Goal: Task Accomplishment & Management: Manage account settings

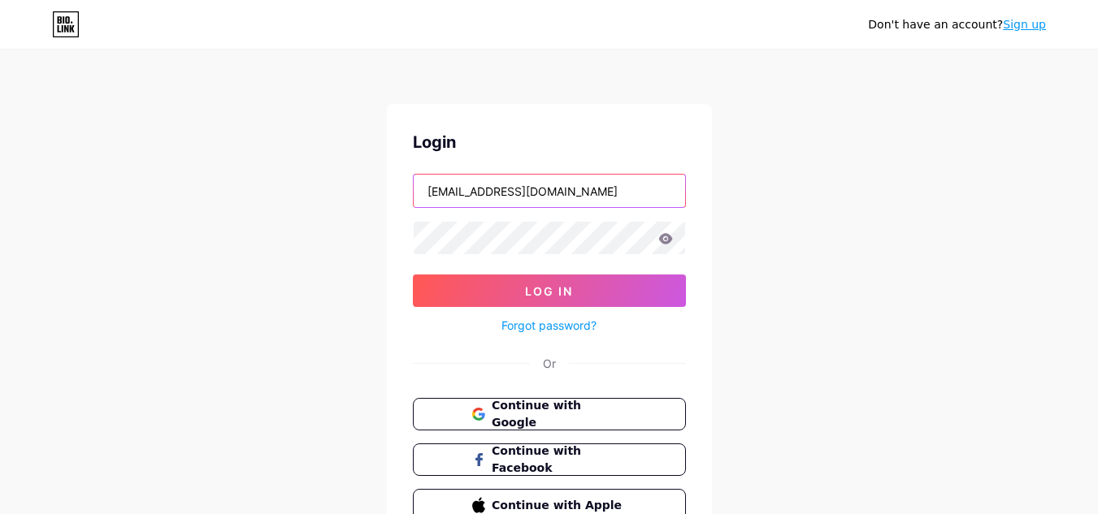
click at [598, 189] on input "[EMAIL_ADDRESS][DOMAIN_NAME]" at bounding box center [549, 191] width 271 height 33
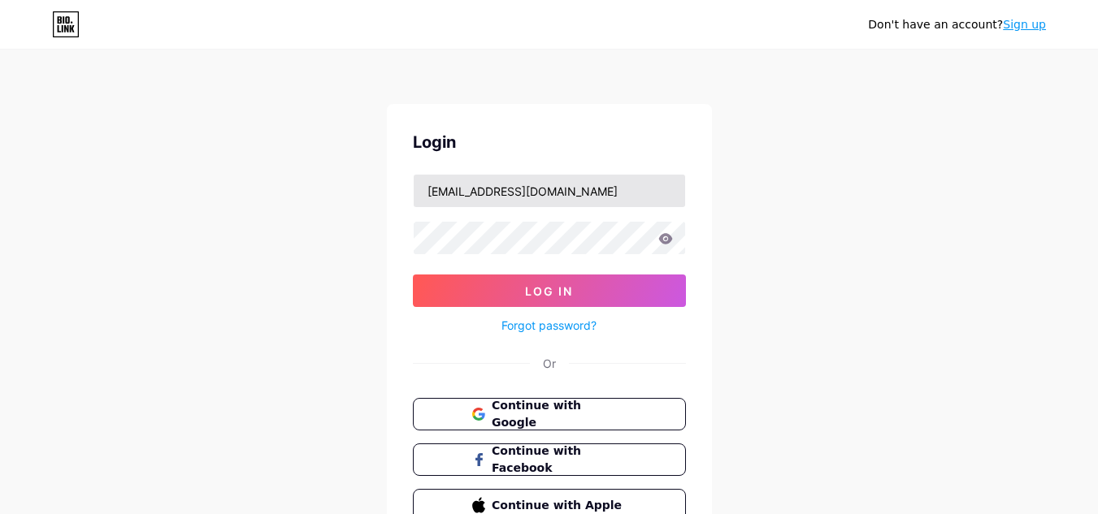
click at [618, 190] on input "[EMAIL_ADDRESS][DOMAIN_NAME]" at bounding box center [549, 191] width 271 height 33
type input "[EMAIL_ADDRESS][DOMAIN_NAME]"
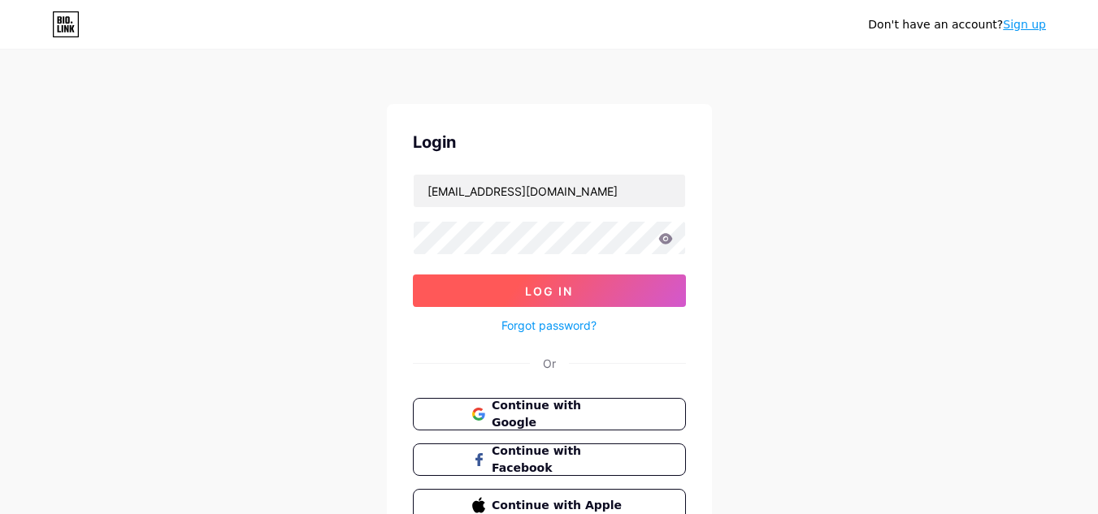
click at [583, 293] on button "Log In" at bounding box center [549, 291] width 273 height 33
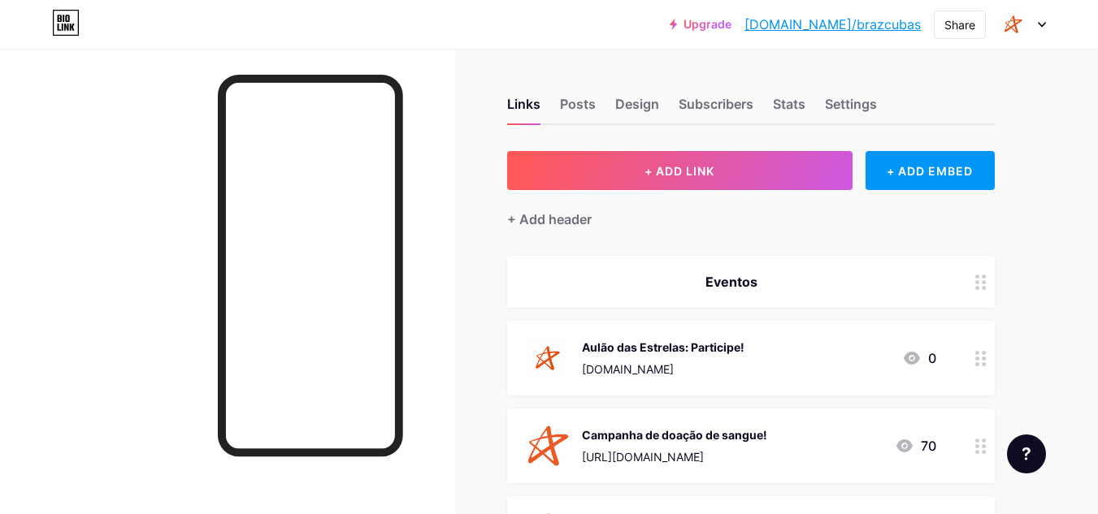
click at [1043, 25] on icon at bounding box center [1041, 25] width 7 height 4
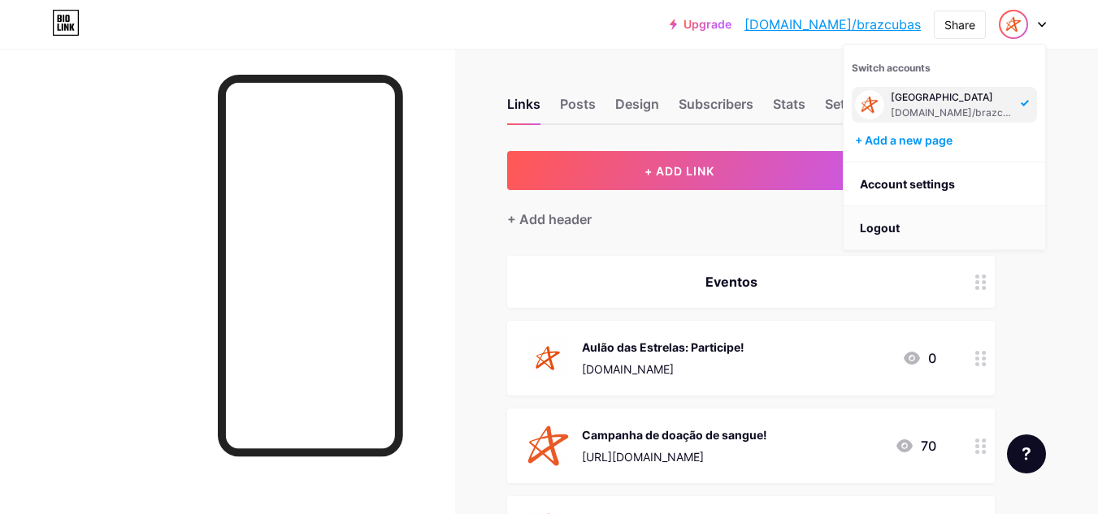
click at [934, 229] on li "Logout" at bounding box center [944, 228] width 202 height 44
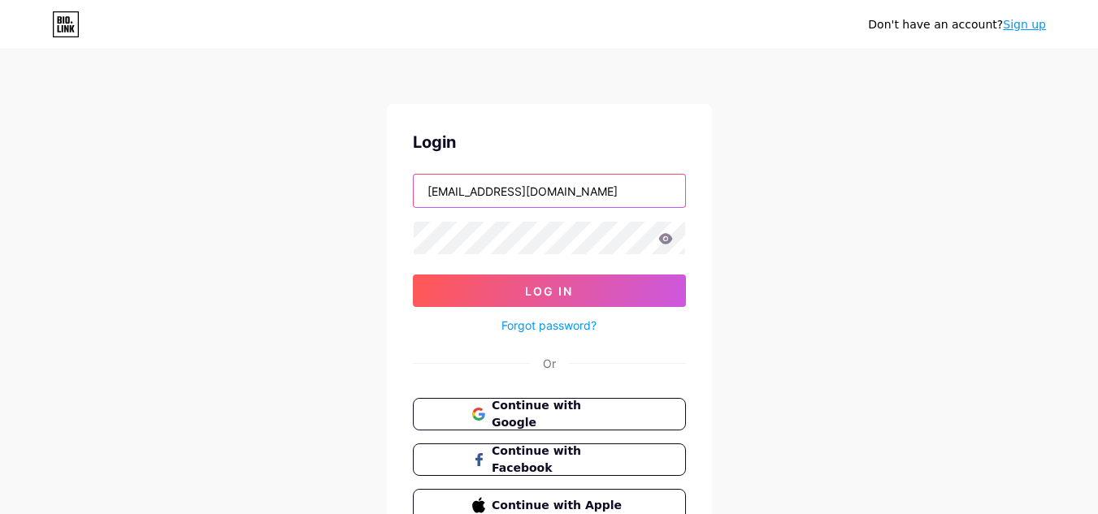
click at [634, 193] on input "[EMAIL_ADDRESS][DOMAIN_NAME]" at bounding box center [549, 191] width 271 height 33
type input "[EMAIL_ADDRESS][DOMAIN_NAME]"
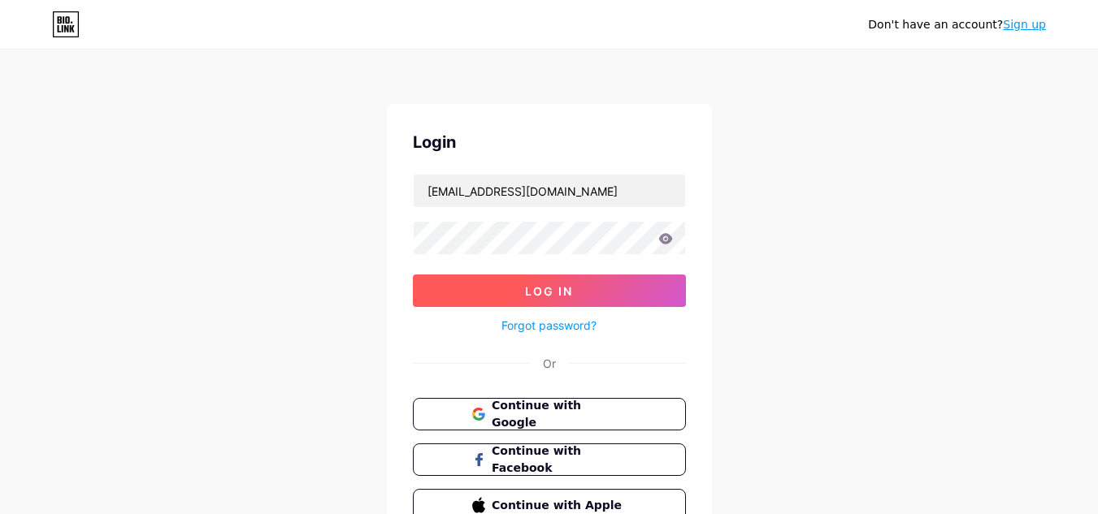
click at [644, 286] on button "Log In" at bounding box center [549, 291] width 273 height 33
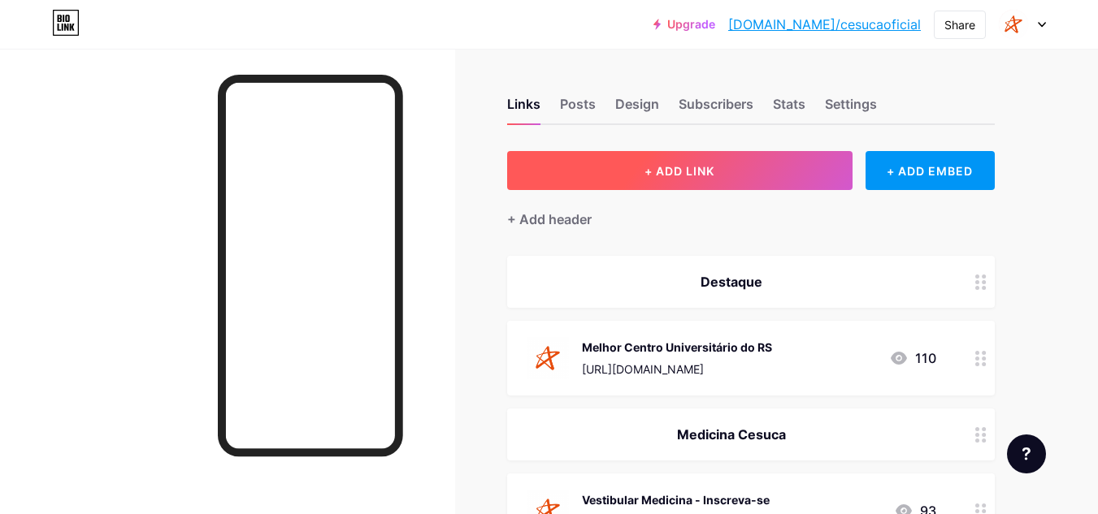
click at [734, 174] on button "+ ADD LINK" at bounding box center [679, 170] width 345 height 39
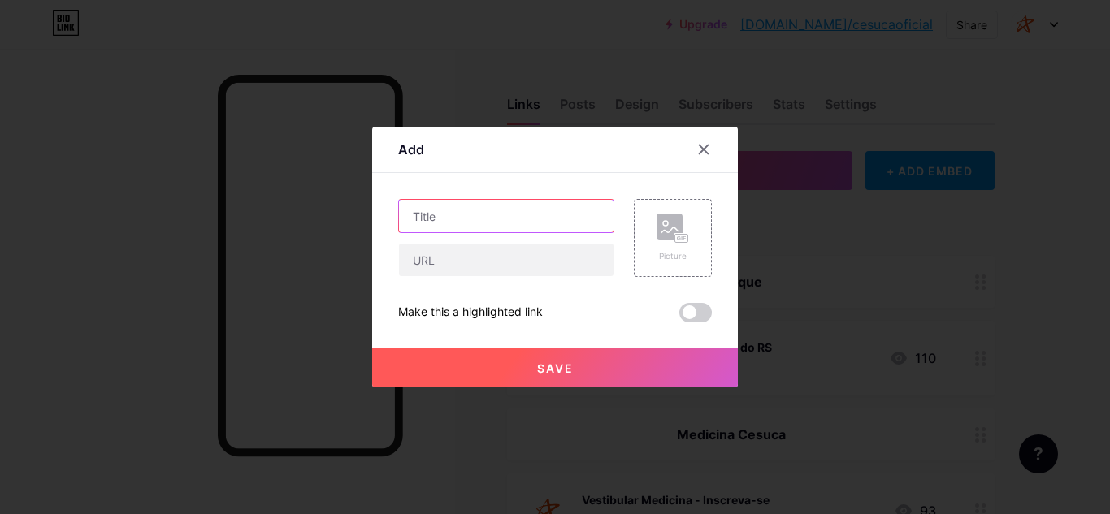
click at [535, 218] on input "text" at bounding box center [506, 216] width 215 height 33
type input "Aulão das Estrelas: participe!"
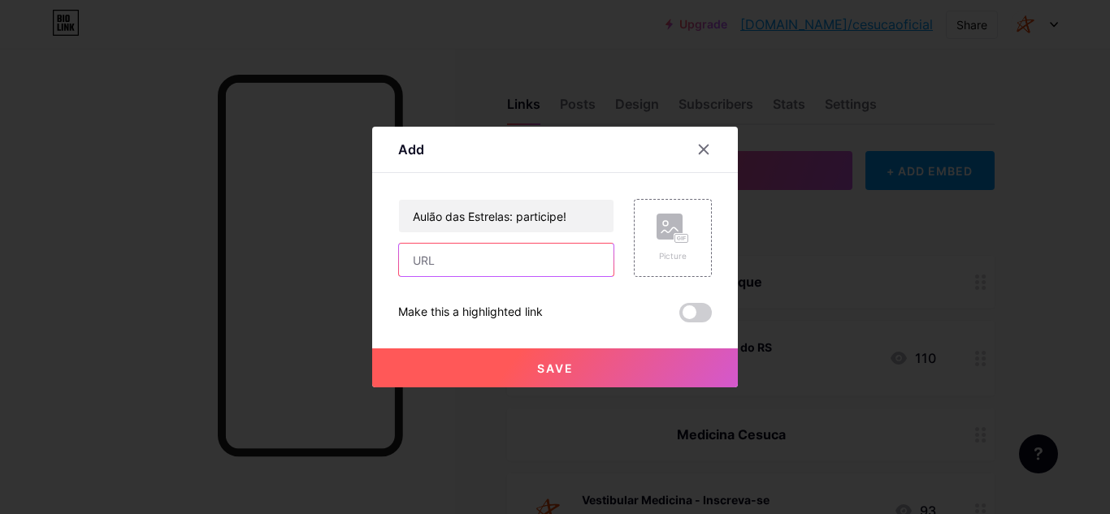
click at [568, 260] on input "text" at bounding box center [506, 260] width 215 height 33
paste input "[URL][DOMAIN_NAME][DOMAIN_NAME][EMAIL_ADDRESS][DOMAIN_NAME]"
type input "[URL][DOMAIN_NAME][DOMAIN_NAME][EMAIL_ADDRESS][DOMAIN_NAME]"
click at [568, 260] on input "[URL][DOMAIN_NAME][DOMAIN_NAME][EMAIL_ADDRESS][DOMAIN_NAME]" at bounding box center [506, 260] width 215 height 33
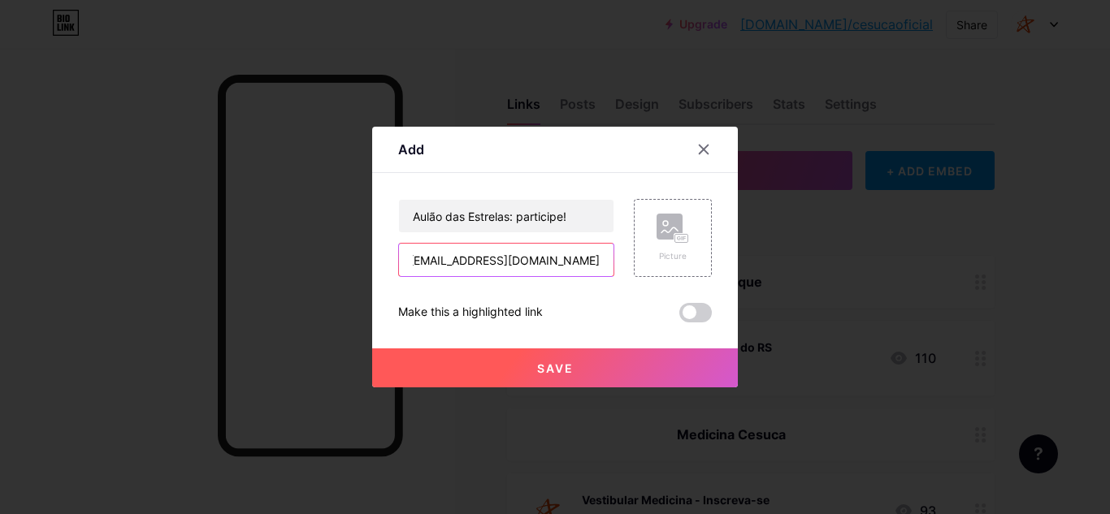
click at [568, 260] on input "[URL][DOMAIN_NAME][DOMAIN_NAME][EMAIL_ADDRESS][DOMAIN_NAME]" at bounding box center [506, 260] width 215 height 33
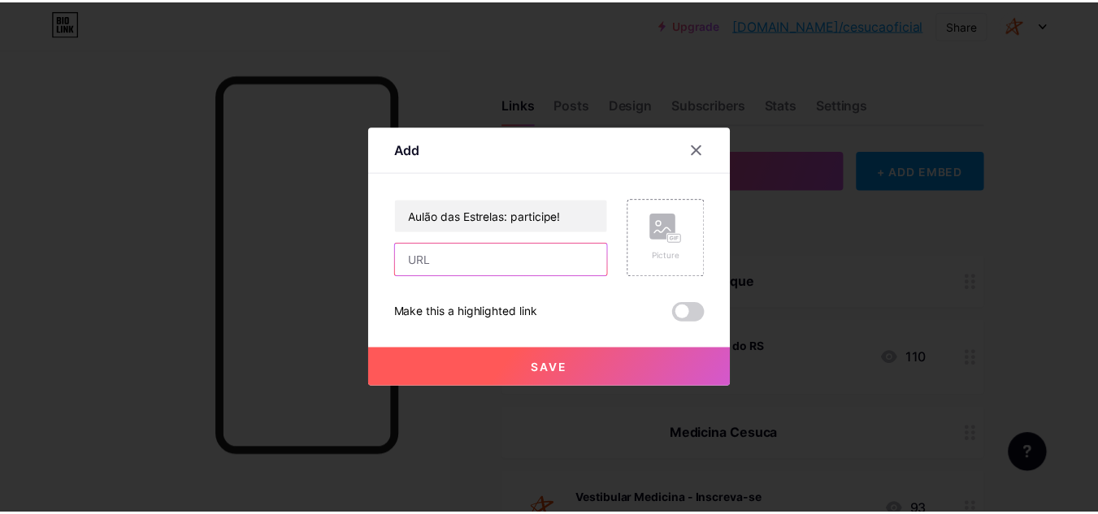
scroll to position [0, 0]
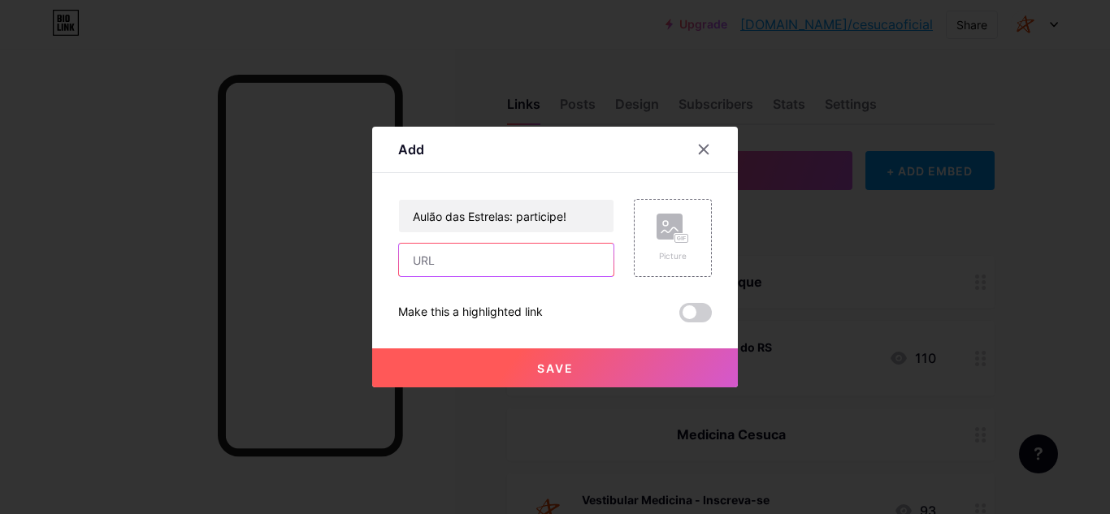
paste input "[DOMAIN_NAME]"
type input "[DOMAIN_NAME]"
click at [675, 234] on rect at bounding box center [681, 239] width 15 height 10
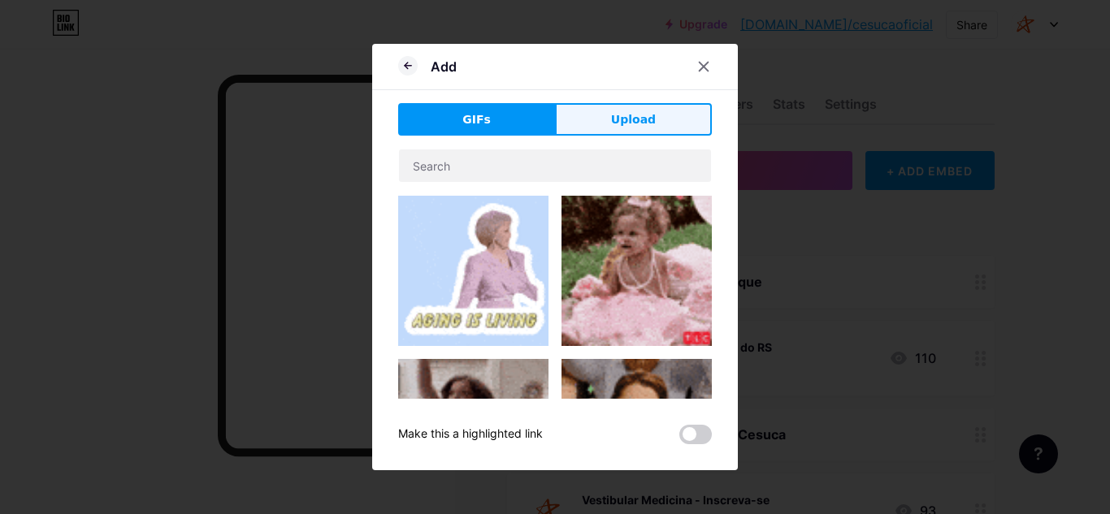
click at [612, 133] on button "Upload" at bounding box center [633, 119] width 157 height 33
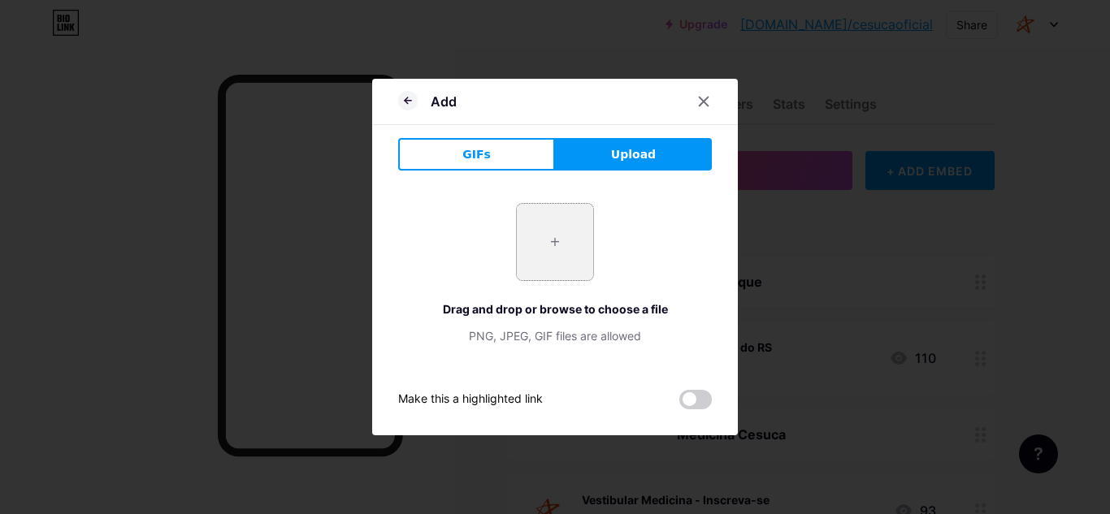
click at [561, 241] on input "file" at bounding box center [555, 242] width 76 height 76
type input "C:\fakepath\braz cubas_ cesuca.png"
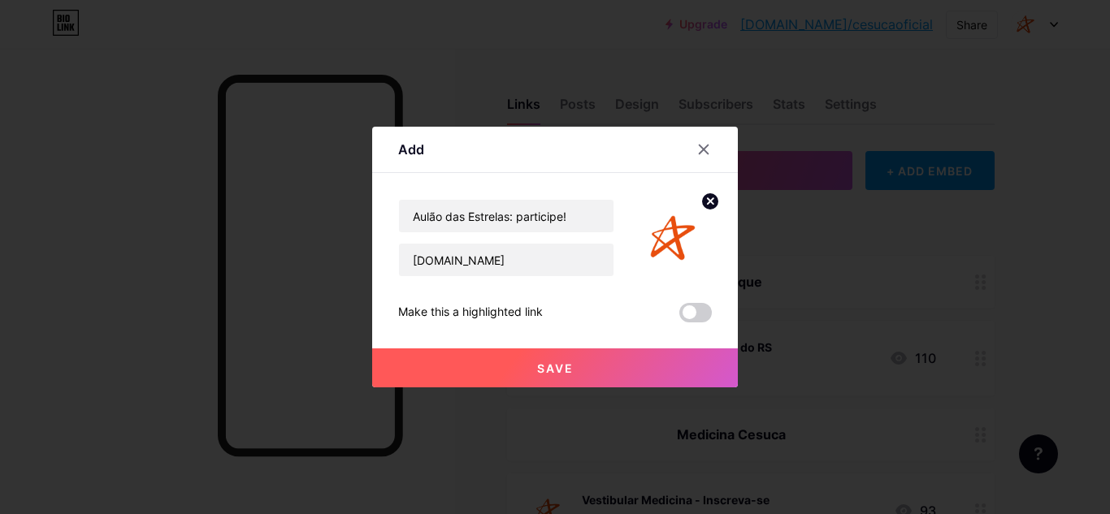
click at [520, 366] on button "Save" at bounding box center [555, 368] width 366 height 39
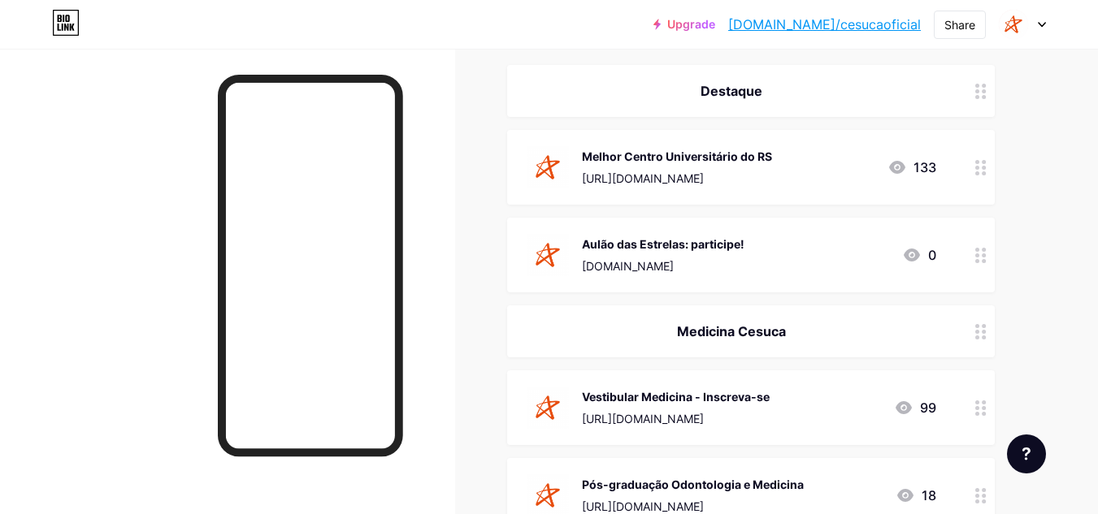
scroll to position [163, 0]
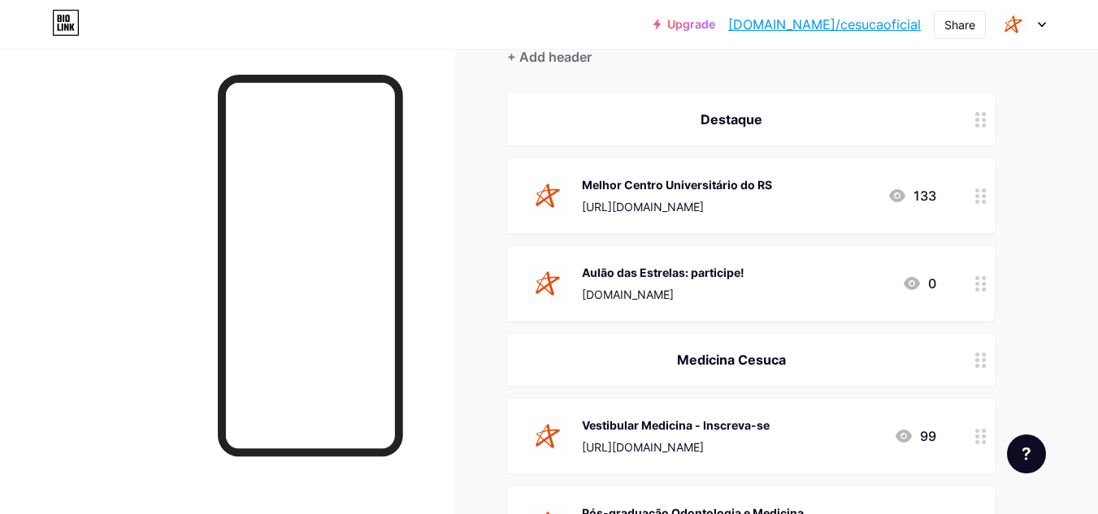
click at [1047, 24] on div "Upgrade [DOMAIN_NAME]/cesuca... [DOMAIN_NAME]/cesucaoficial Share Switch accoun…" at bounding box center [549, 24] width 1098 height 29
click at [1037, 30] on div at bounding box center [1022, 24] width 47 height 29
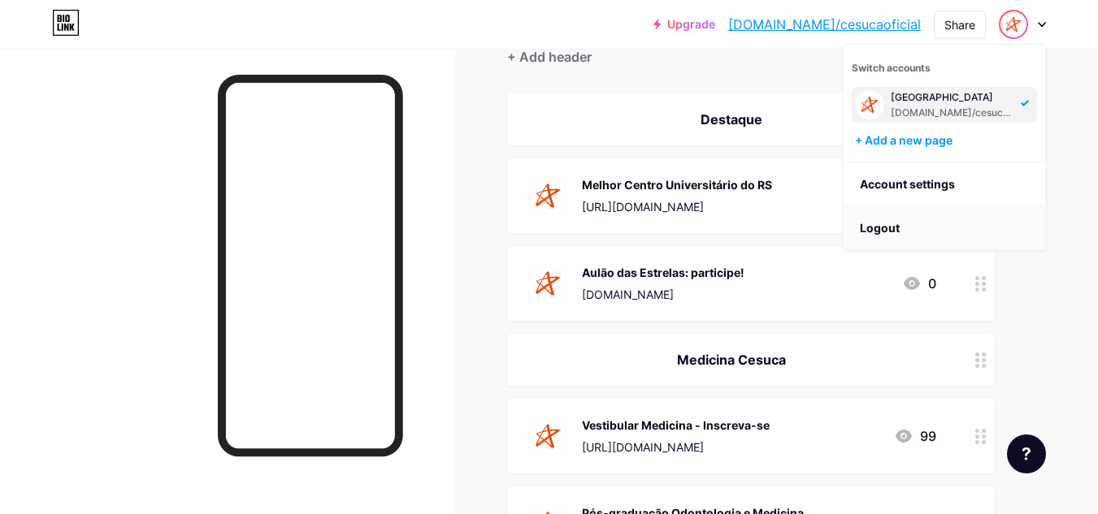
click at [992, 227] on li "Logout" at bounding box center [944, 228] width 202 height 44
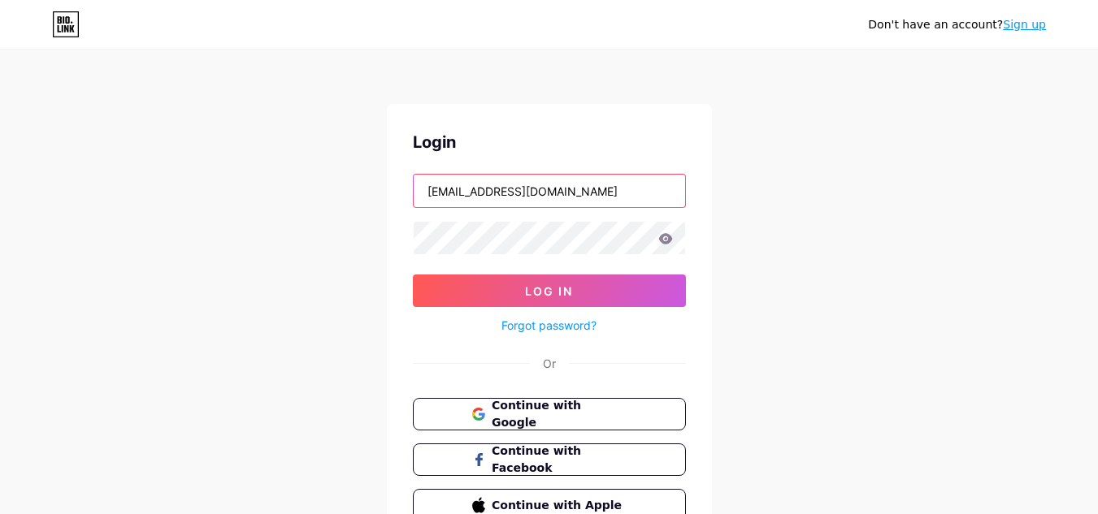
click at [633, 181] on input "[EMAIL_ADDRESS][DOMAIN_NAME]" at bounding box center [549, 191] width 271 height 33
type input "[EMAIL_ADDRESS][DOMAIN_NAME]"
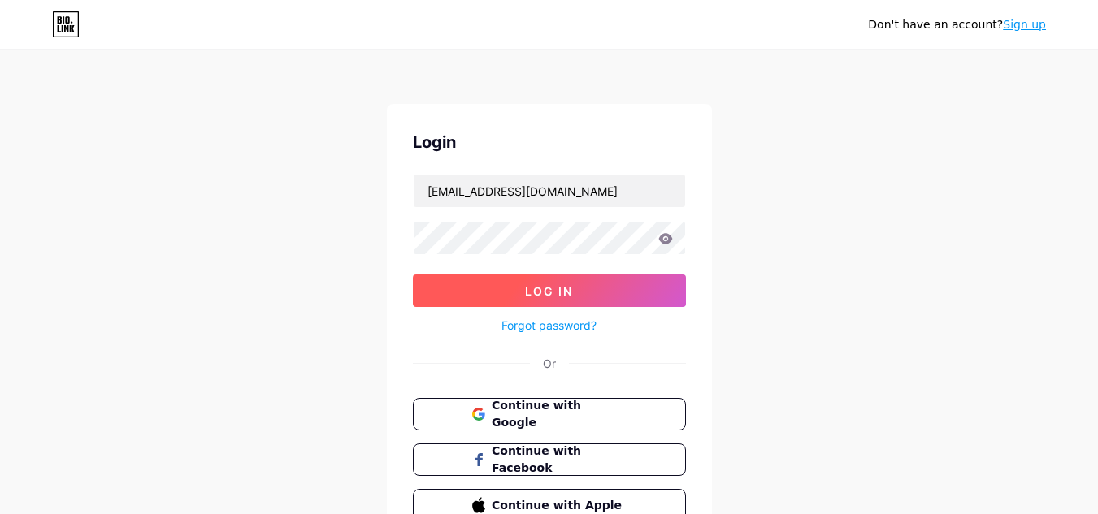
click at [648, 292] on button "Log In" at bounding box center [549, 291] width 273 height 33
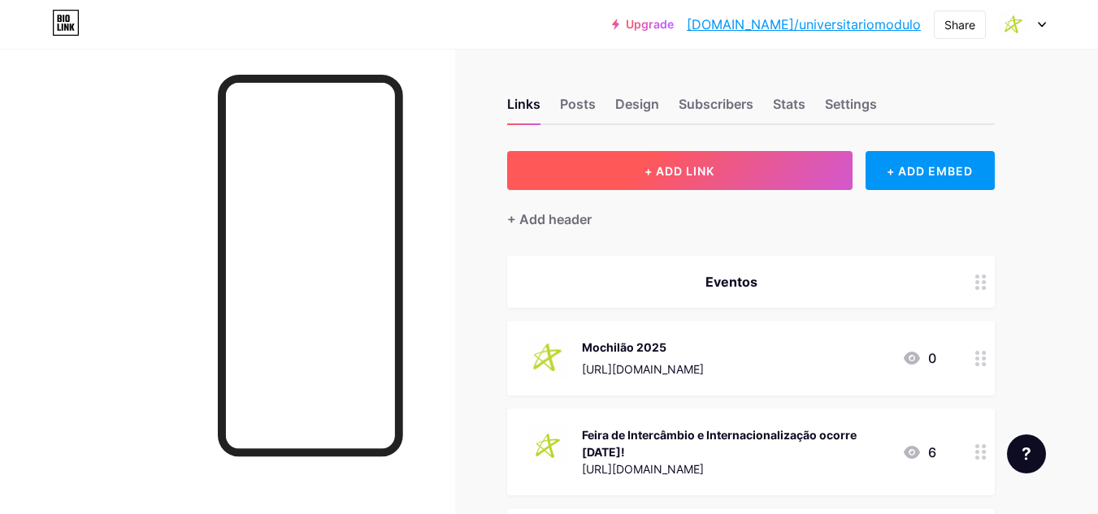
click at [702, 181] on button "+ ADD LINK" at bounding box center [679, 170] width 345 height 39
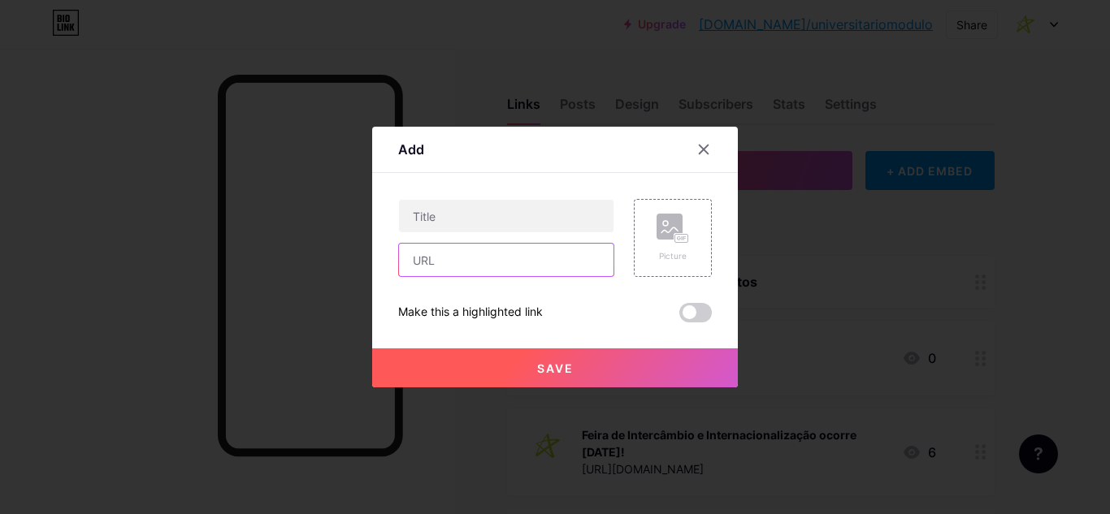
click at [468, 267] on input "text" at bounding box center [506, 260] width 215 height 33
paste input "[DOMAIN_NAME]"
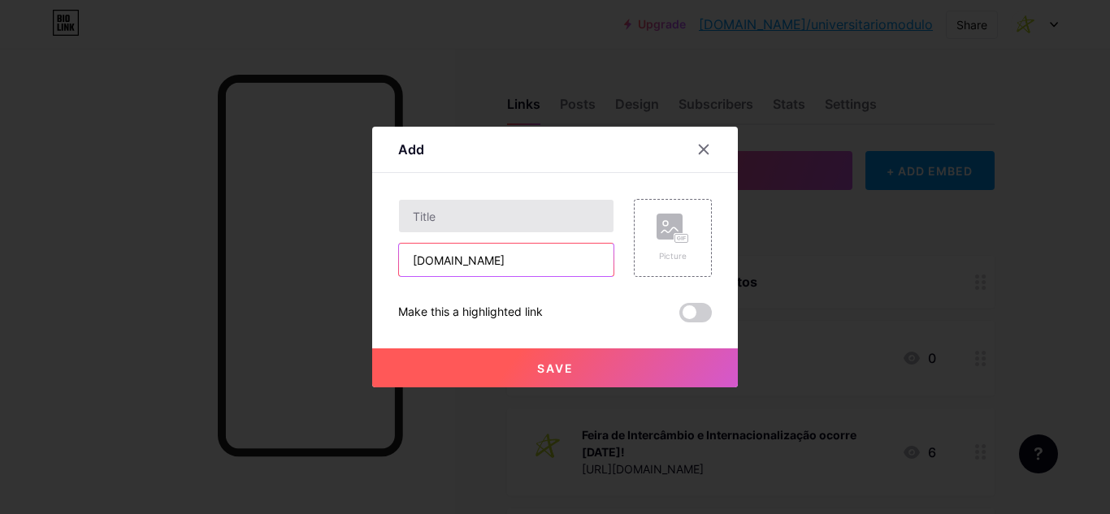
type input "[DOMAIN_NAME]"
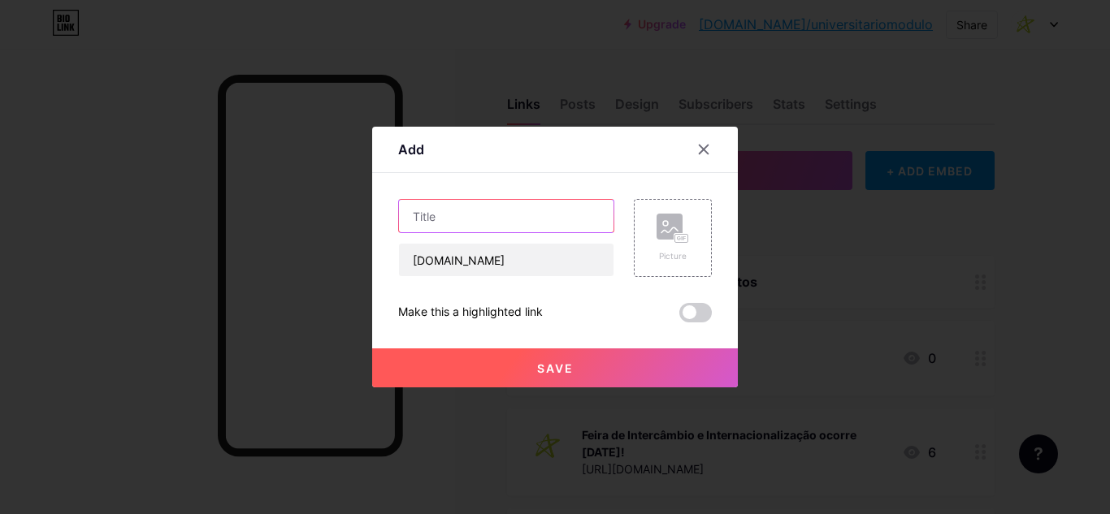
click at [479, 215] on input "text" at bounding box center [506, 216] width 215 height 33
type input "Aulão das Estrelas: participe!"
click at [692, 232] on div "Picture" at bounding box center [673, 238] width 78 height 78
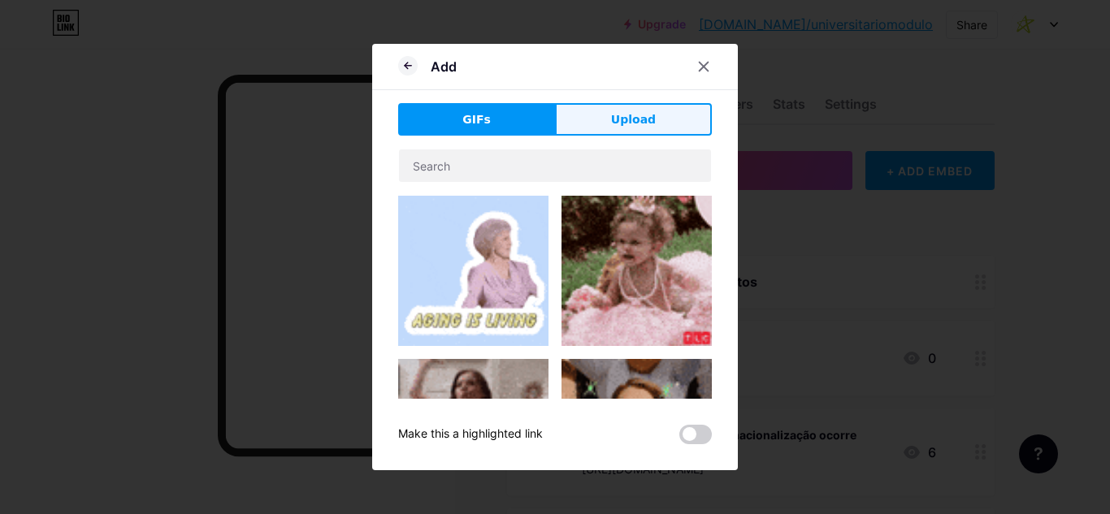
click at [602, 127] on button "Upload" at bounding box center [633, 119] width 157 height 33
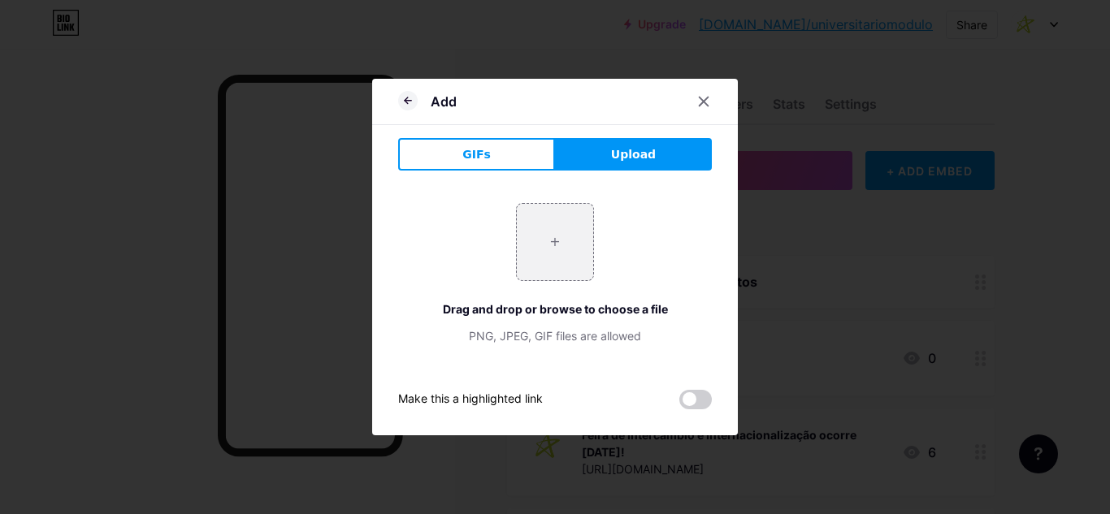
click at [530, 296] on div "+ Drag and drop or browse to choose a file PNG, JPEG, GIF files are allowed" at bounding box center [555, 273] width 314 height 141
click at [548, 245] on input "file" at bounding box center [555, 242] width 76 height 76
type input "C:\fakepath\modulo.png"
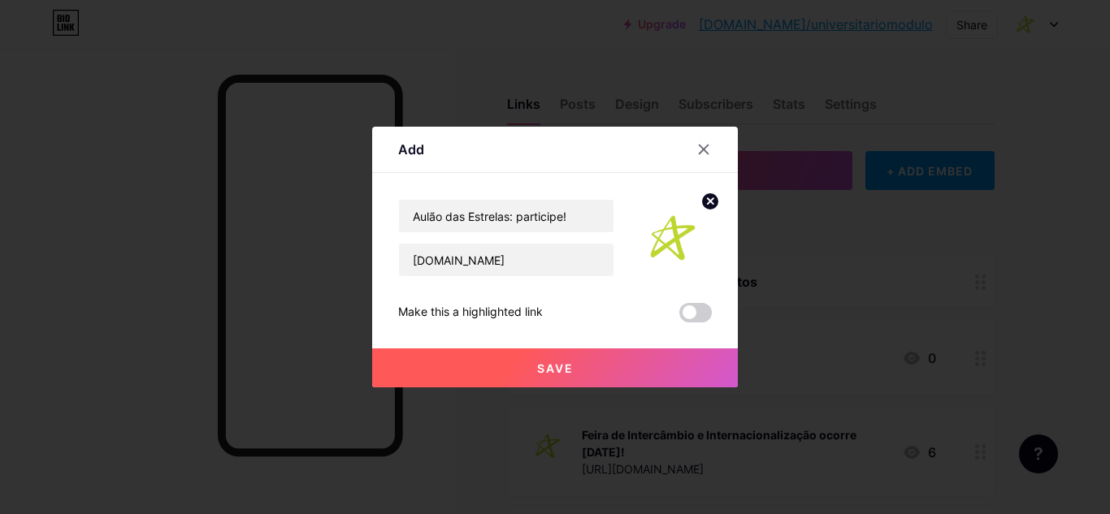
click at [589, 368] on button "Save" at bounding box center [555, 368] width 366 height 39
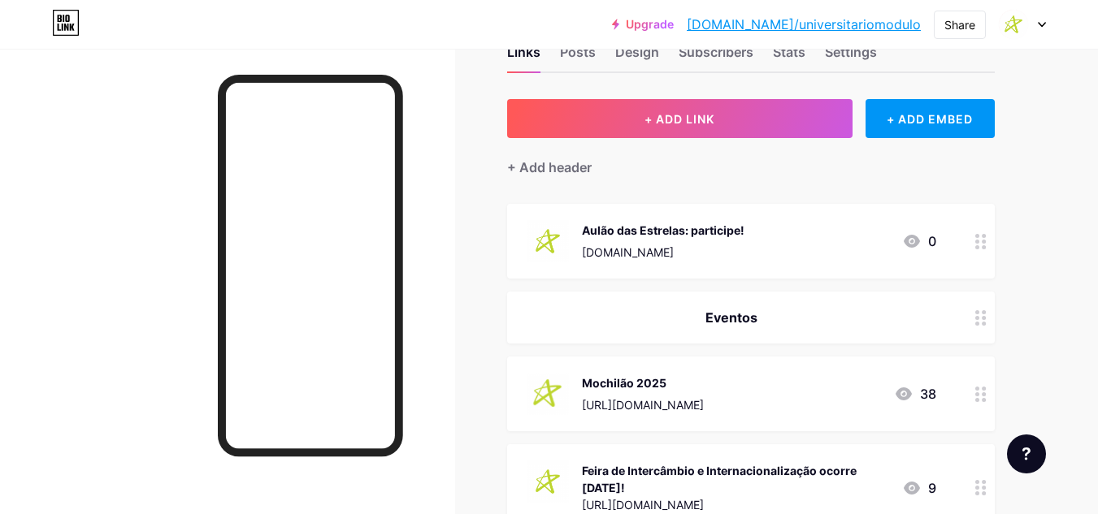
scroll to position [81, 0]
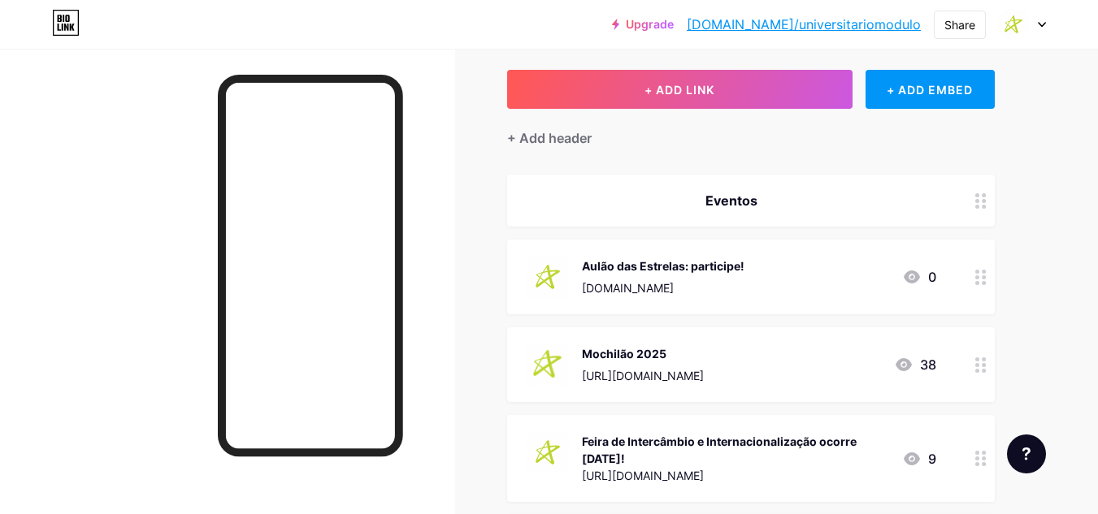
click at [817, 348] on div "Mochilão 2025 [URL][DOMAIN_NAME] 38" at bounding box center [732, 365] width 410 height 42
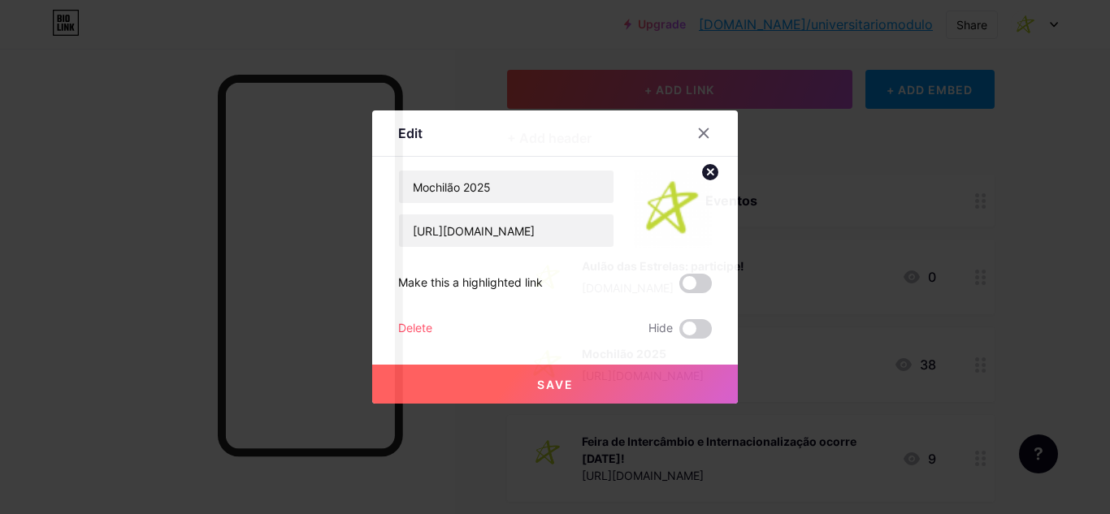
click at [426, 330] on div "Delete" at bounding box center [415, 329] width 34 height 20
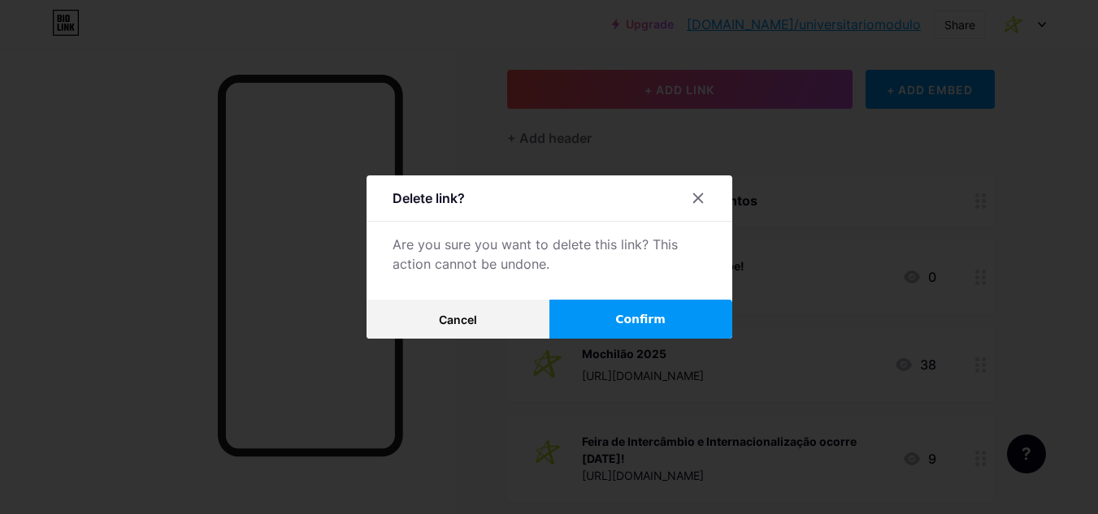
click at [625, 312] on span "Confirm" at bounding box center [640, 319] width 50 height 17
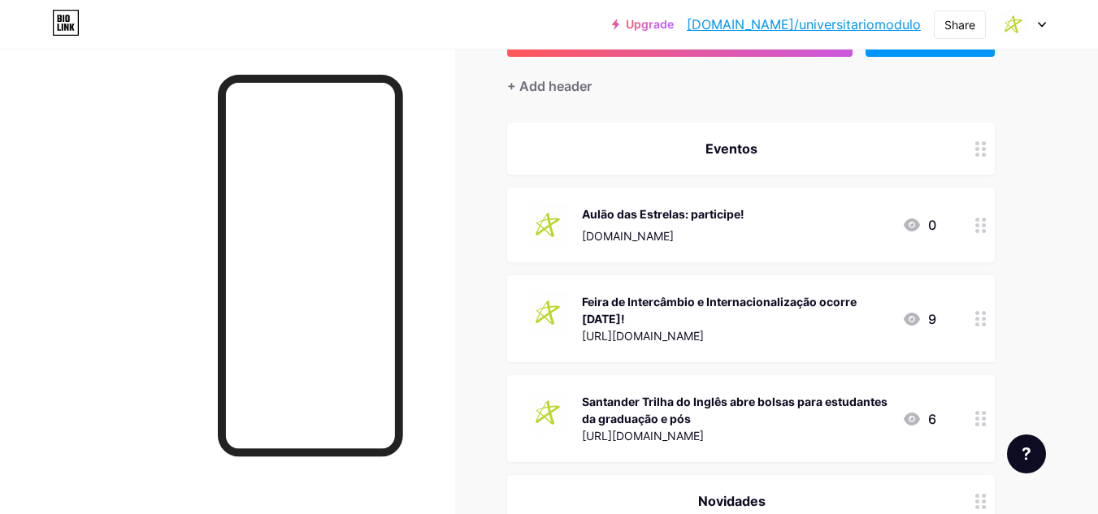
scroll to position [163, 0]
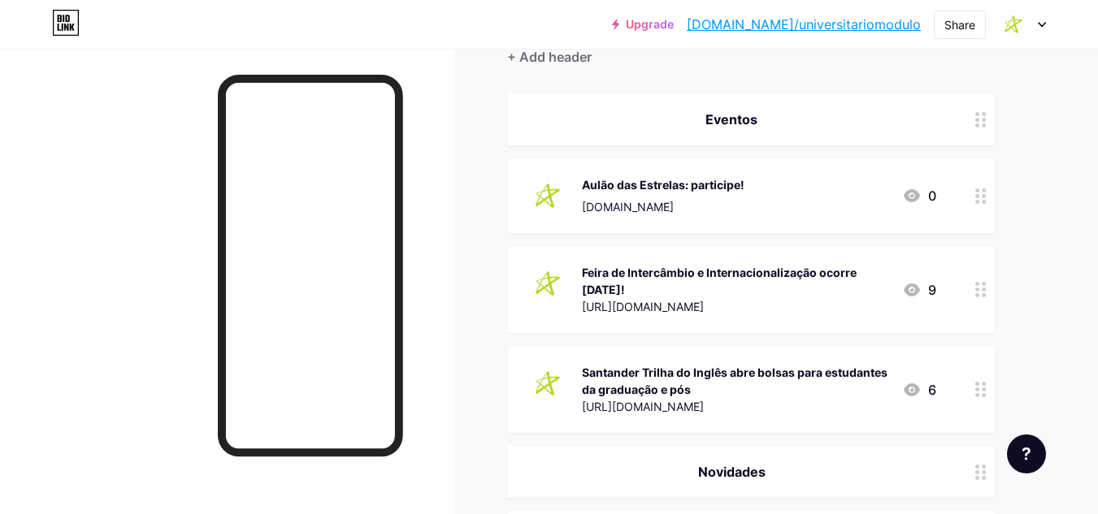
click at [626, 309] on div "[URL][DOMAIN_NAME]" at bounding box center [735, 306] width 307 height 17
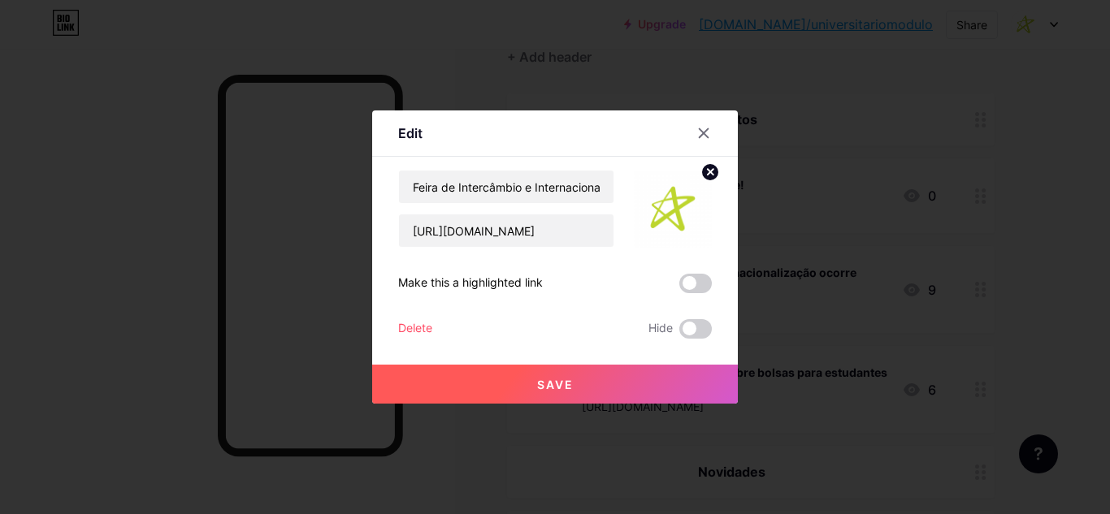
click at [428, 320] on div "Delete" at bounding box center [415, 329] width 34 height 20
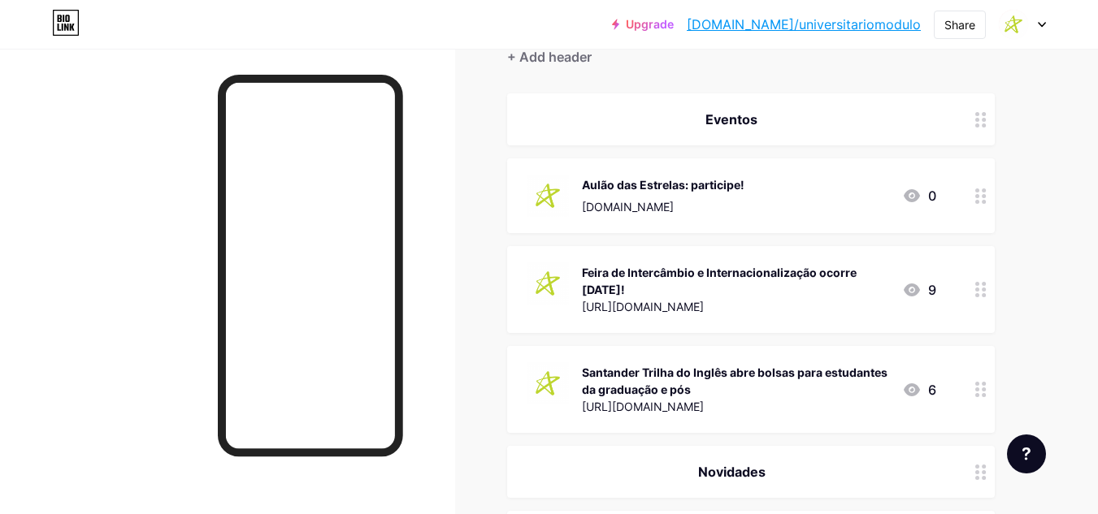
click at [657, 323] on span "Confirm" at bounding box center [640, 319] width 50 height 17
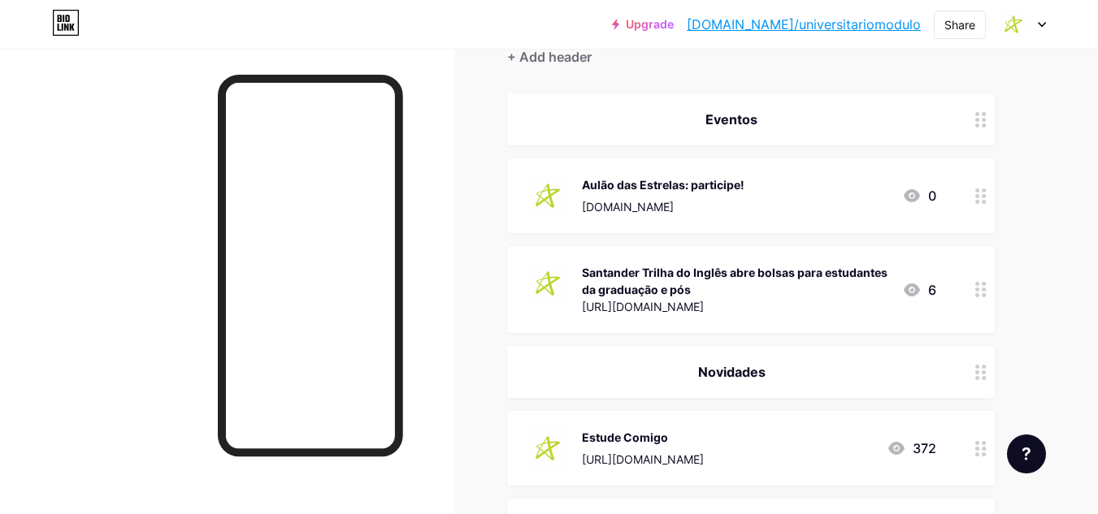
click at [719, 297] on div "Santander Trilha do Inglês abre bolsas para estudantes da graduação e pós" at bounding box center [735, 281] width 307 height 34
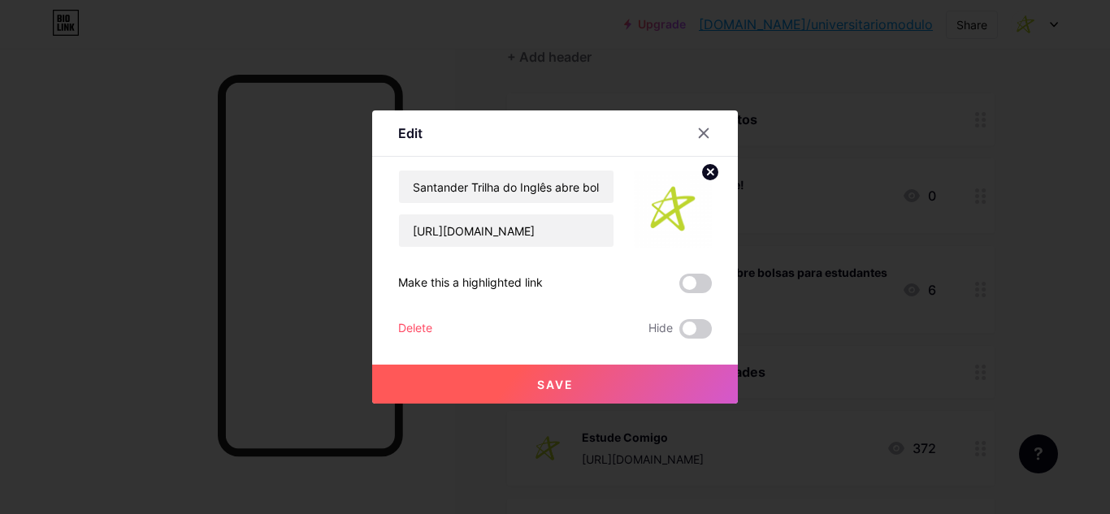
click at [403, 323] on div "Delete" at bounding box center [415, 329] width 34 height 20
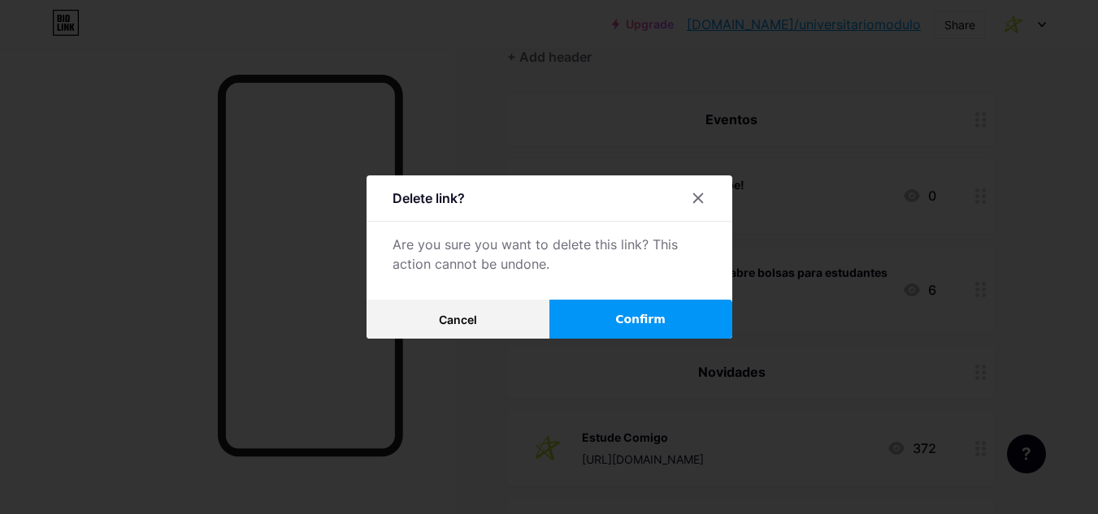
click at [605, 323] on button "Confirm" at bounding box center [640, 319] width 183 height 39
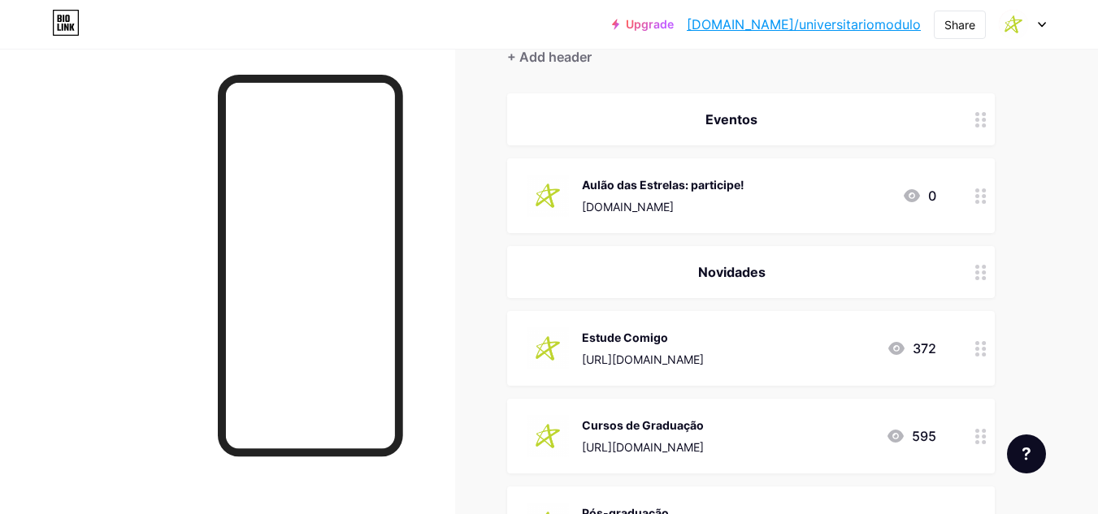
click at [1038, 34] on div at bounding box center [1022, 24] width 47 height 29
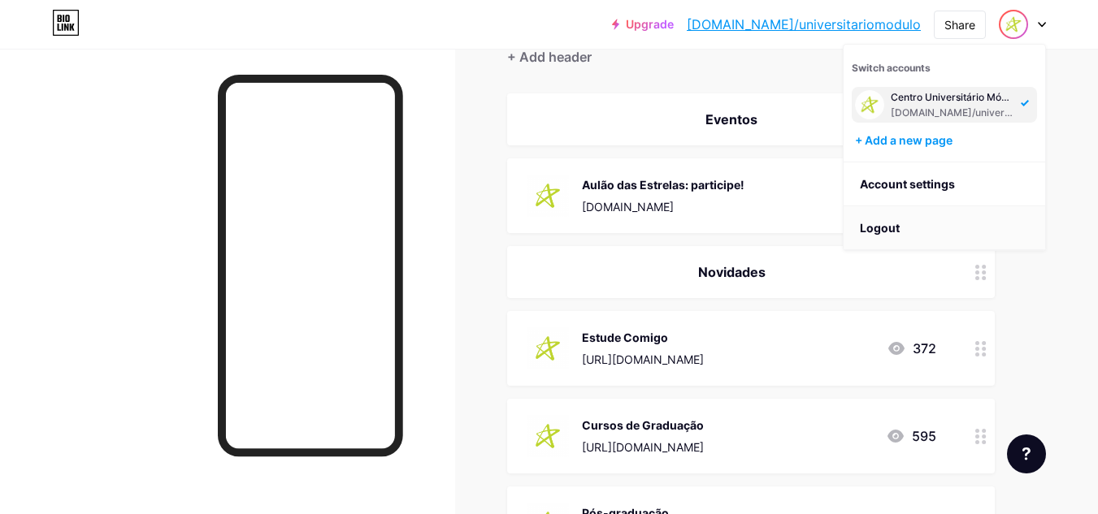
click at [945, 232] on li "Logout" at bounding box center [944, 228] width 202 height 44
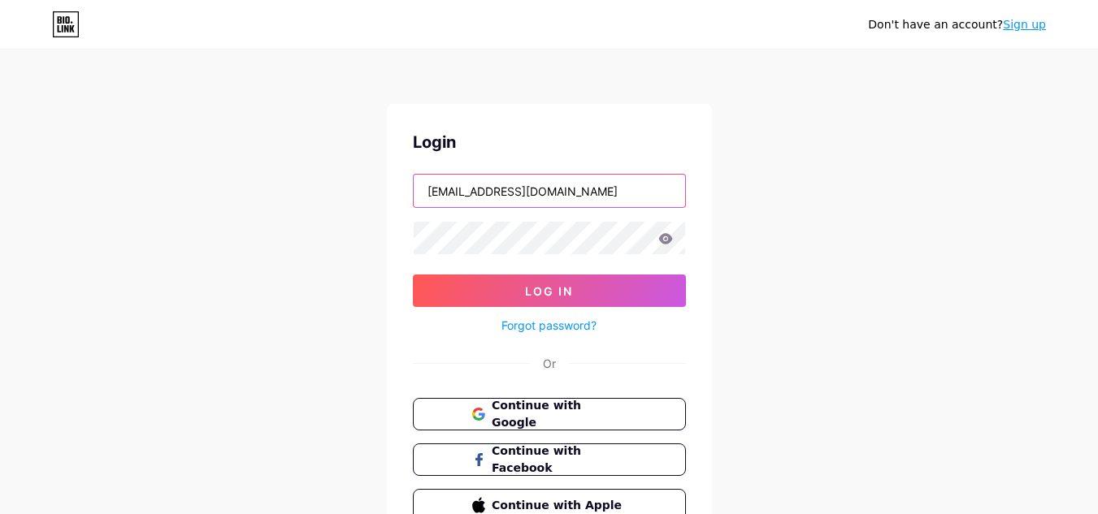
click at [554, 188] on input "[EMAIL_ADDRESS][DOMAIN_NAME]" at bounding box center [549, 191] width 271 height 33
type input "cruzeirovirtual"
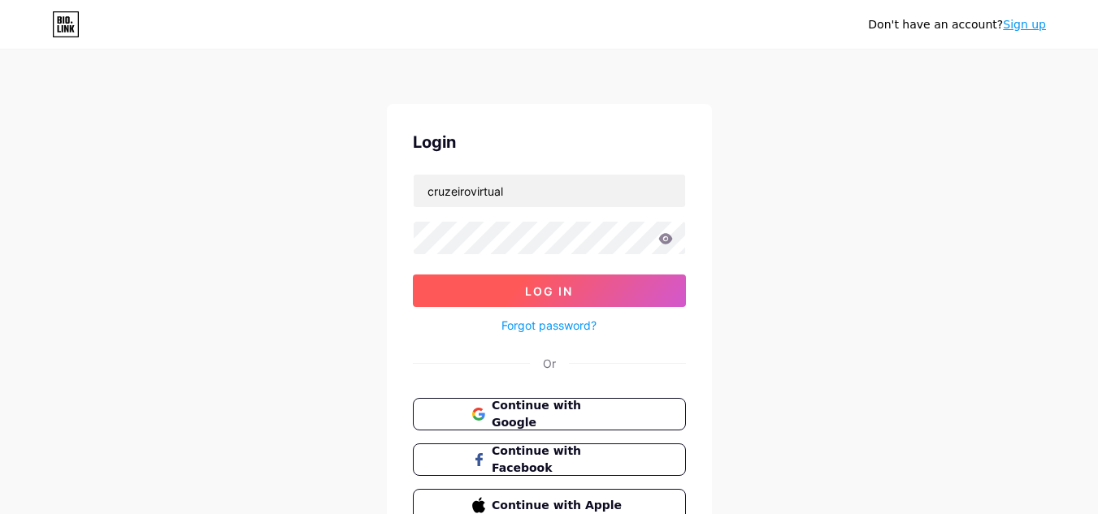
click at [649, 293] on button "Log In" at bounding box center [549, 291] width 273 height 33
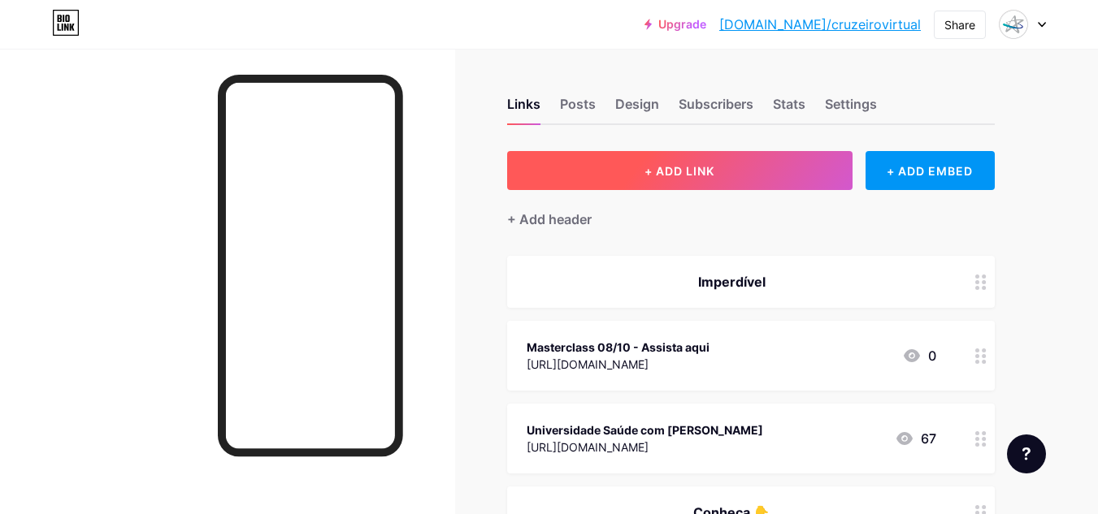
click at [652, 178] on button "+ ADD LINK" at bounding box center [679, 170] width 345 height 39
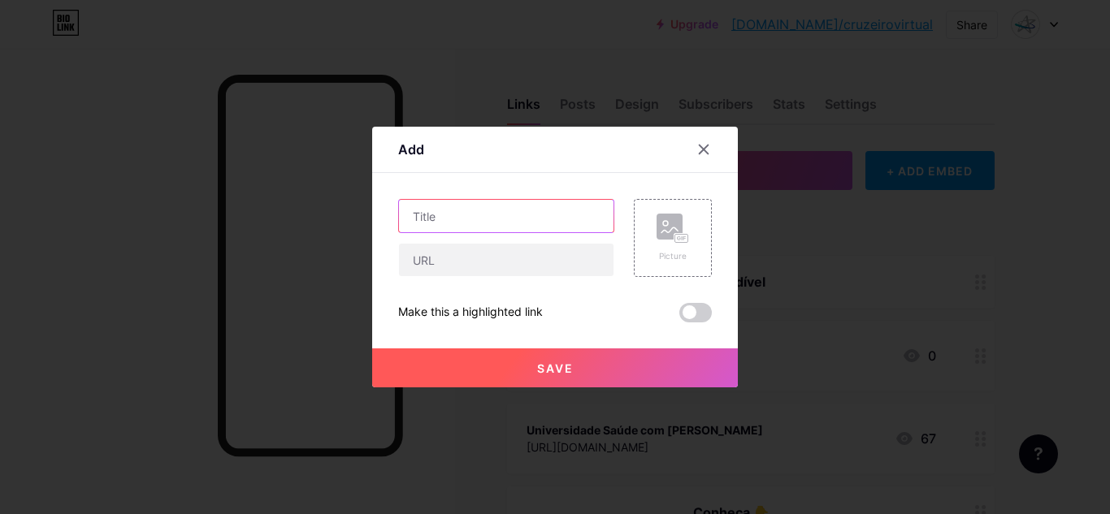
click at [468, 219] on input "text" at bounding box center [506, 216] width 215 height 33
type input "Aulão das Estrelas: participe!"
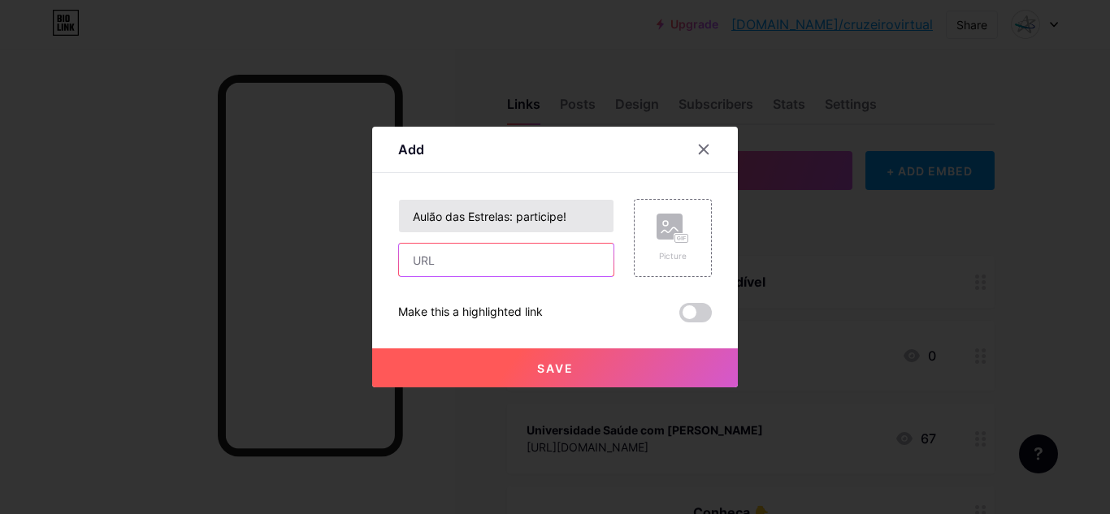
paste input "[DOMAIN_NAME]"
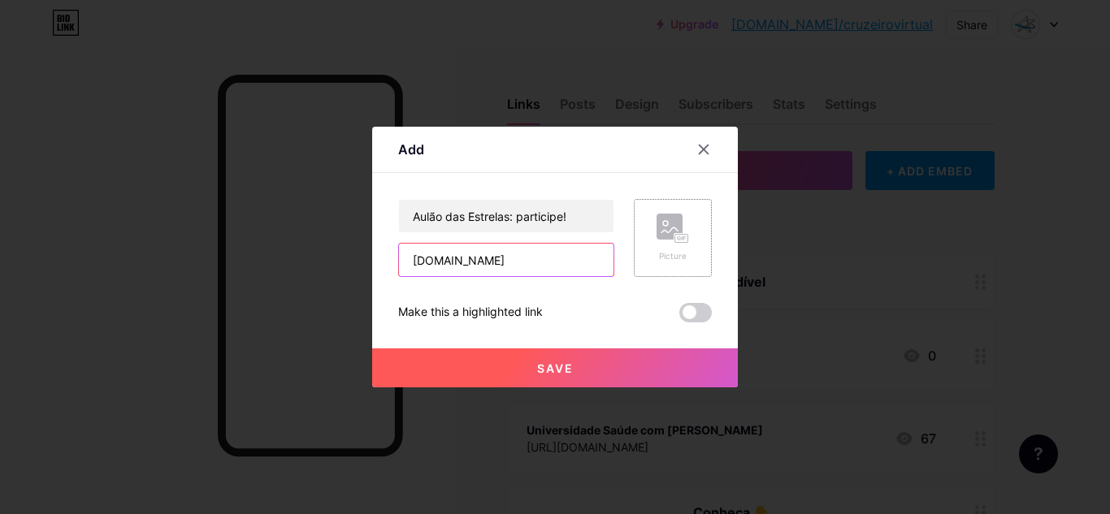
type input "[DOMAIN_NAME]"
click at [697, 252] on div "Picture" at bounding box center [673, 238] width 78 height 78
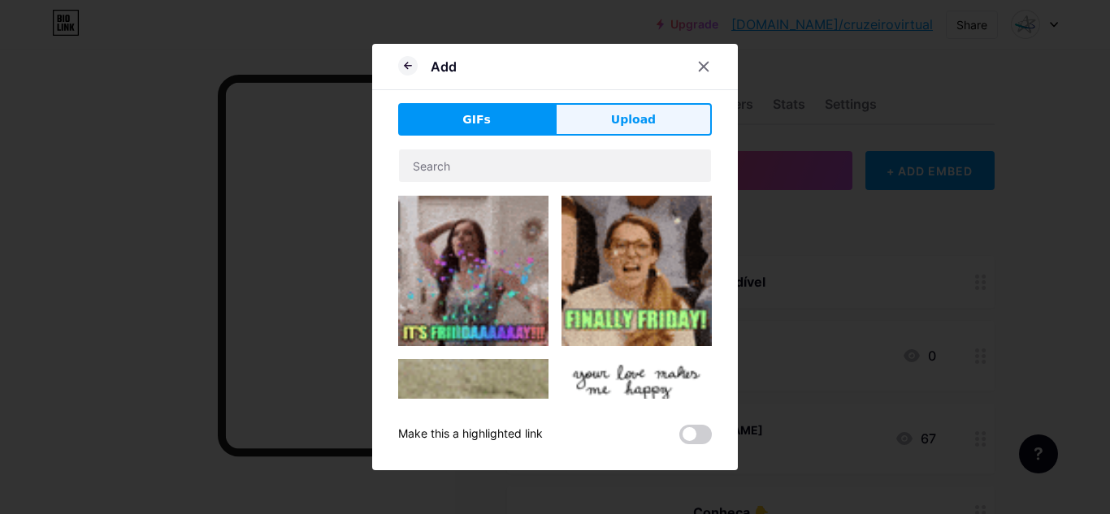
click at [670, 116] on button "Upload" at bounding box center [633, 119] width 157 height 33
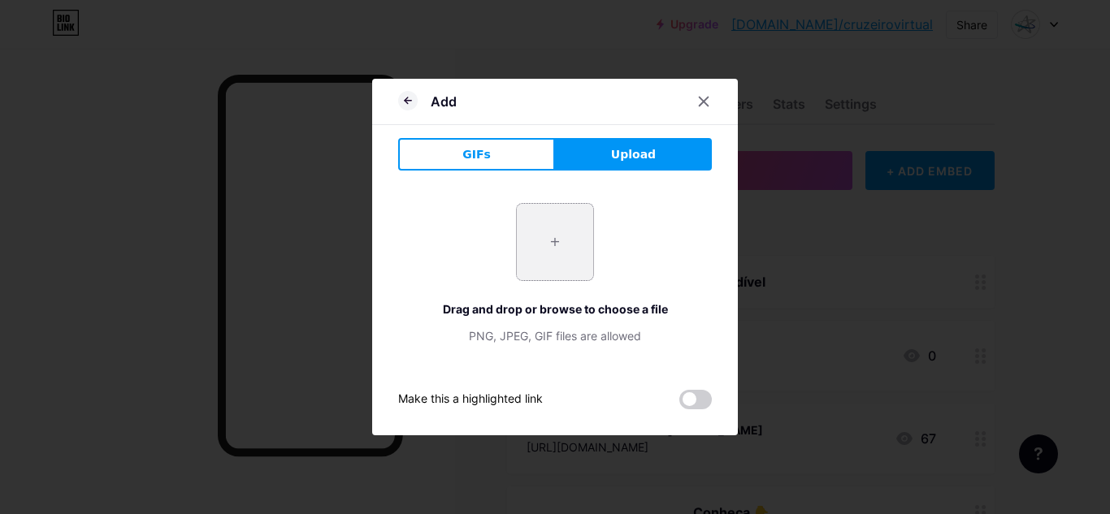
click at [589, 222] on input "file" at bounding box center [555, 242] width 76 height 76
click at [399, 97] on icon at bounding box center [408, 101] width 20 height 20
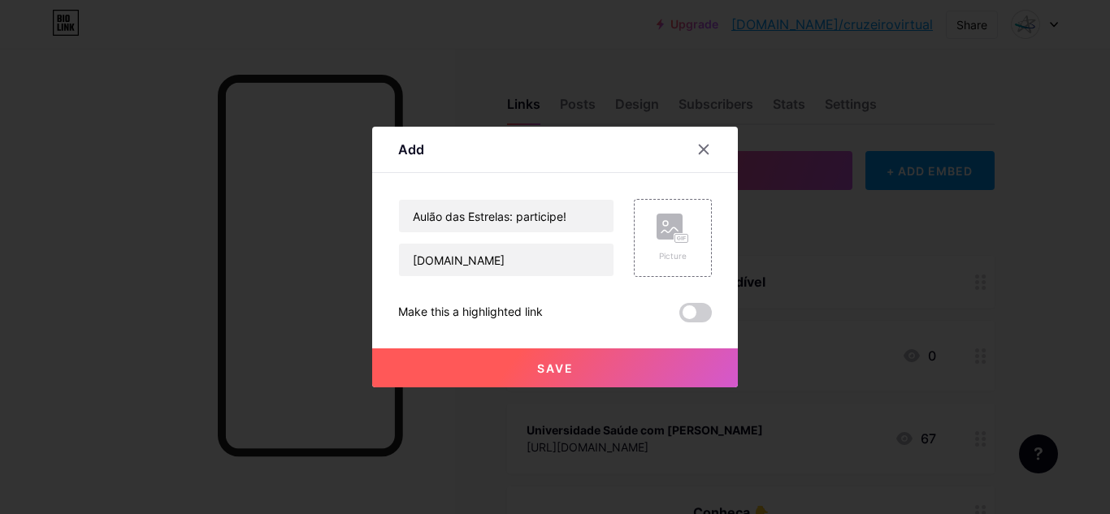
click at [605, 371] on button "Save" at bounding box center [555, 368] width 366 height 39
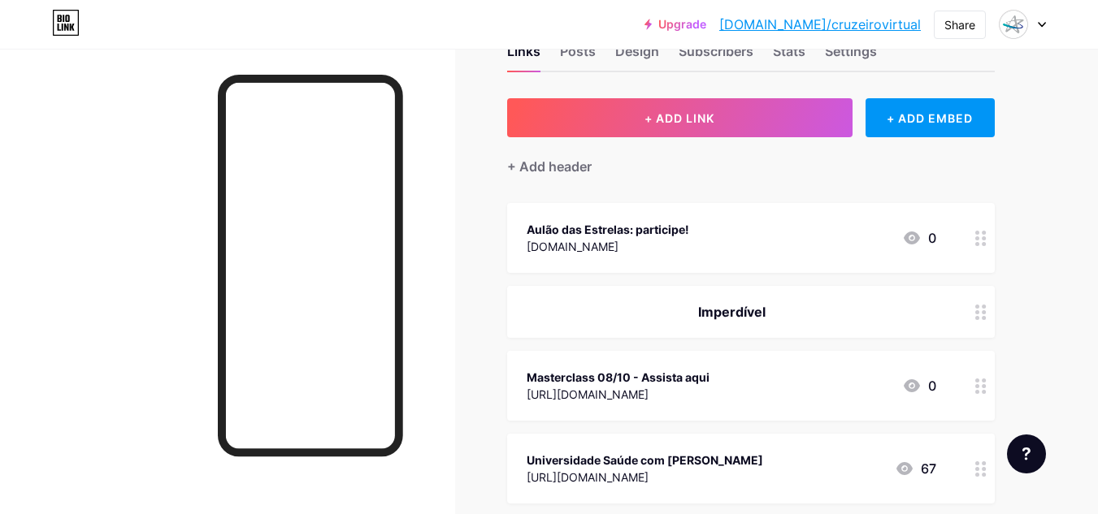
scroll to position [81, 0]
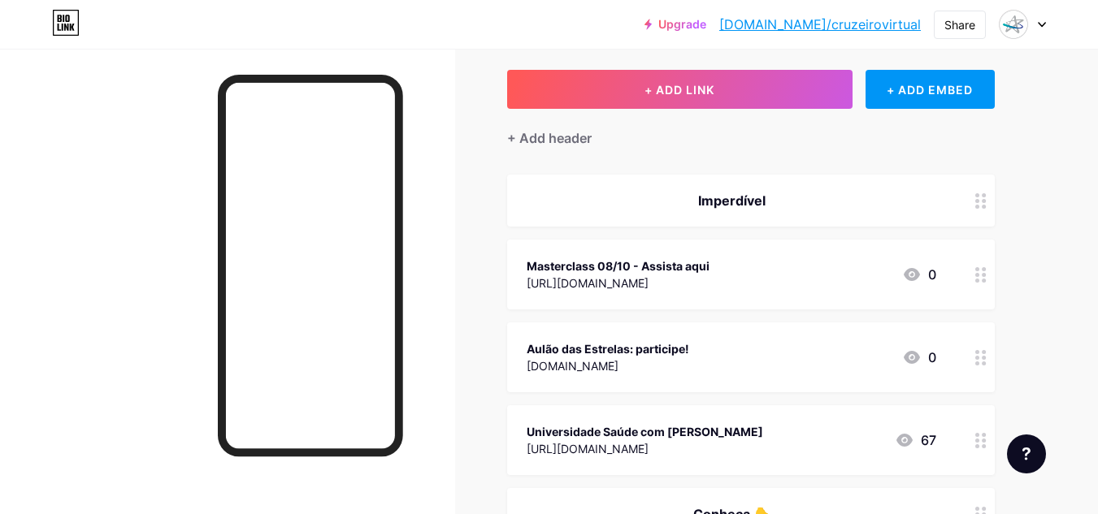
click at [1050, 29] on div "Upgrade [DOMAIN_NAME]/cruzei... [DOMAIN_NAME]/cruzeirovirtual Share Switch acco…" at bounding box center [549, 24] width 1098 height 29
click at [1042, 29] on div at bounding box center [1022, 24] width 47 height 29
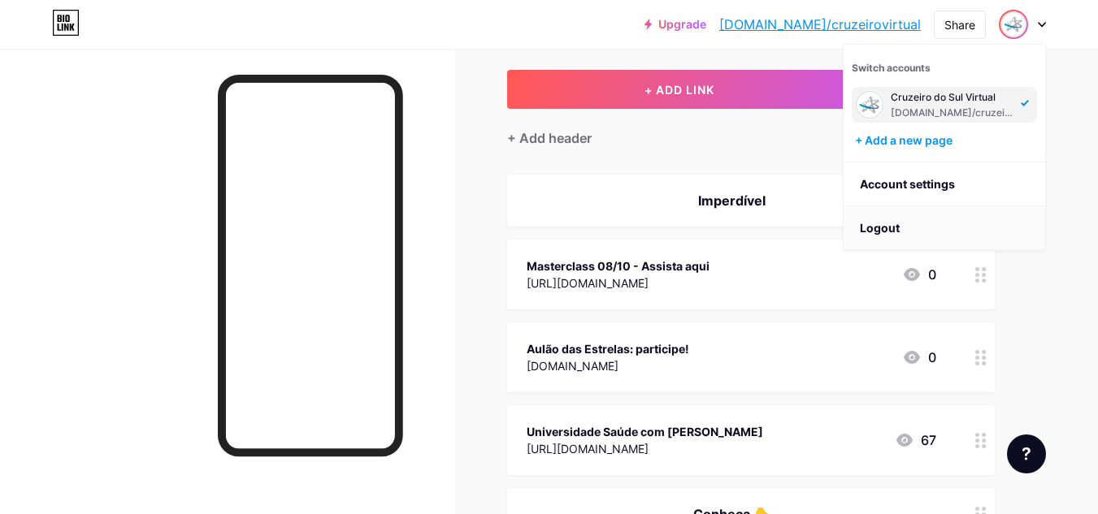
click at [978, 224] on li "Logout" at bounding box center [944, 228] width 202 height 44
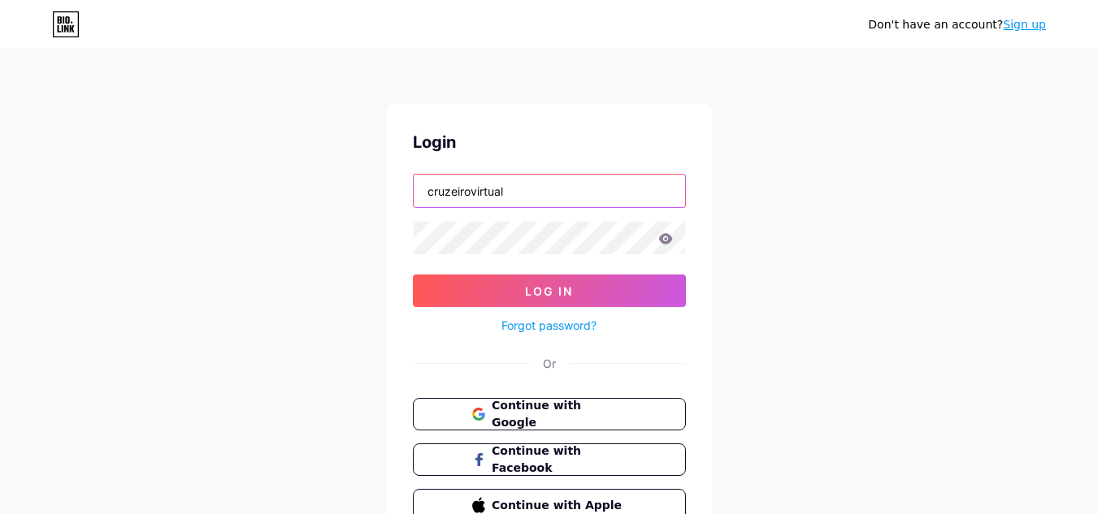
click at [648, 202] on input "cruzeirovirtual" at bounding box center [549, 191] width 271 height 33
type input "[EMAIL_ADDRESS][DOMAIN_NAME]"
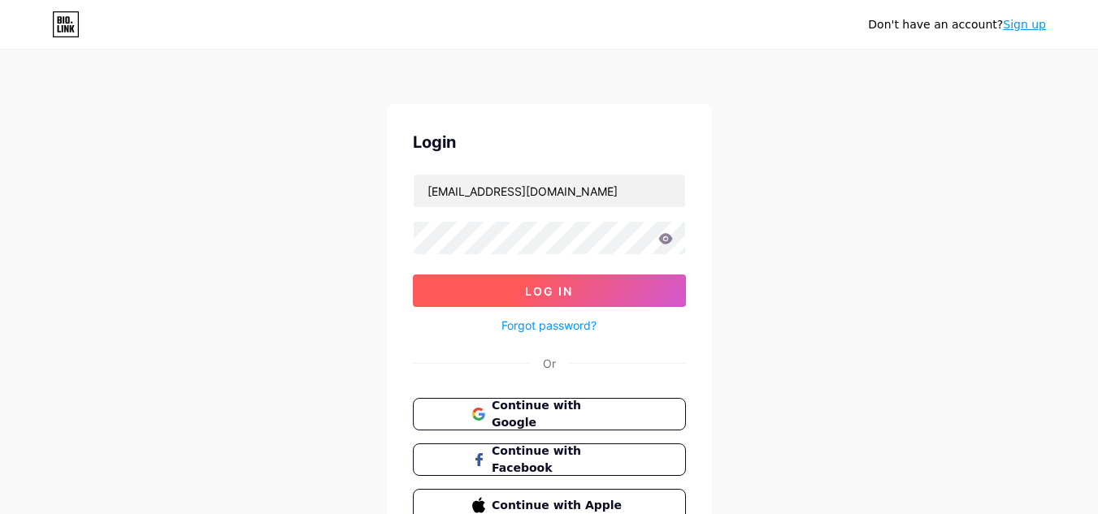
click at [639, 293] on button "Log In" at bounding box center [549, 291] width 273 height 33
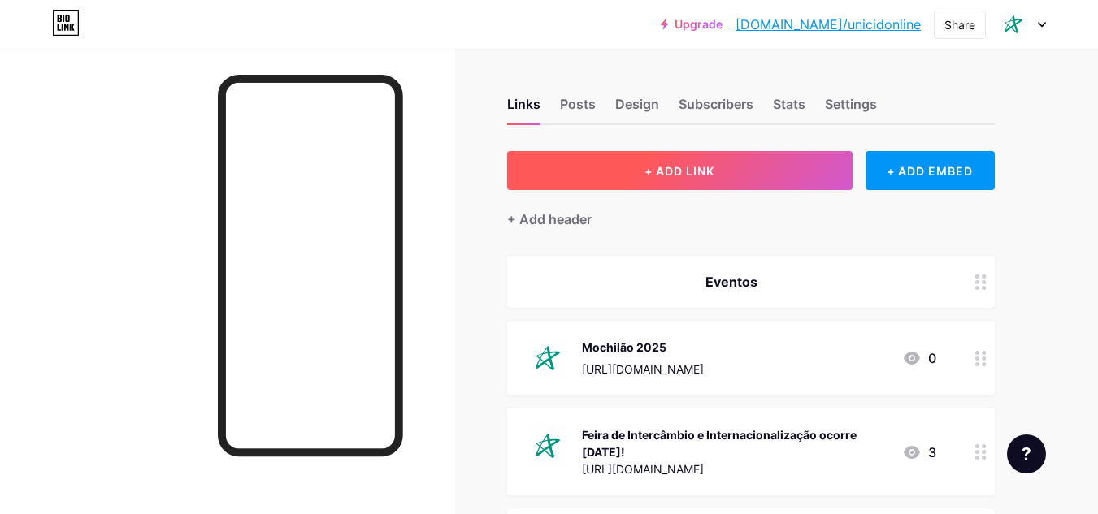
click at [686, 171] on span "+ ADD LINK" at bounding box center [679, 171] width 70 height 14
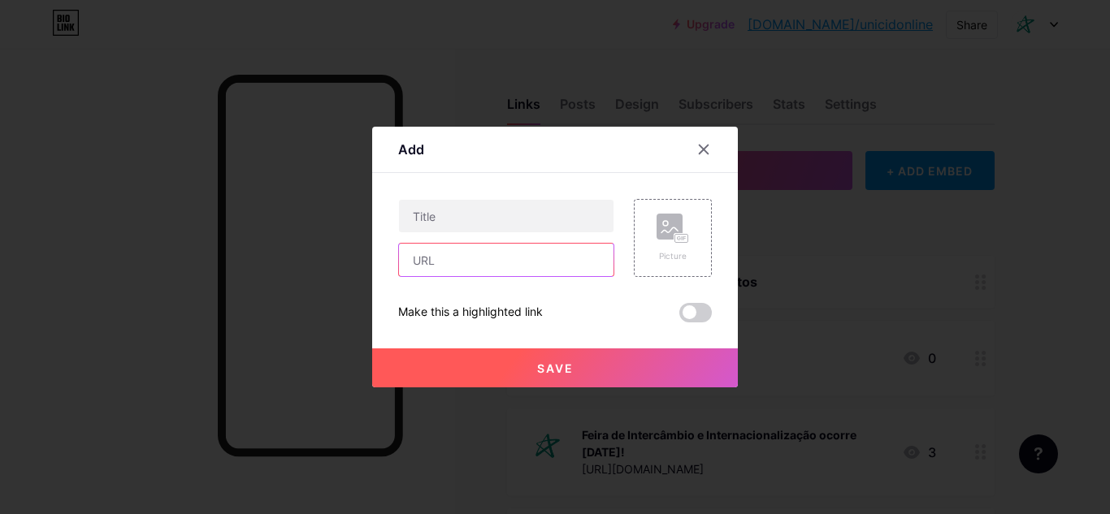
click at [541, 250] on input "text" at bounding box center [506, 260] width 215 height 33
paste input "[DOMAIN_NAME]"
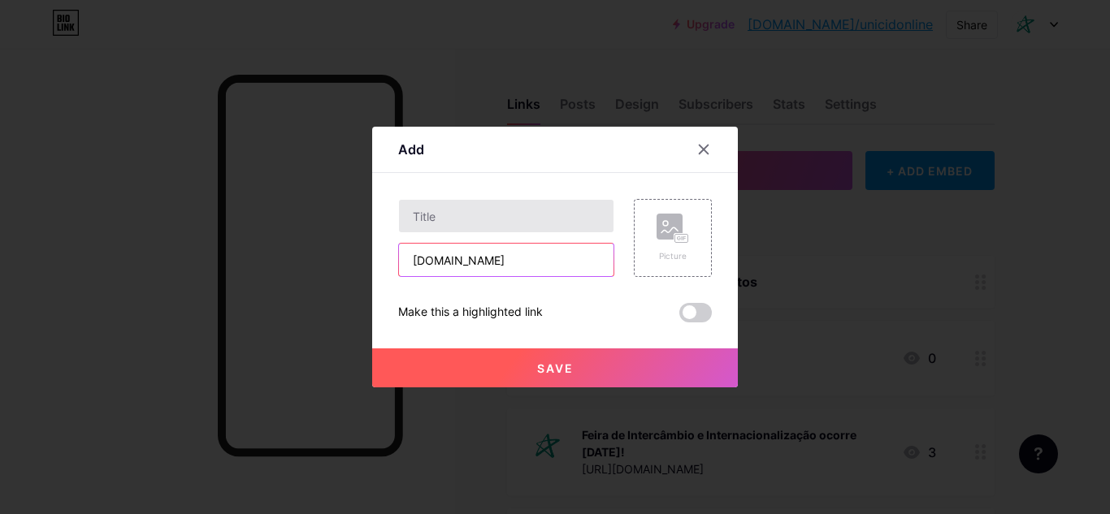
type input "[DOMAIN_NAME]"
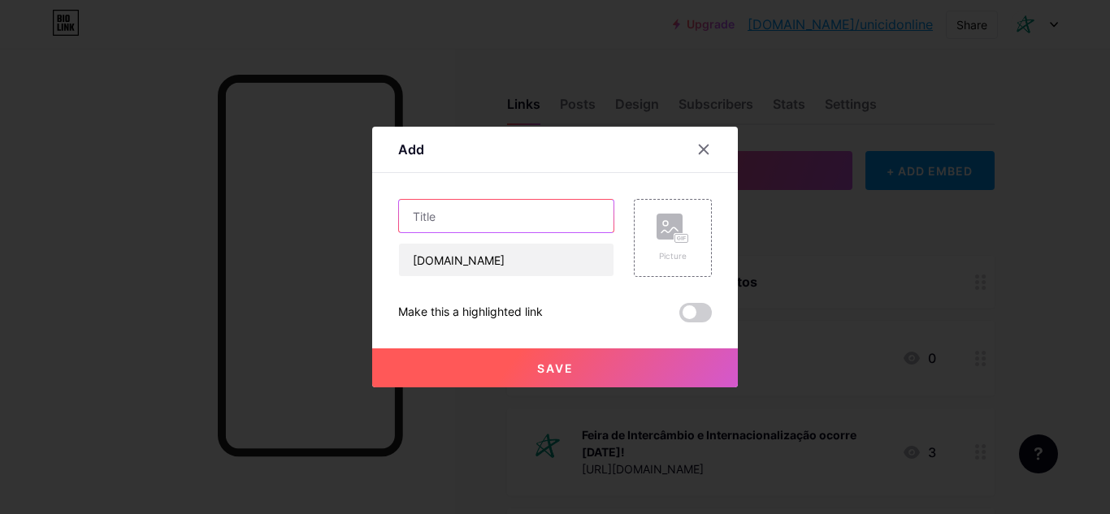
click at [531, 219] on input "text" at bounding box center [506, 216] width 215 height 33
type input "Aulão das Estrelas: participe!"
click at [673, 239] on rect at bounding box center [670, 227] width 26 height 26
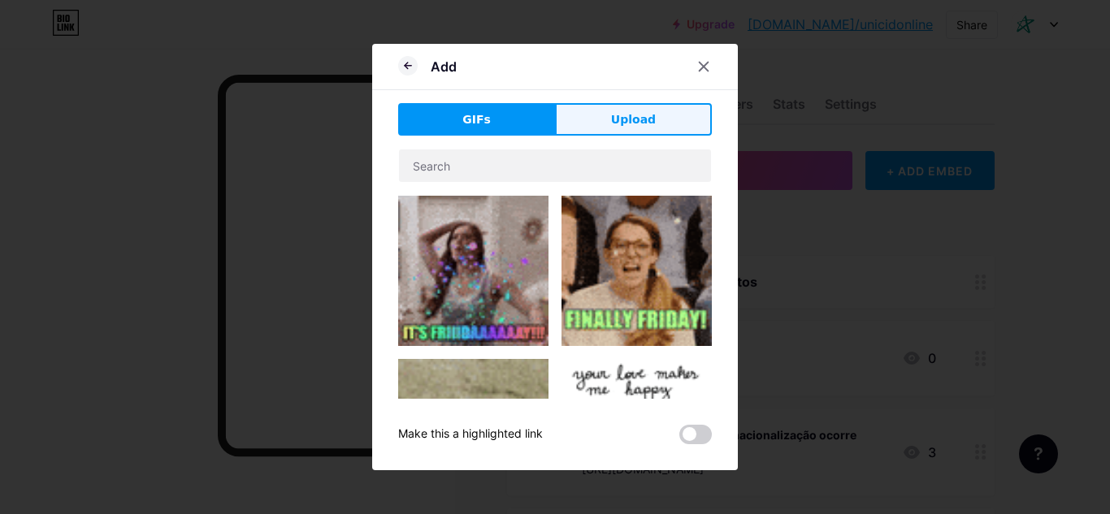
click at [658, 117] on button "Upload" at bounding box center [633, 119] width 157 height 33
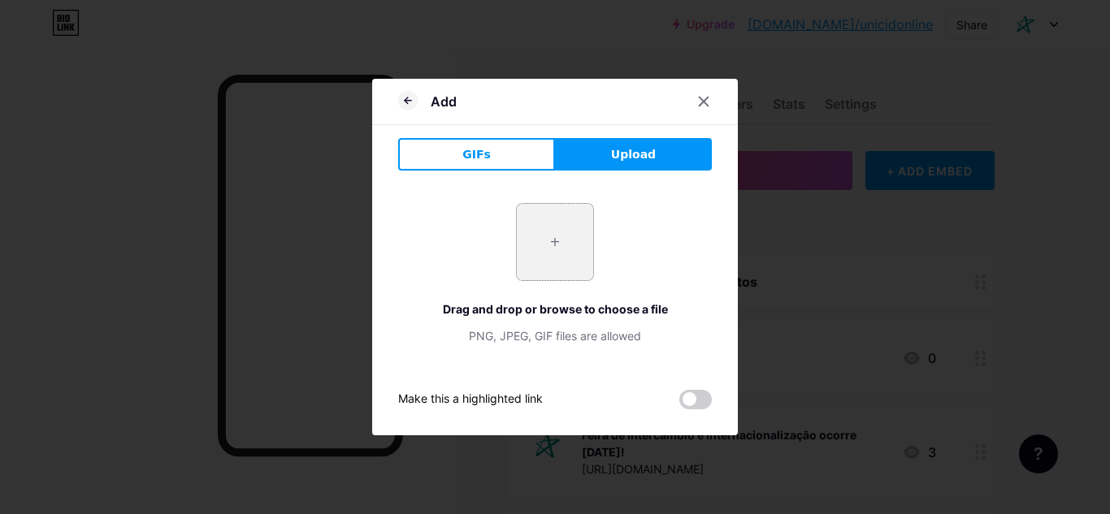
click at [581, 212] on input "file" at bounding box center [555, 242] width 76 height 76
type input "C:\fakepath\unicid.png"
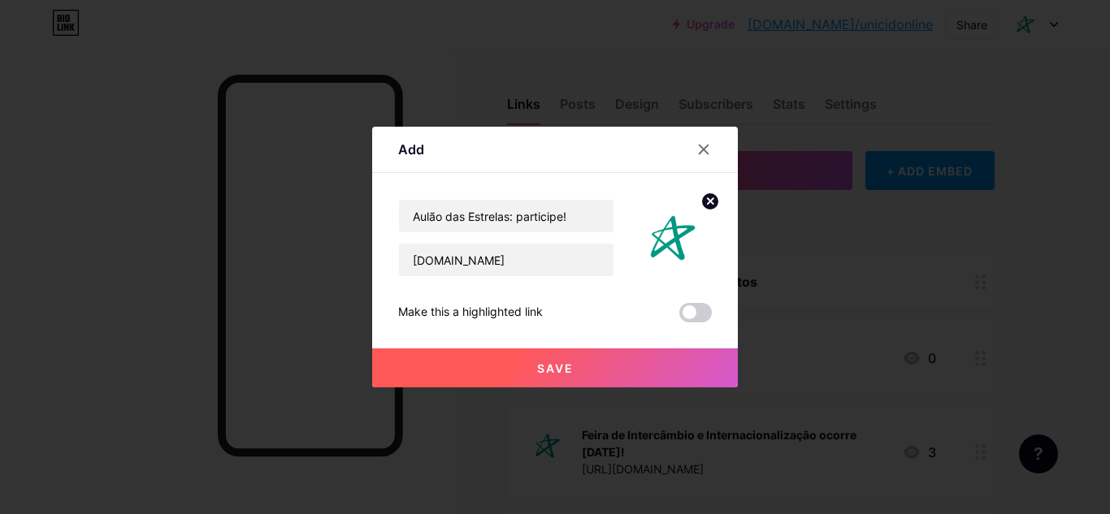
click at [639, 371] on button "Save" at bounding box center [555, 368] width 366 height 39
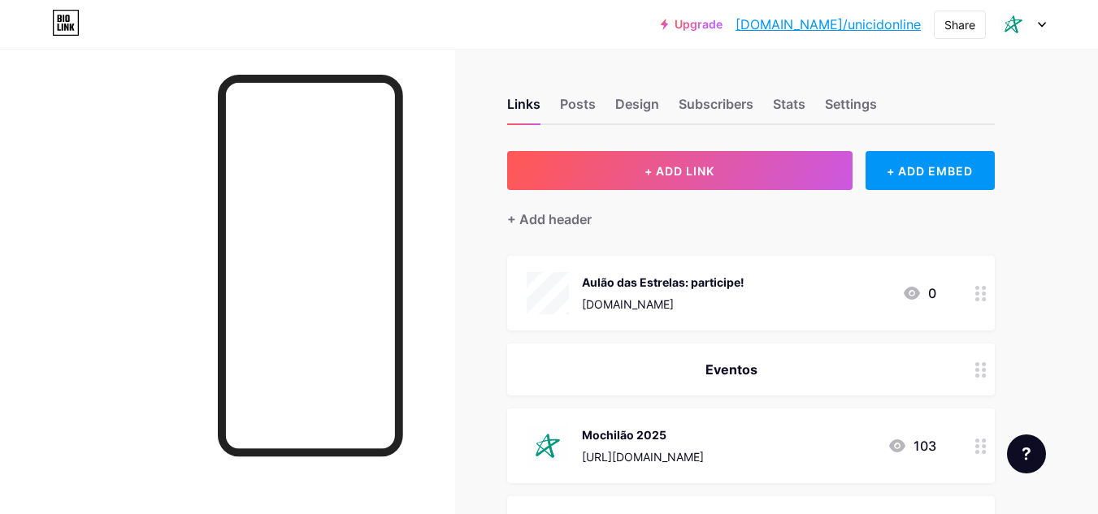
scroll to position [81, 0]
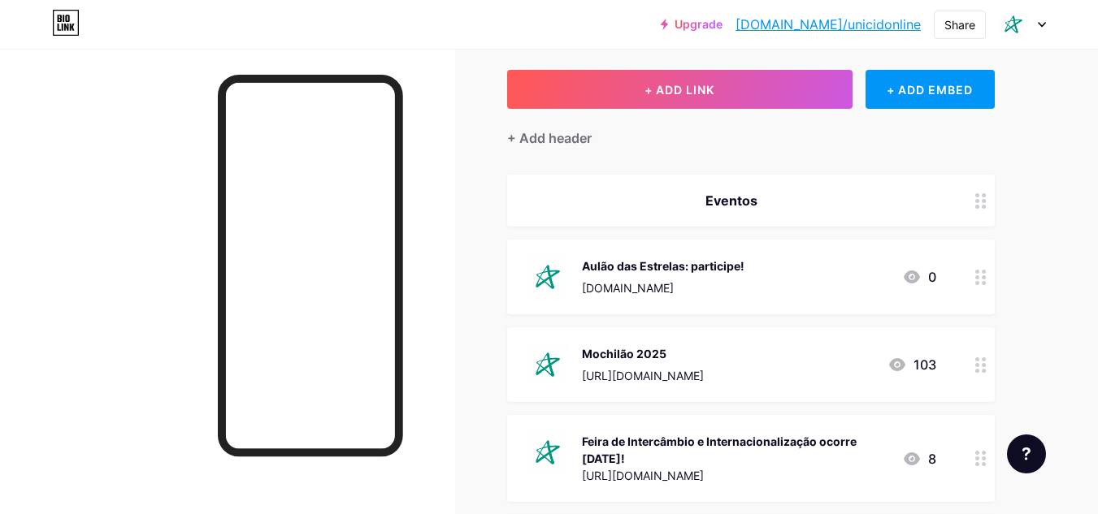
click at [839, 355] on div "Mochilão 2025 [URL][DOMAIN_NAME] 103" at bounding box center [732, 365] width 410 height 42
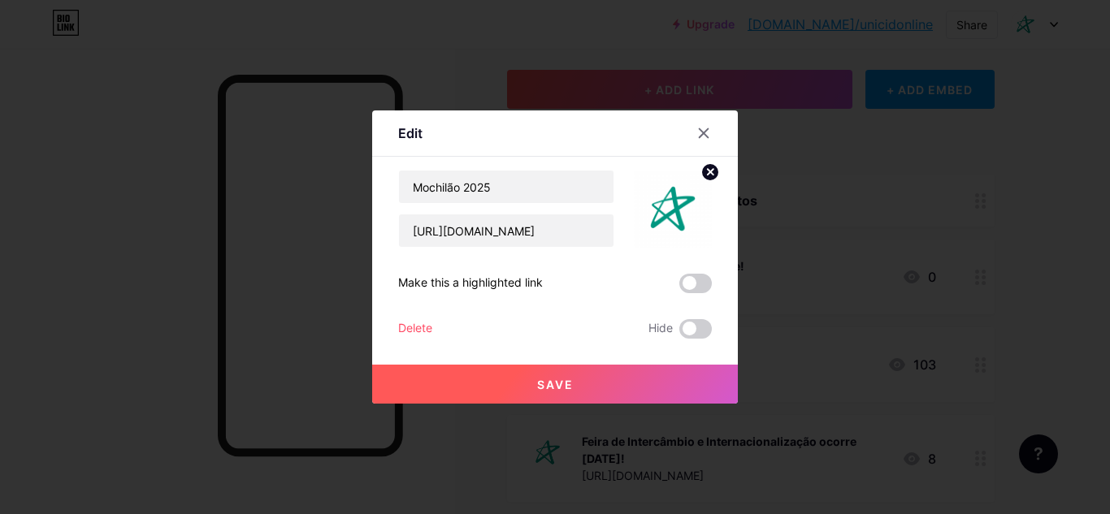
click at [412, 328] on div "Delete" at bounding box center [415, 329] width 34 height 20
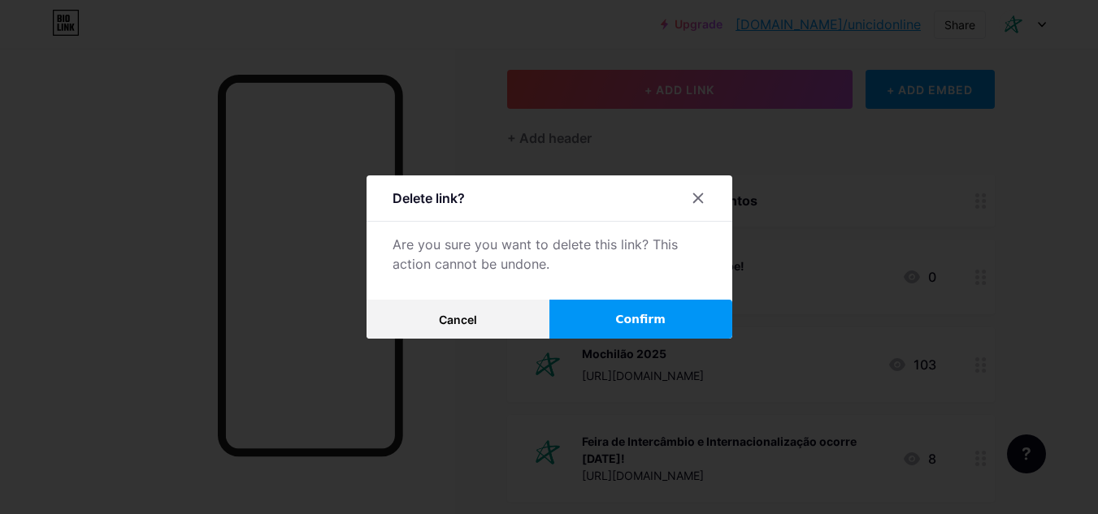
click at [629, 313] on span "Confirm" at bounding box center [640, 319] width 50 height 17
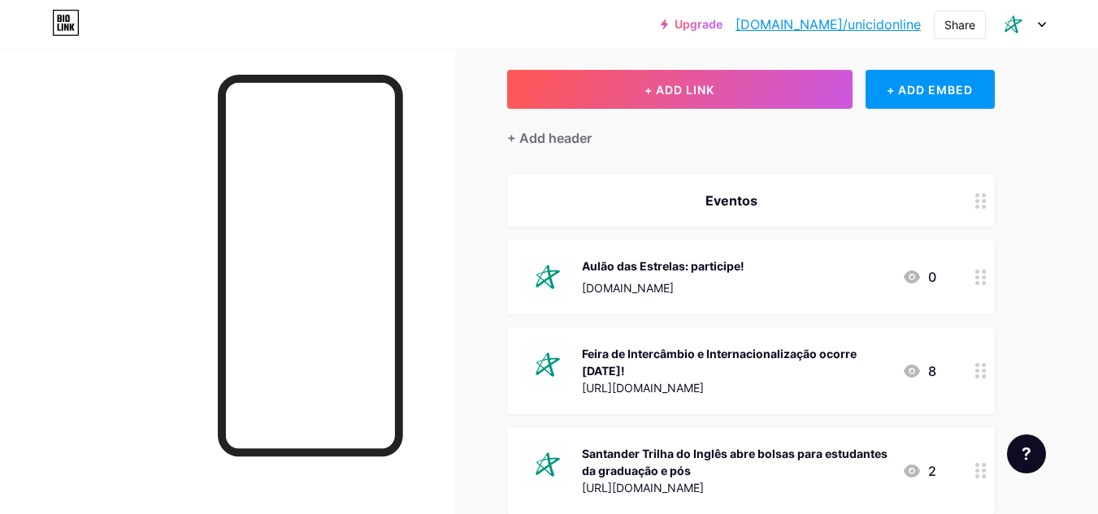
click at [756, 371] on div "Feira de Intercâmbio e Internacionalização ocorre [DATE]!" at bounding box center [735, 362] width 307 height 34
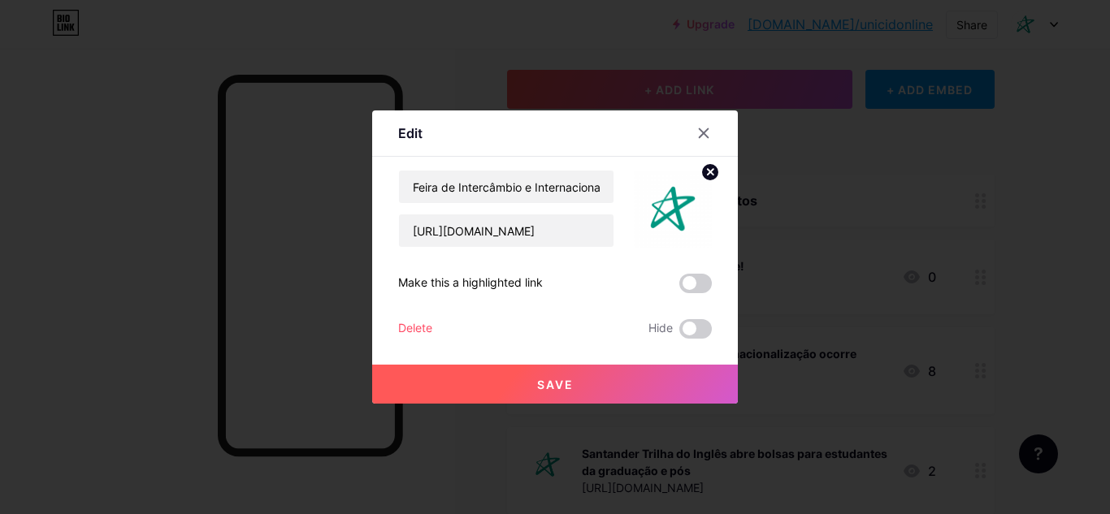
click at [404, 331] on div "Delete" at bounding box center [415, 329] width 34 height 20
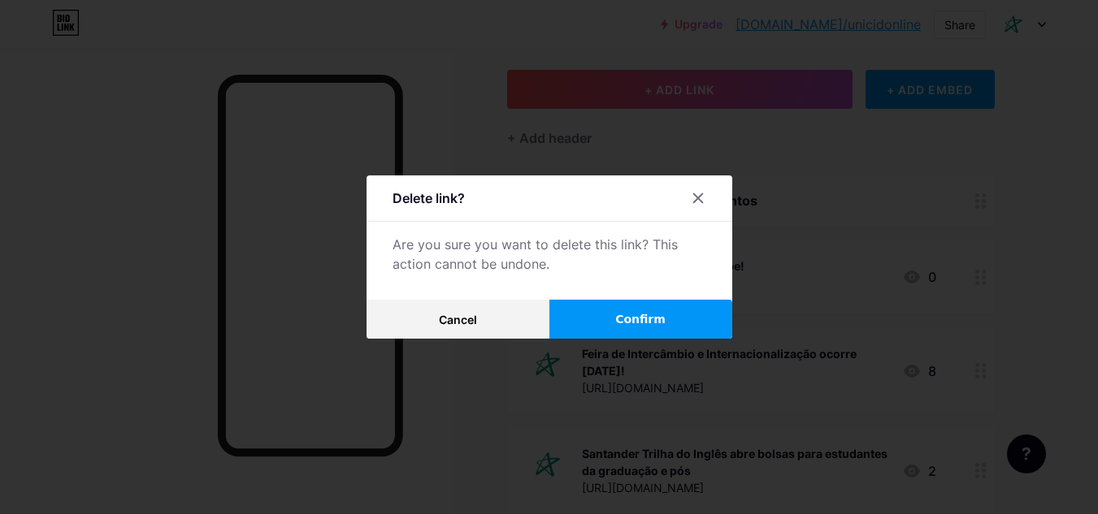
click at [687, 329] on button "Confirm" at bounding box center [640, 319] width 183 height 39
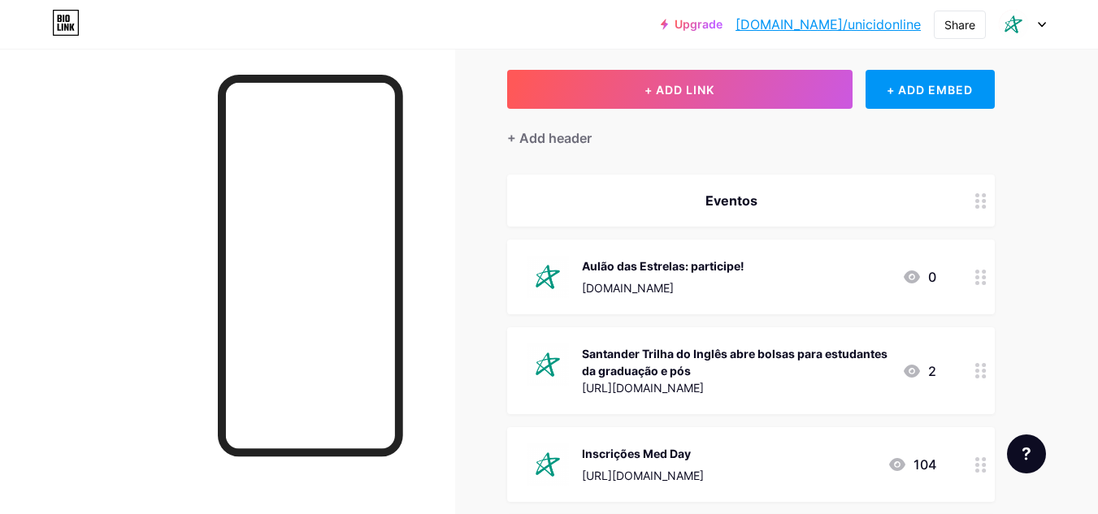
click at [1055, 21] on div "Upgrade [DOMAIN_NAME]/unicid... [DOMAIN_NAME]/unicidonline Share Switch account…" at bounding box center [549, 24] width 1098 height 29
click at [1048, 21] on div "Upgrade [DOMAIN_NAME]/unicid... [DOMAIN_NAME]/unicidonline Share Switch account…" at bounding box center [549, 24] width 1098 height 29
click at [1041, 24] on icon at bounding box center [1041, 25] width 7 height 4
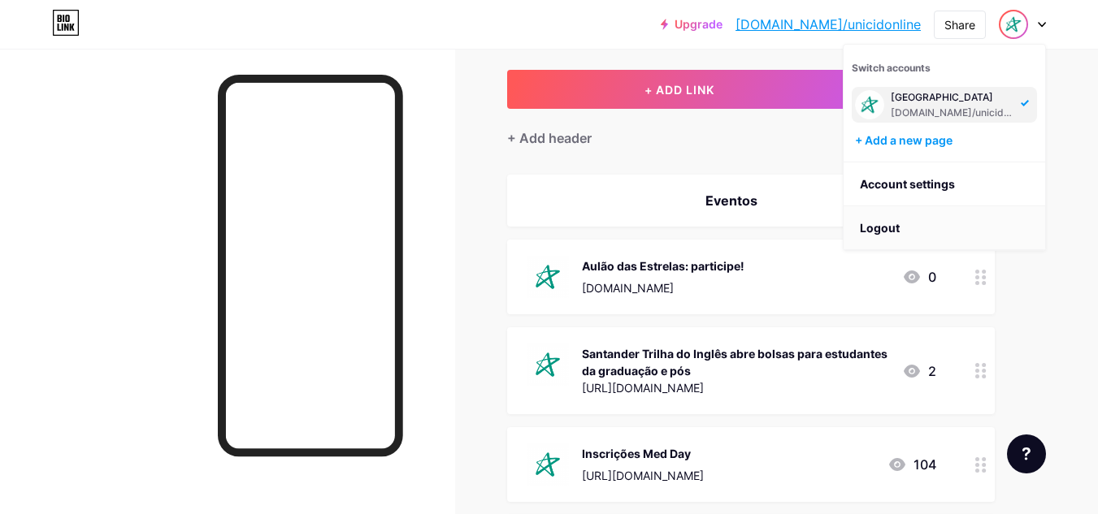
click at [919, 217] on li "Logout" at bounding box center [944, 228] width 202 height 44
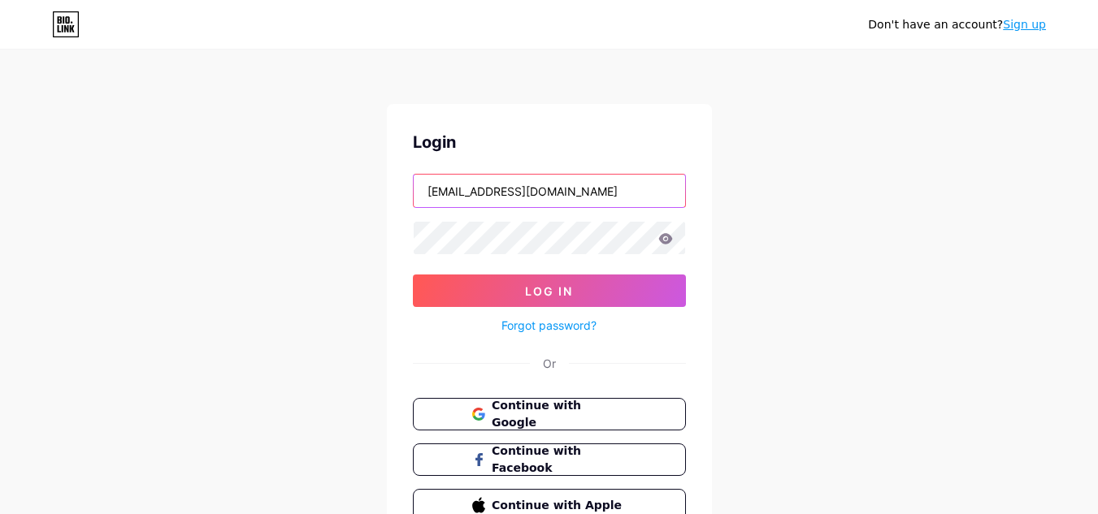
click at [652, 193] on input "[EMAIL_ADDRESS][DOMAIN_NAME]" at bounding box center [549, 191] width 271 height 33
type input "[EMAIL_ADDRESS][DOMAIN_NAME]"
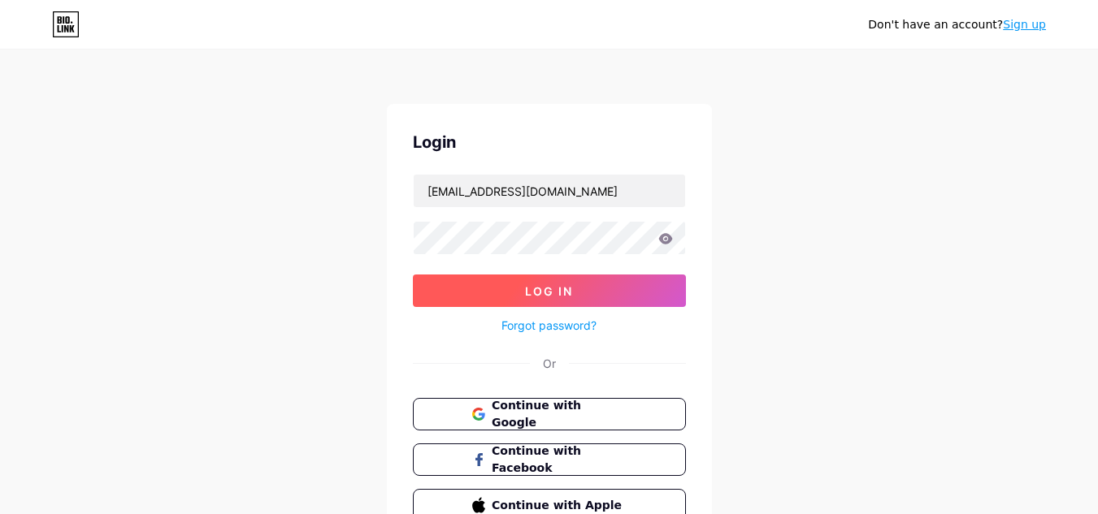
click at [550, 287] on span "Log In" at bounding box center [549, 291] width 48 height 14
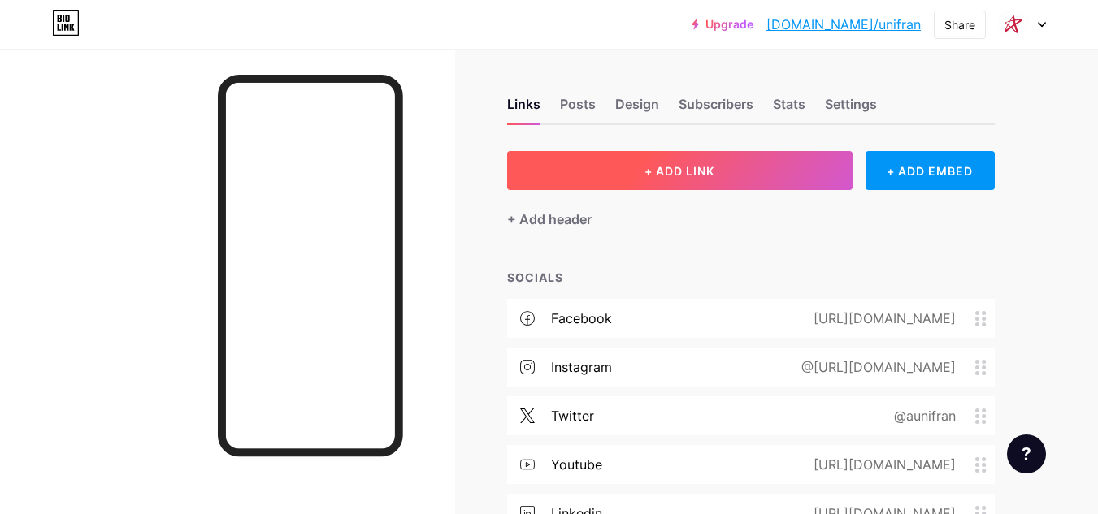
click at [598, 152] on button "+ ADD LINK" at bounding box center [679, 170] width 345 height 39
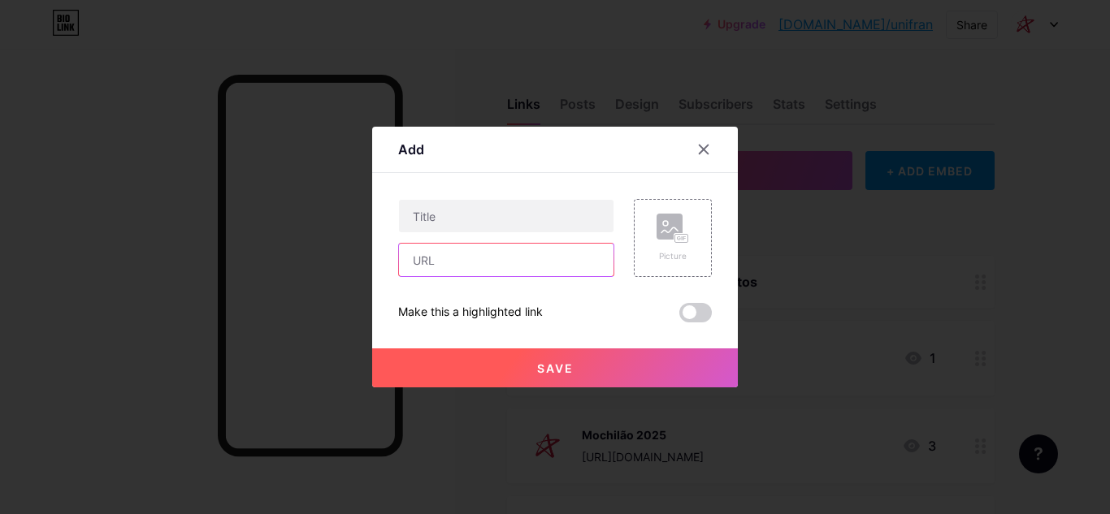
click at [501, 257] on input "text" at bounding box center [506, 260] width 215 height 33
paste input "[DOMAIN_NAME]"
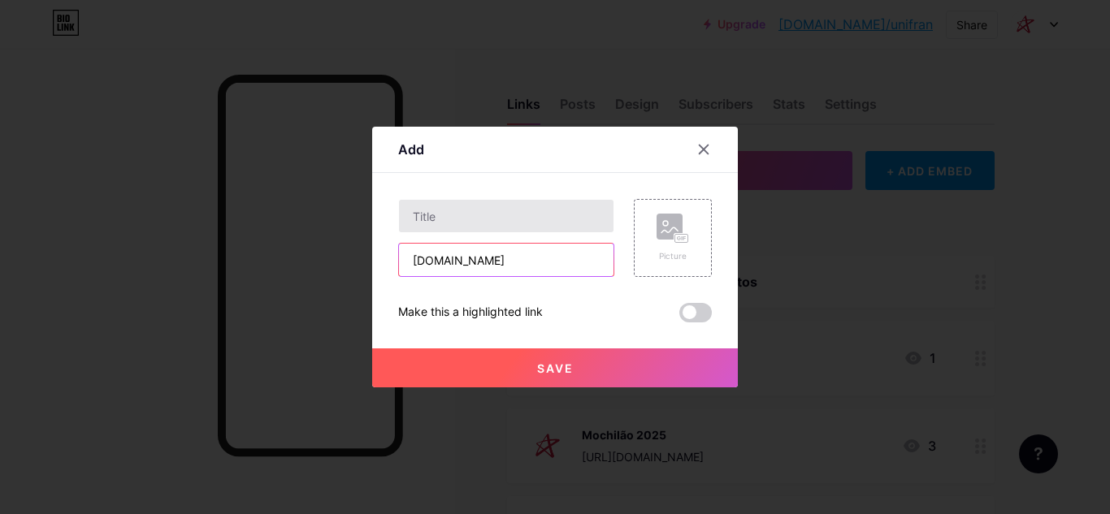
type input "[DOMAIN_NAME]"
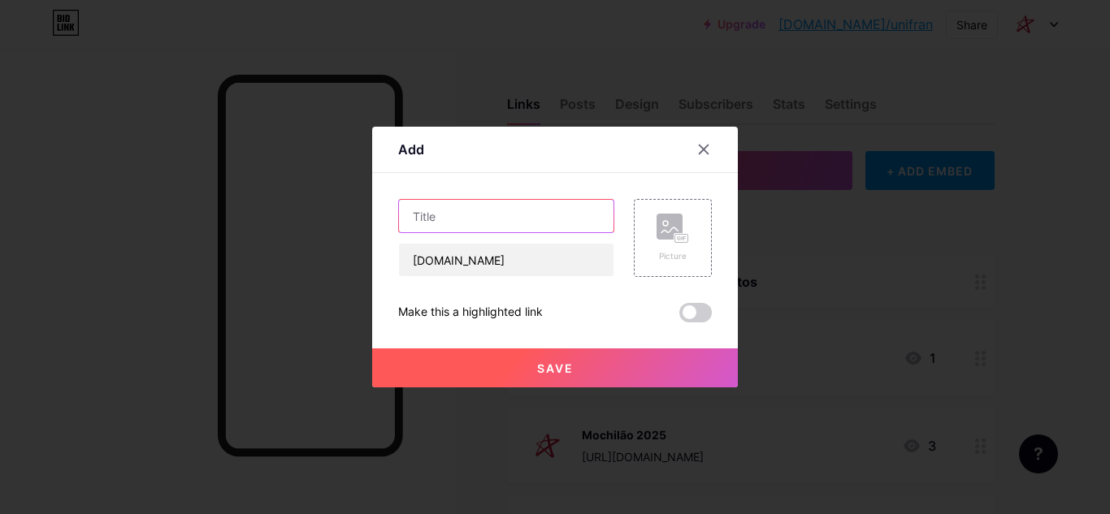
click at [509, 217] on input "text" at bounding box center [506, 216] width 215 height 33
type input "Aulão das Estrelas: participe!"
click at [673, 232] on rect at bounding box center [670, 227] width 26 height 26
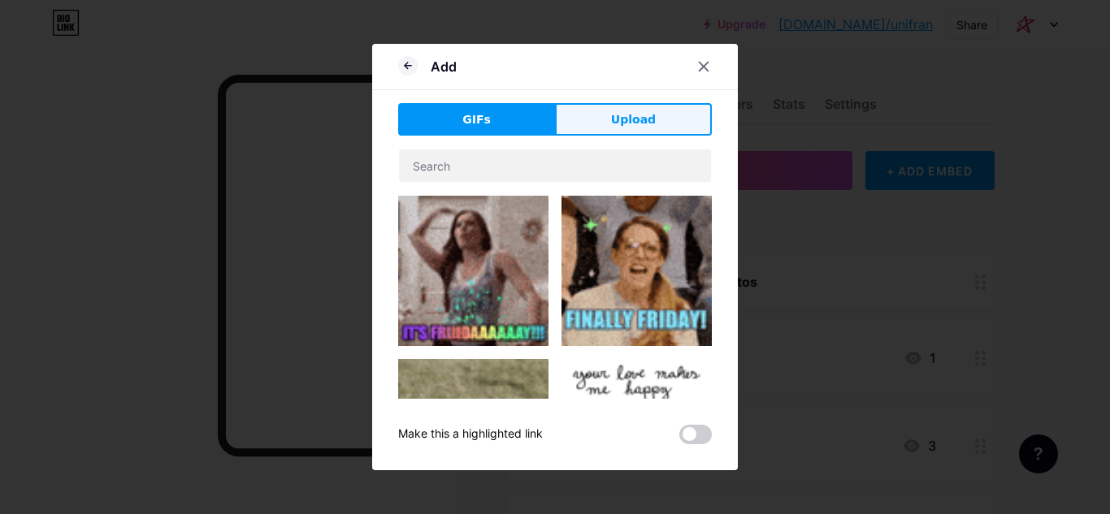
click at [605, 121] on button "Upload" at bounding box center [633, 119] width 157 height 33
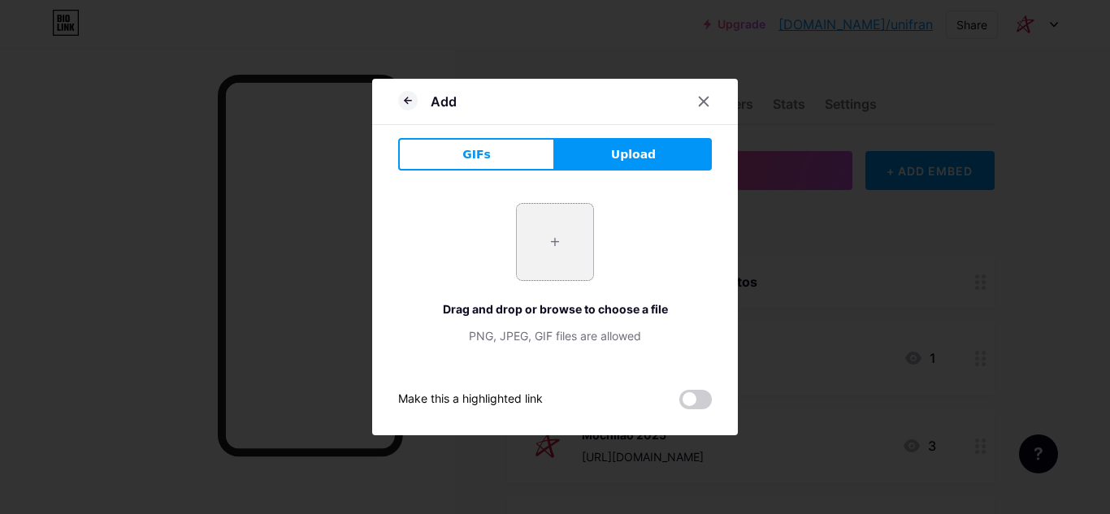
click at [527, 251] on input "file" at bounding box center [555, 242] width 76 height 76
type input "C:\fakepath\ceunsp_unifran.png"
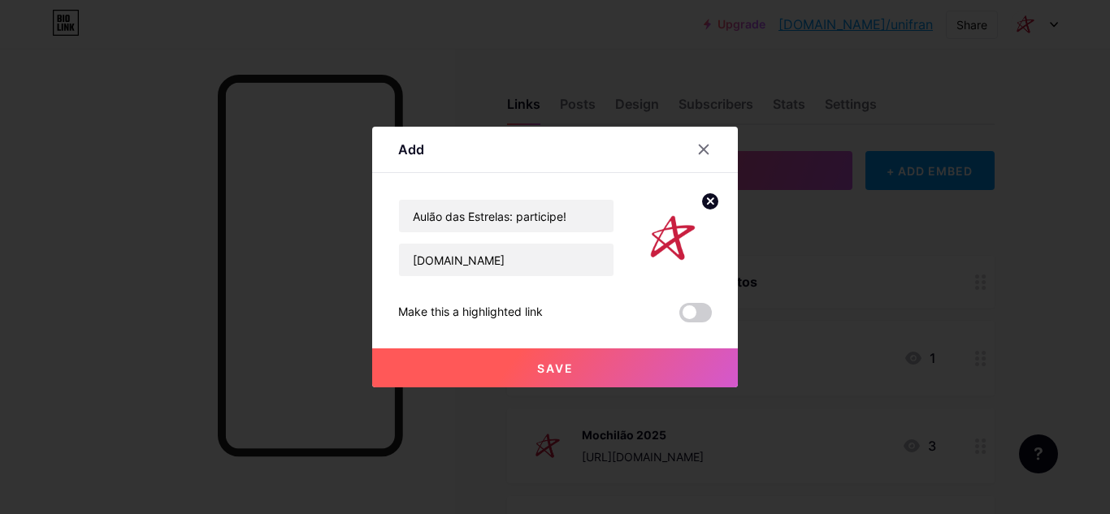
click at [638, 358] on button "Save" at bounding box center [555, 368] width 366 height 39
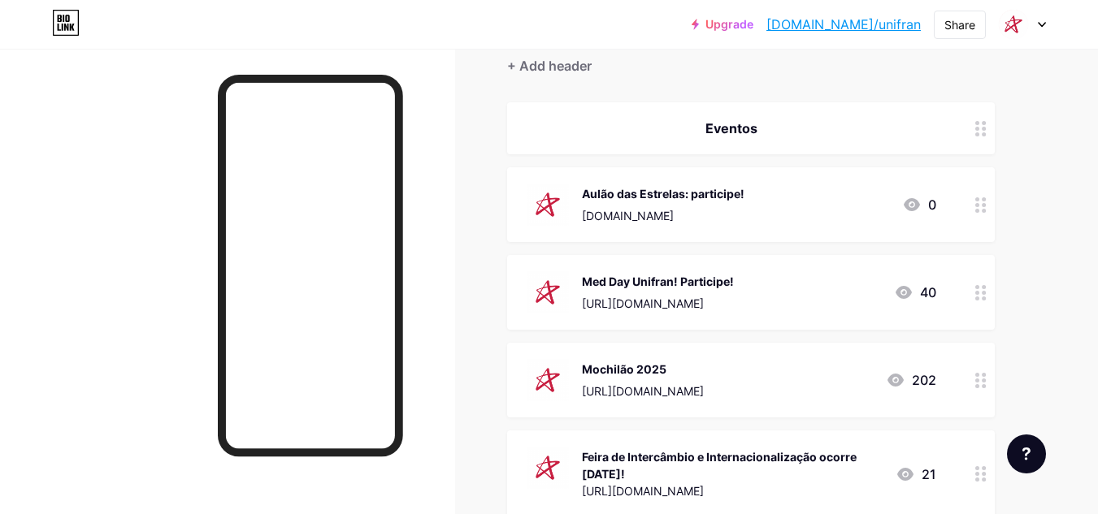
scroll to position [163, 0]
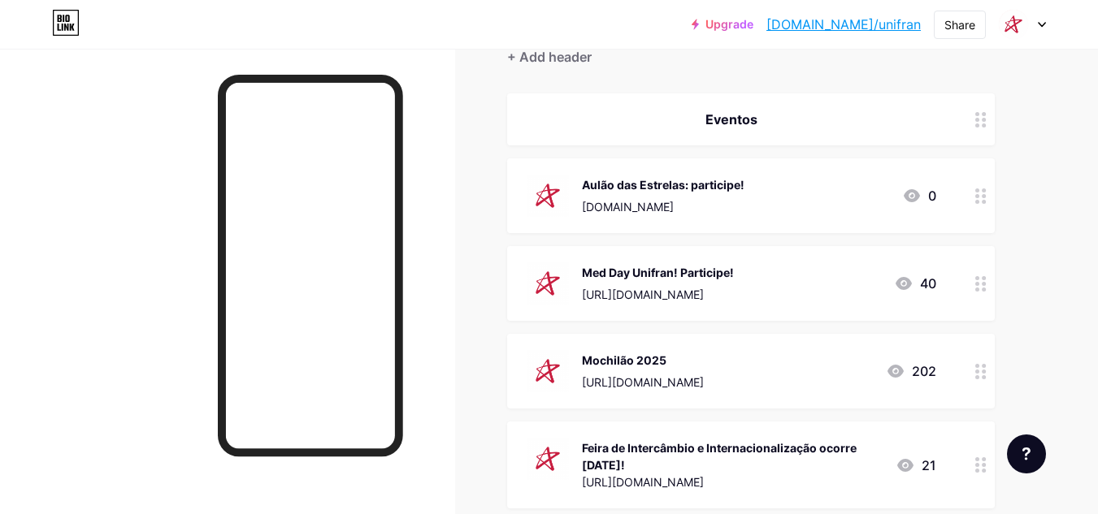
click at [782, 367] on div "Mochilão 2025 [URL][DOMAIN_NAME] 202" at bounding box center [732, 371] width 410 height 42
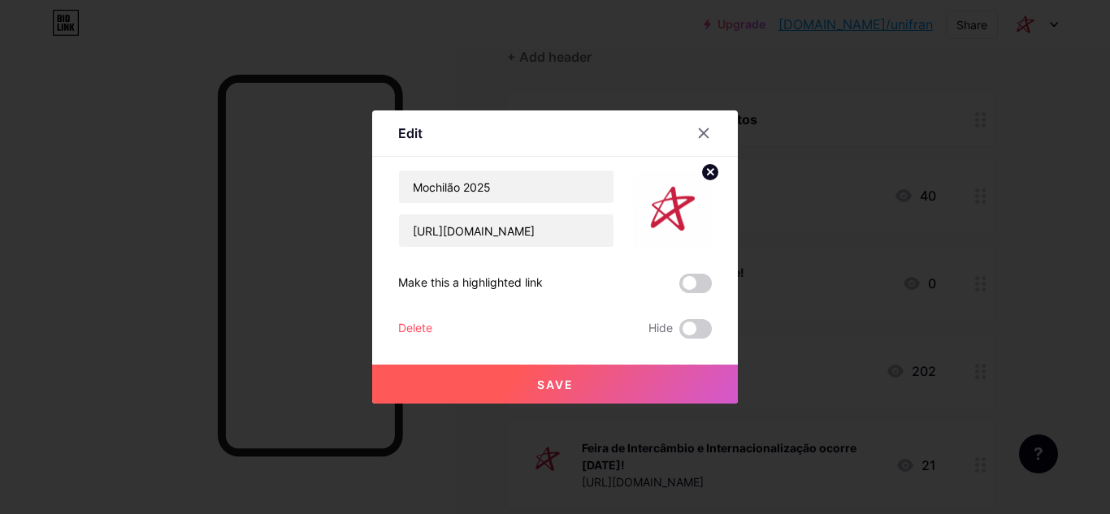
click at [428, 328] on div "Delete" at bounding box center [415, 329] width 34 height 20
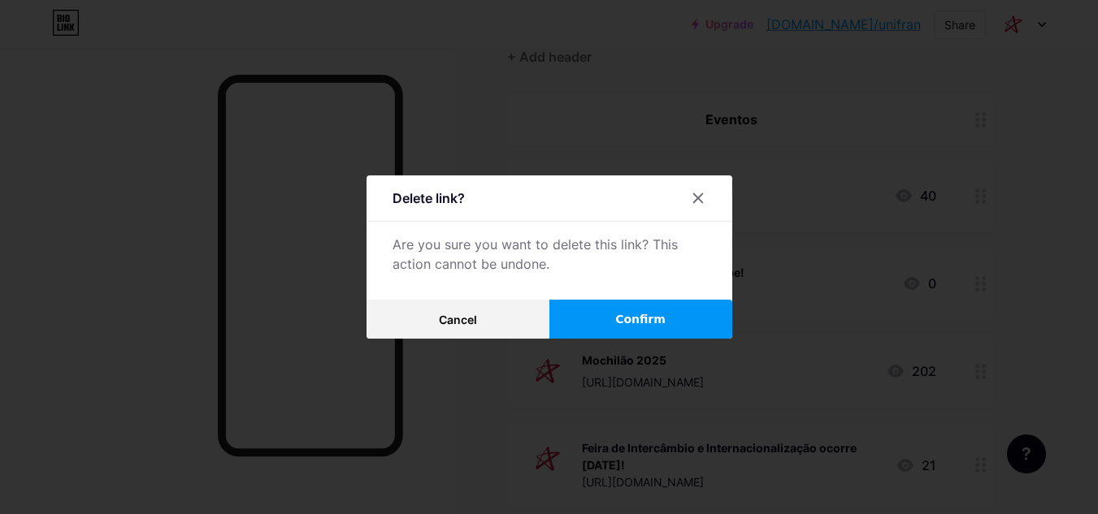
click at [591, 332] on button "Confirm" at bounding box center [640, 319] width 183 height 39
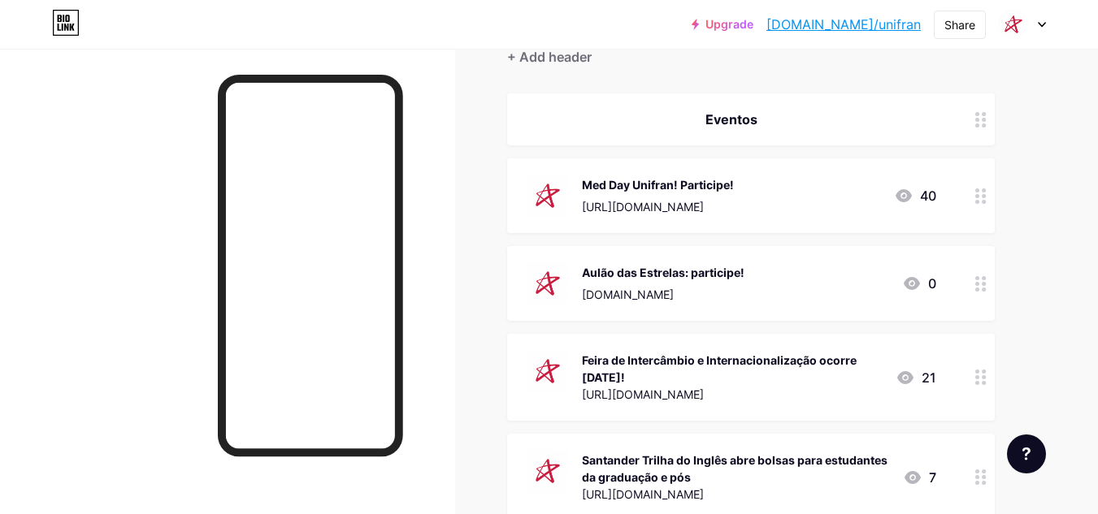
click at [662, 382] on div "Feira de Intercâmbio e Internacionalização ocorre [DATE]!" at bounding box center [732, 369] width 301 height 34
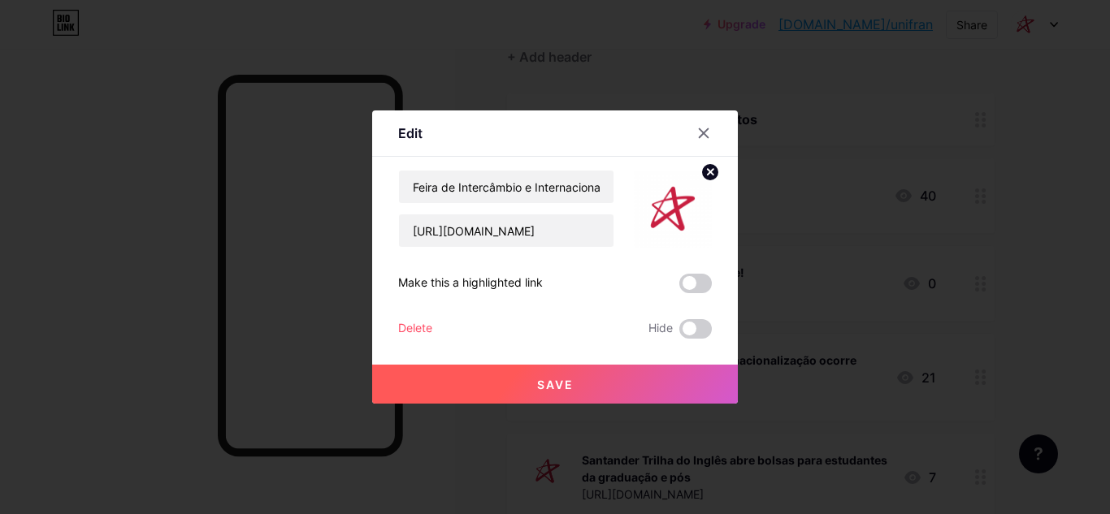
click at [434, 328] on div "Delete Hide" at bounding box center [555, 329] width 314 height 20
click at [429, 328] on div "Delete" at bounding box center [415, 329] width 34 height 20
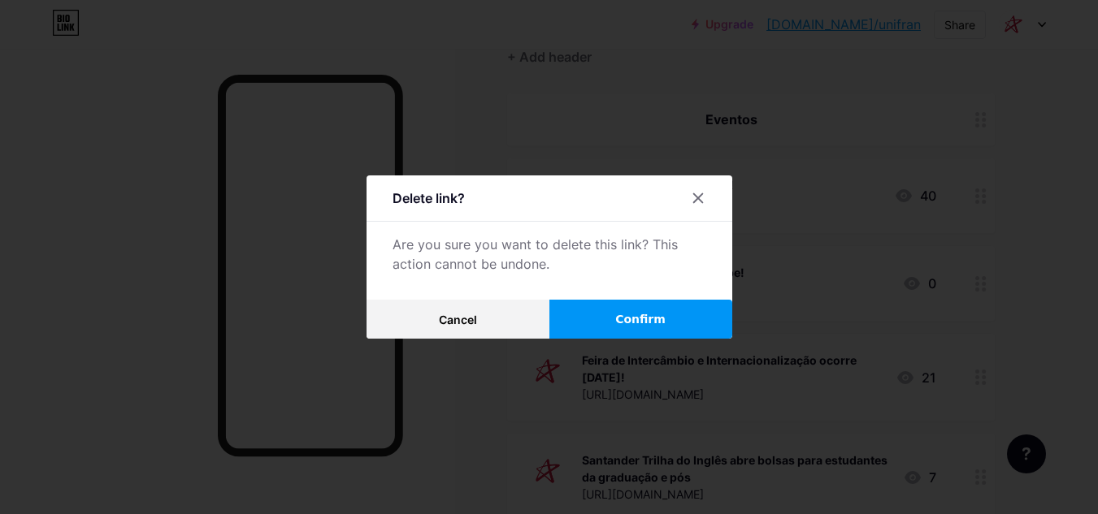
click at [600, 326] on button "Confirm" at bounding box center [640, 319] width 183 height 39
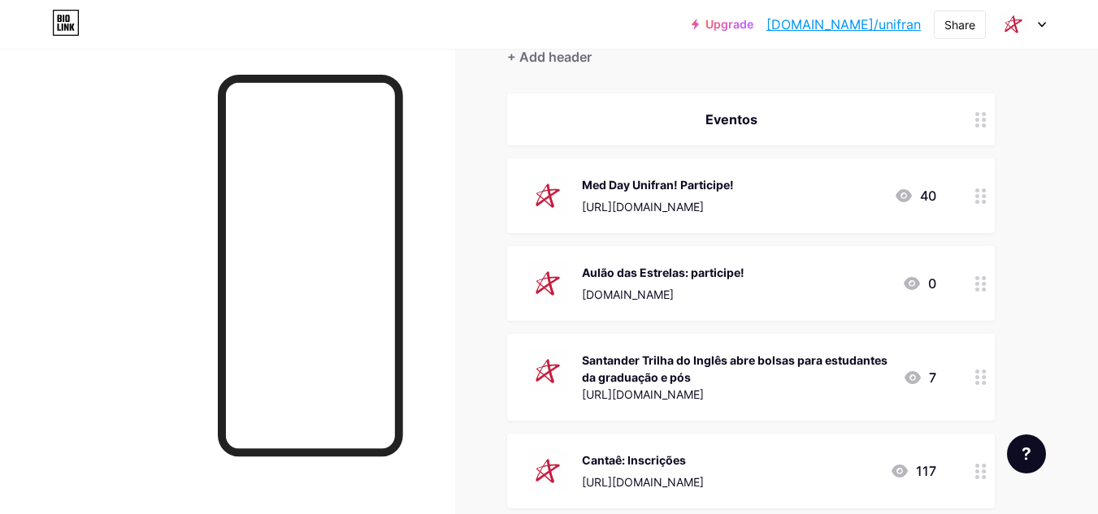
click at [668, 398] on div "[URL][DOMAIN_NAME]" at bounding box center [736, 394] width 308 height 17
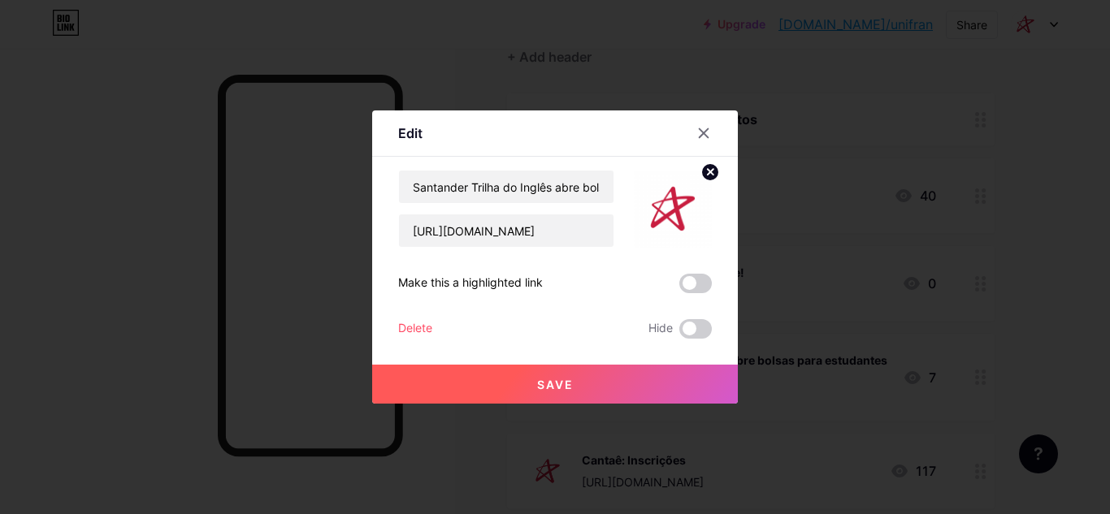
click at [432, 328] on div "Delete" at bounding box center [415, 329] width 34 height 20
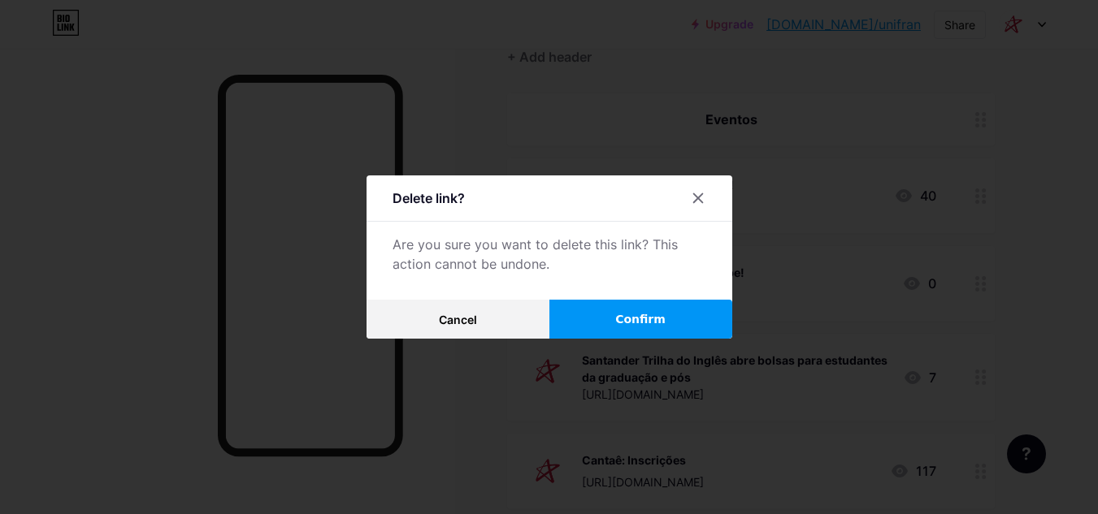
click at [661, 323] on span "Confirm" at bounding box center [640, 319] width 50 height 17
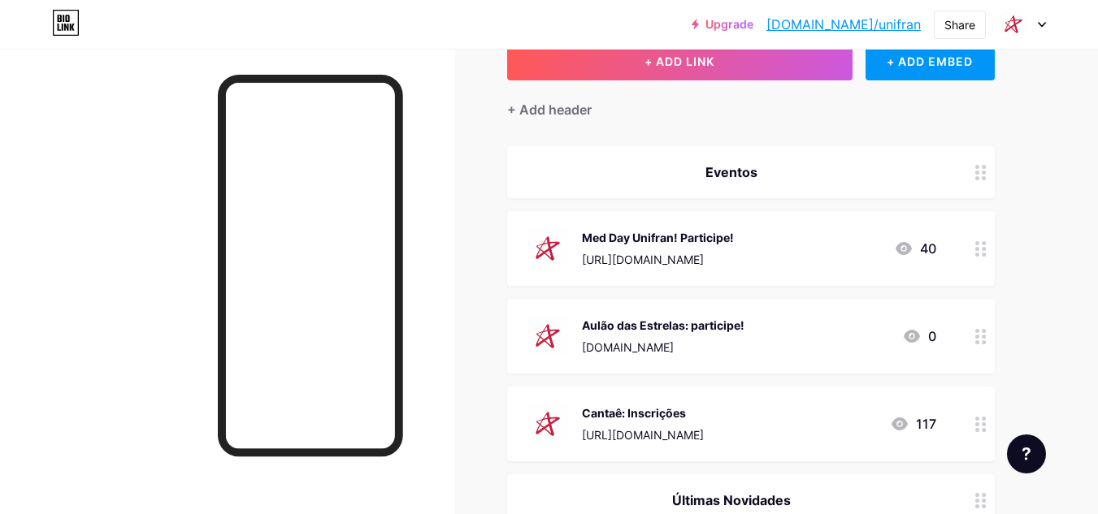
scroll to position [81, 0]
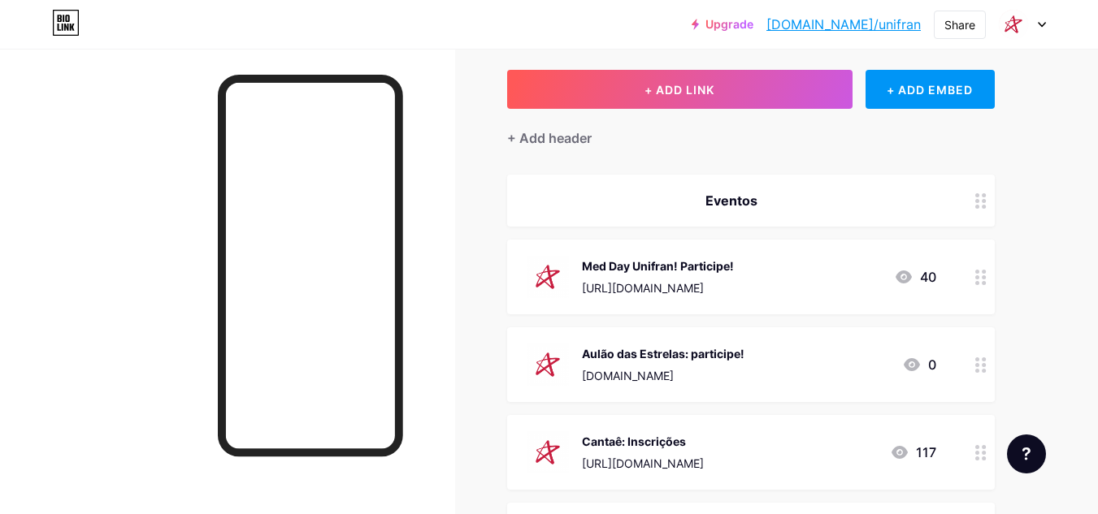
click at [1041, 24] on icon at bounding box center [1041, 25] width 7 height 4
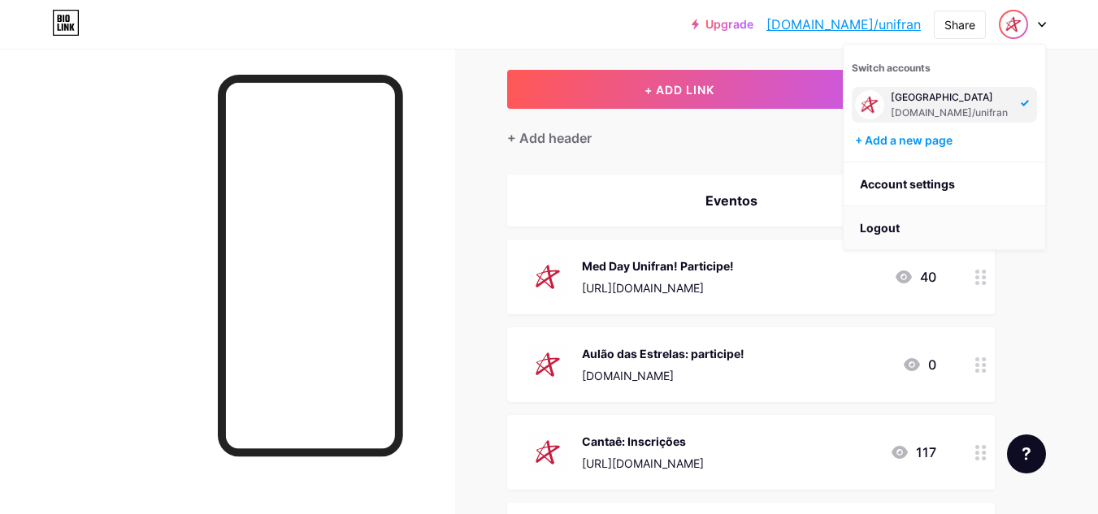
click at [935, 226] on li "Logout" at bounding box center [944, 228] width 202 height 44
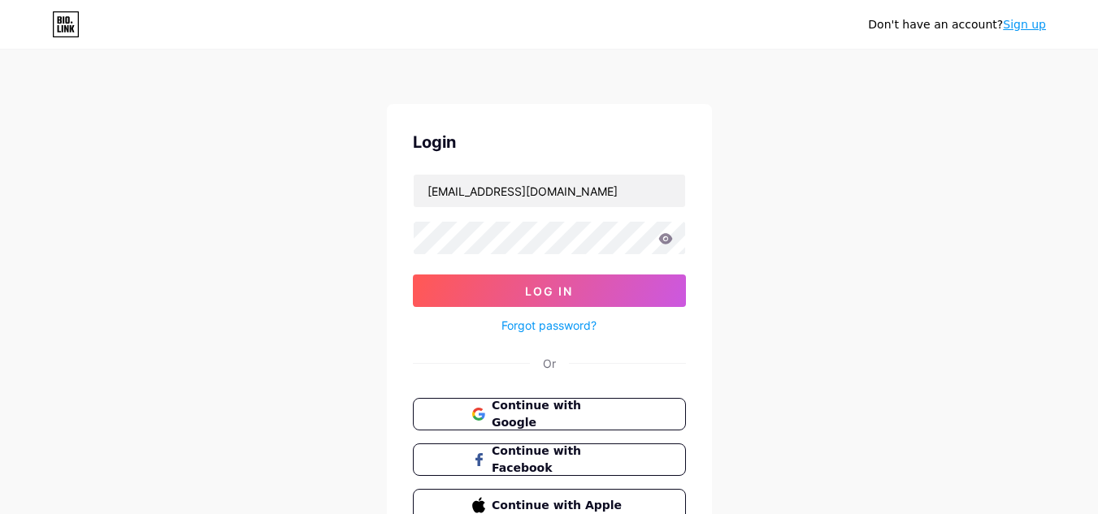
click at [587, 207] on div "[EMAIL_ADDRESS][DOMAIN_NAME]" at bounding box center [549, 191] width 273 height 34
click at [598, 190] on input "[EMAIL_ADDRESS][DOMAIN_NAME]" at bounding box center [549, 191] width 271 height 33
type input "universidadepositivo"
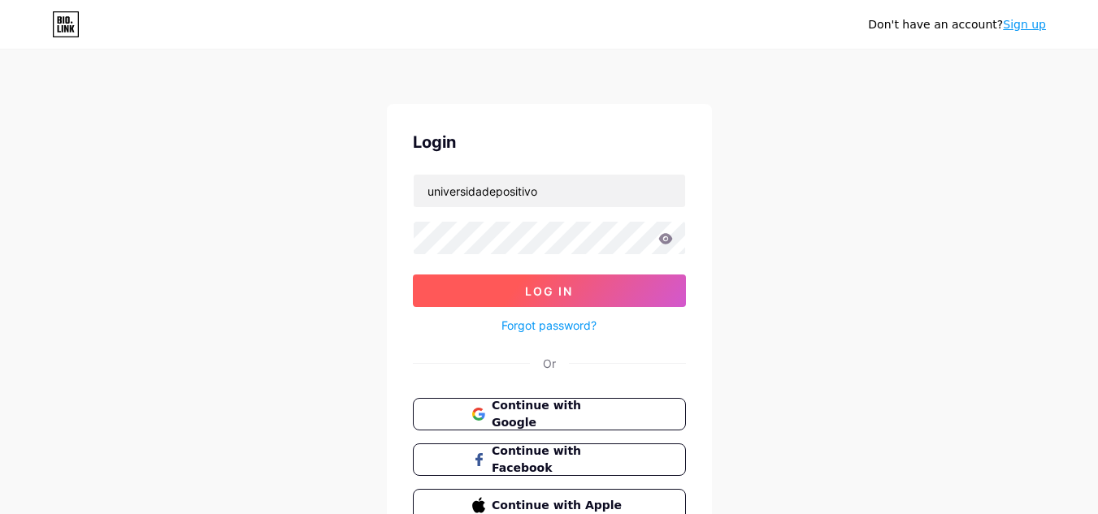
click at [562, 296] on span "Log In" at bounding box center [549, 291] width 48 height 14
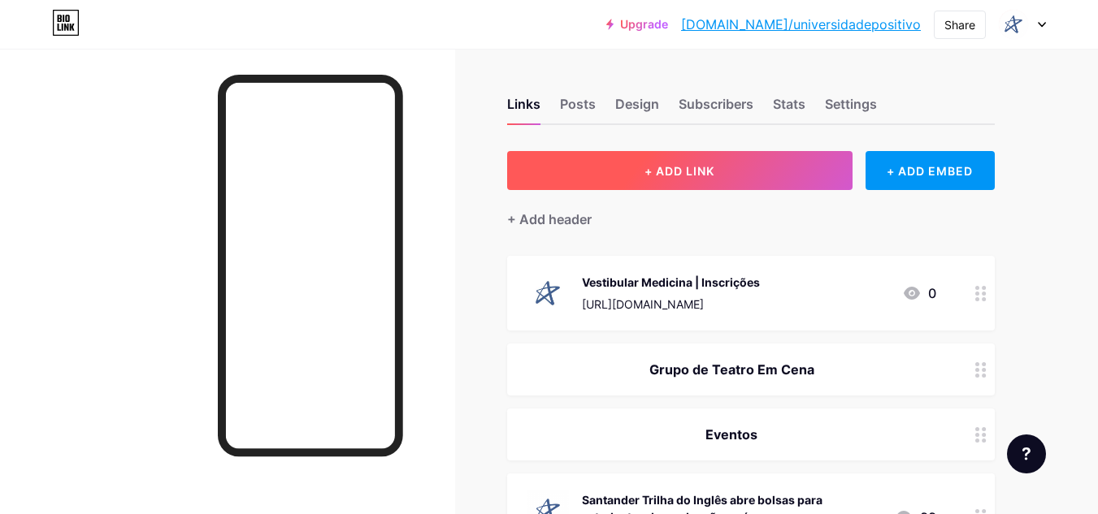
click at [657, 182] on button "+ ADD LINK" at bounding box center [679, 170] width 345 height 39
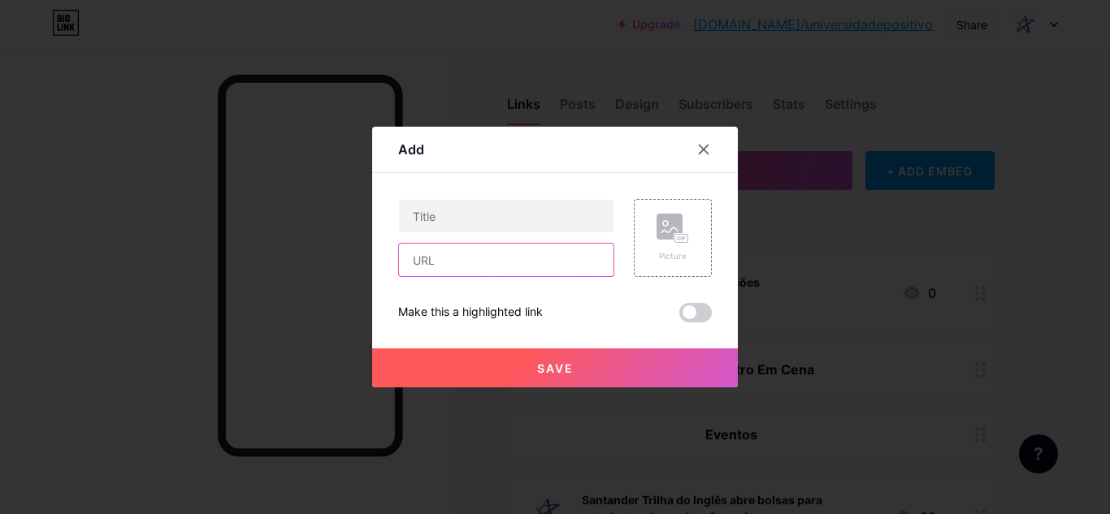
click at [479, 251] on input "text" at bounding box center [506, 260] width 215 height 33
paste input "[DOMAIN_NAME]"
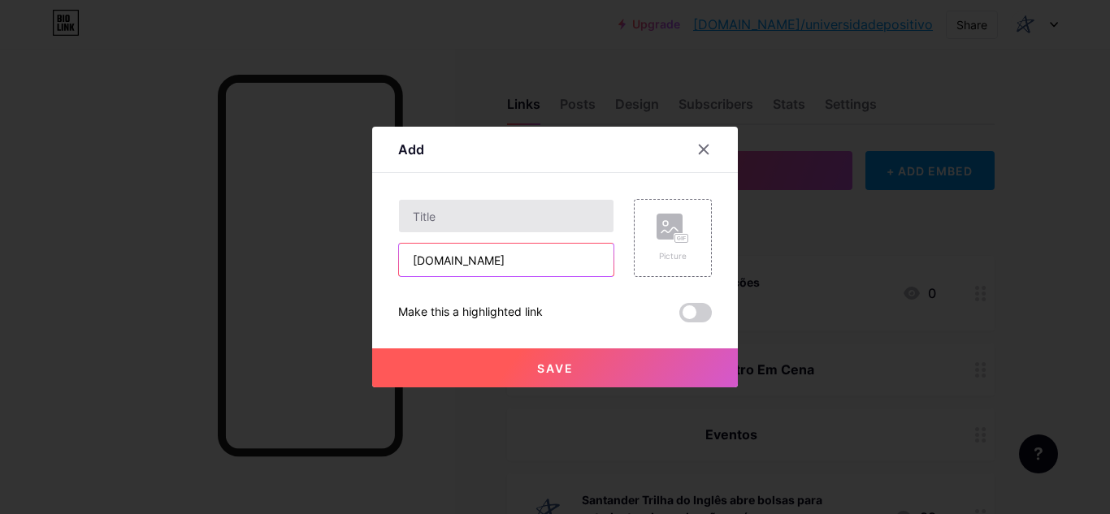
type input "[DOMAIN_NAME]"
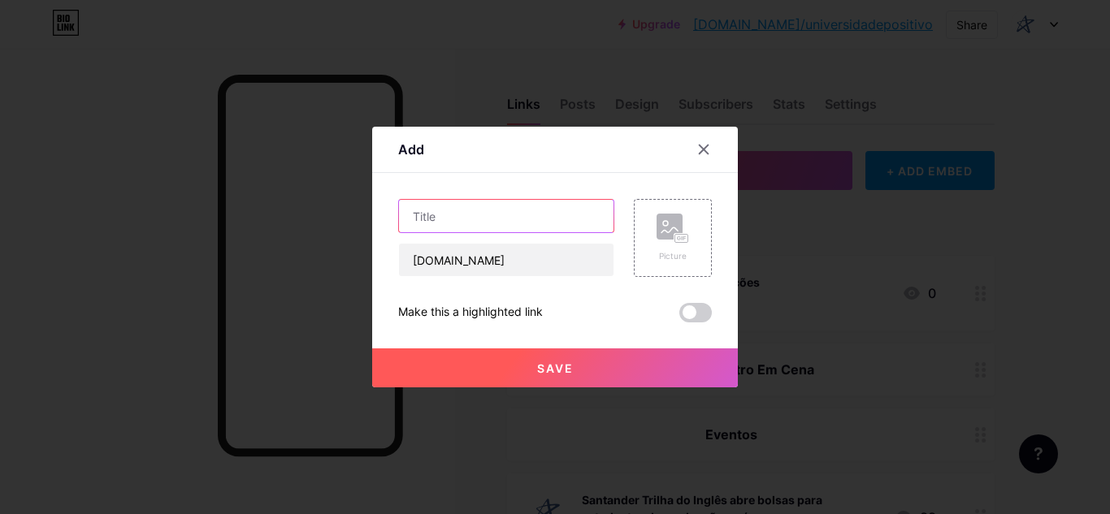
click at [496, 223] on input "text" at bounding box center [506, 216] width 215 height 33
type input "Aulão das Estrelas: participe!"
click at [703, 228] on div "Picture" at bounding box center [673, 238] width 78 height 78
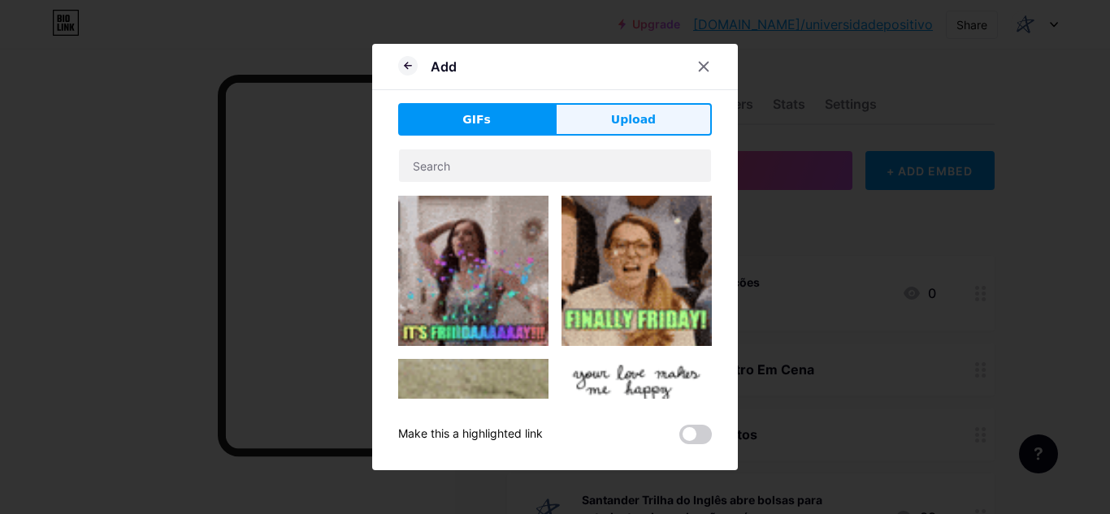
click at [674, 120] on button "Upload" at bounding box center [633, 119] width 157 height 33
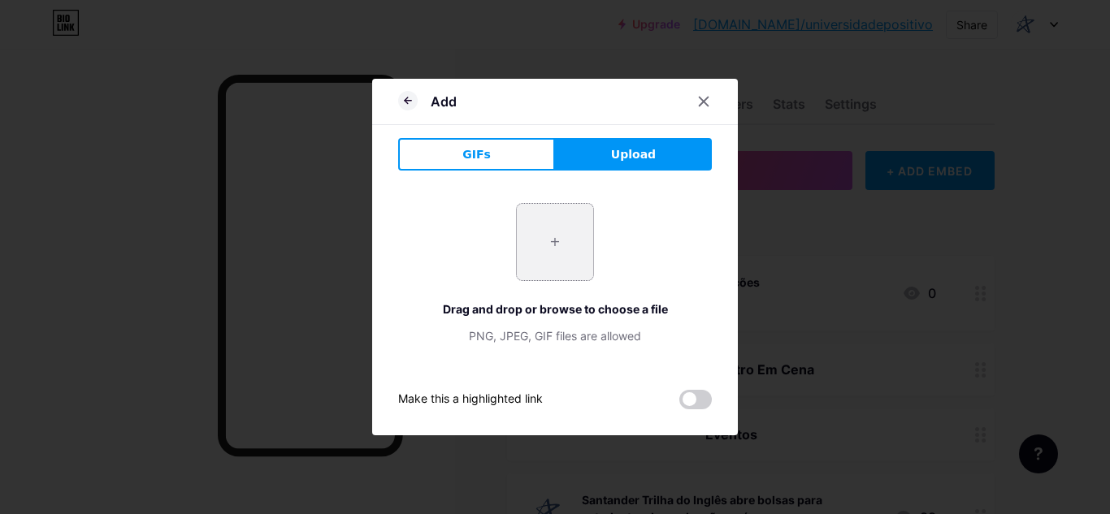
click at [586, 243] on input "file" at bounding box center [555, 242] width 76 height 76
type input "C:\fakepath\fsg_up.png"
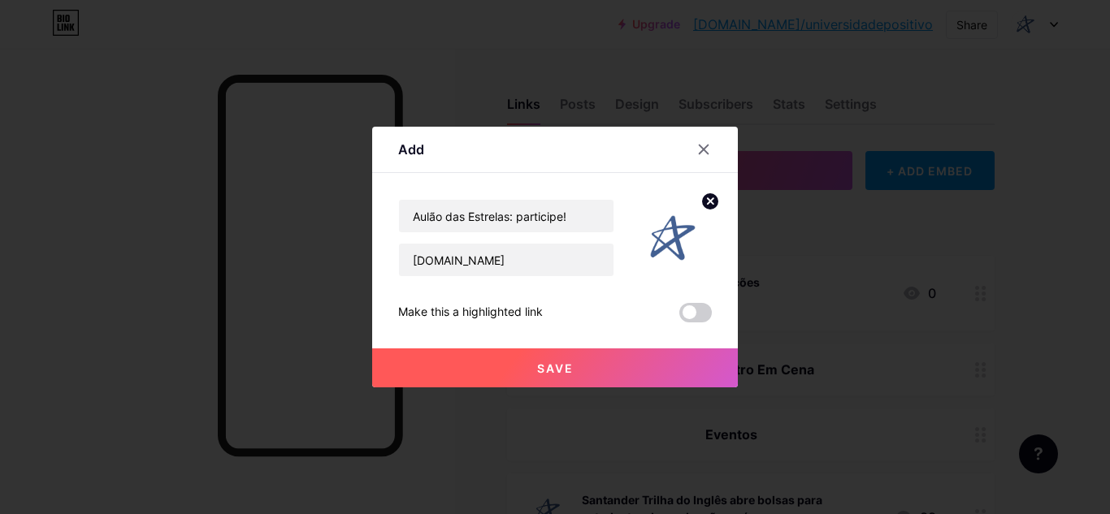
click at [616, 360] on button "Save" at bounding box center [555, 368] width 366 height 39
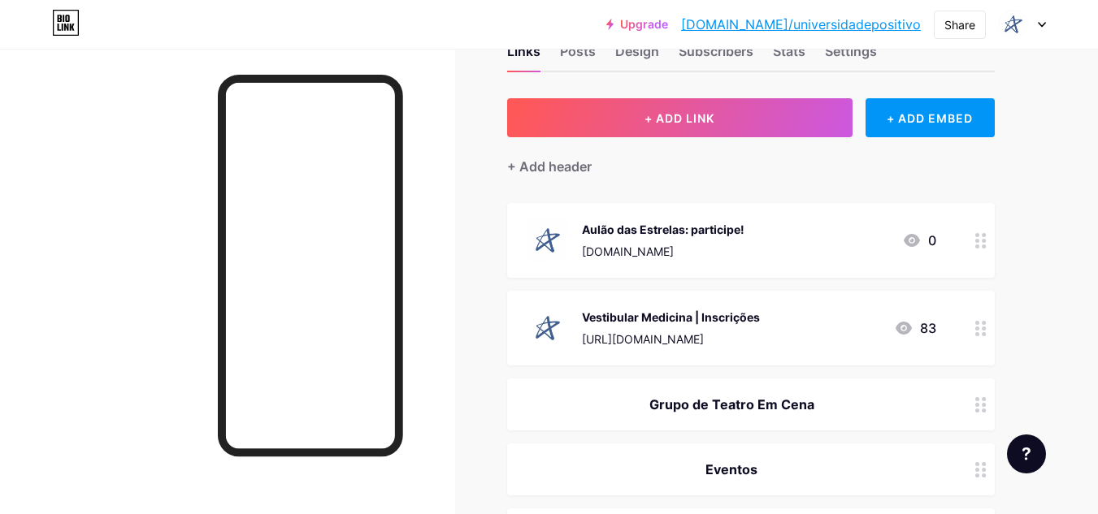
scroll to position [81, 0]
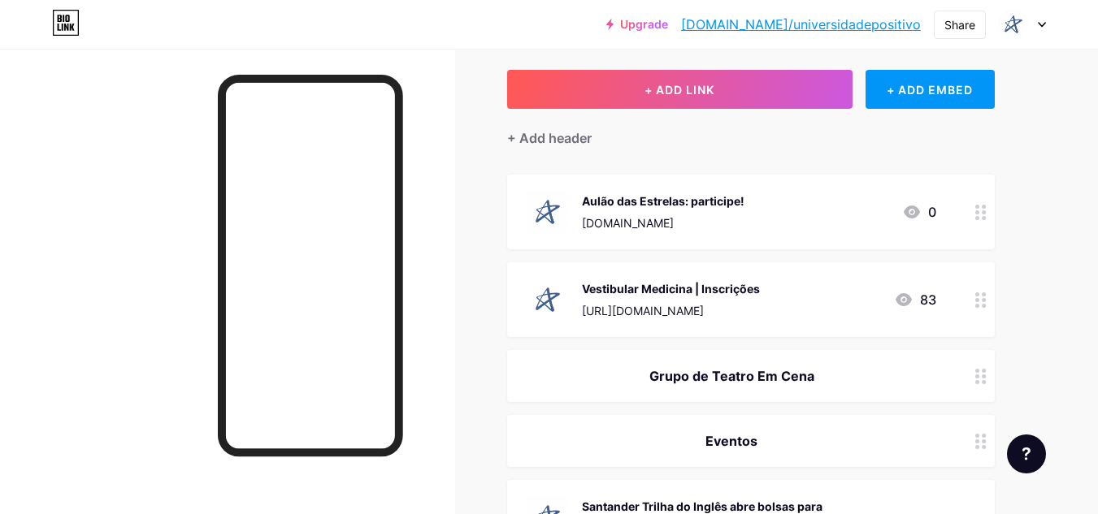
click at [894, 377] on div "Grupo de Teatro Em Cena" at bounding box center [732, 376] width 410 height 20
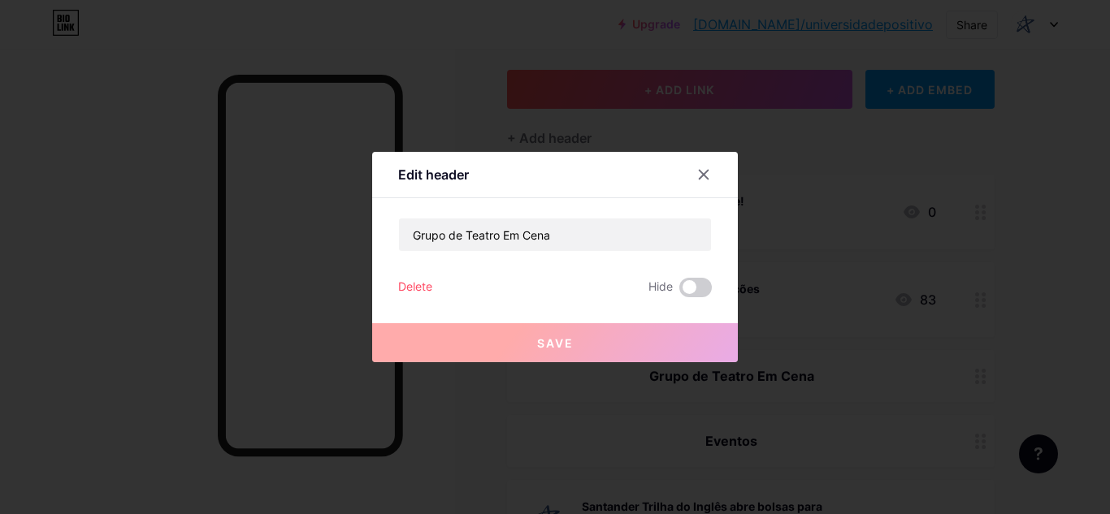
click at [423, 286] on div "Delete" at bounding box center [415, 288] width 34 height 20
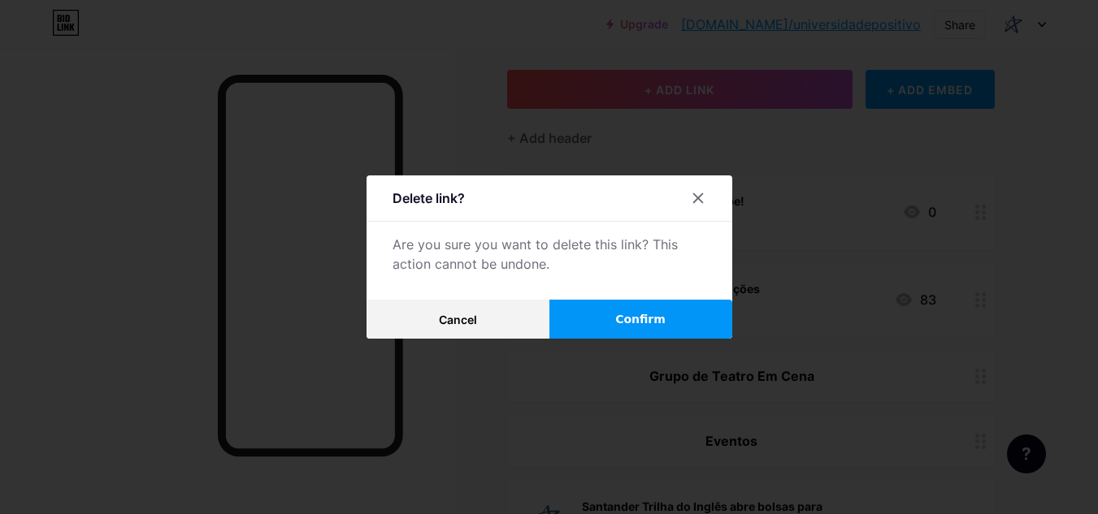
click at [615, 324] on button "Confirm" at bounding box center [640, 319] width 183 height 39
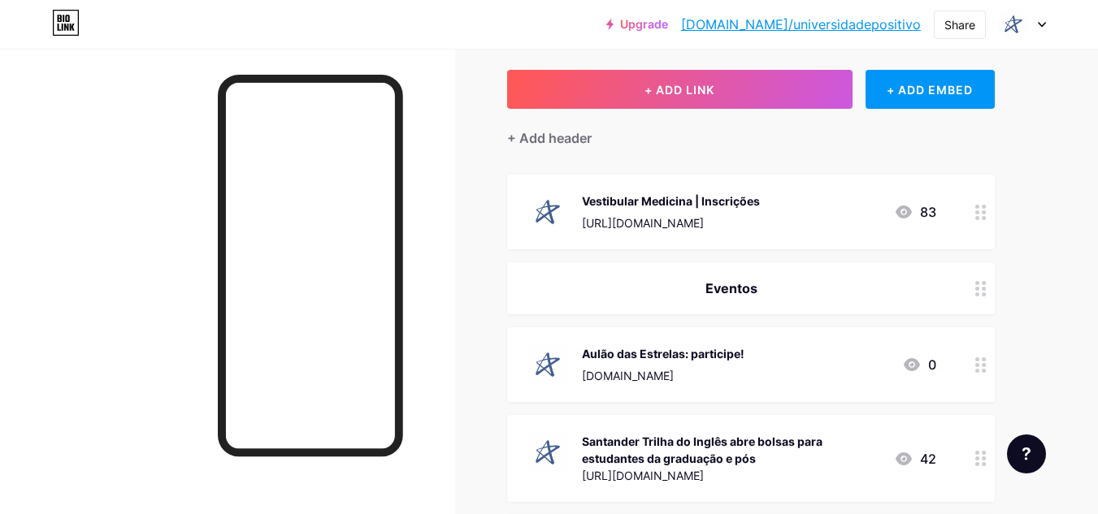
click at [809, 438] on div "Santander Trilha do Inglês abre bolsas para estudantes da graduação e pós" at bounding box center [731, 450] width 299 height 34
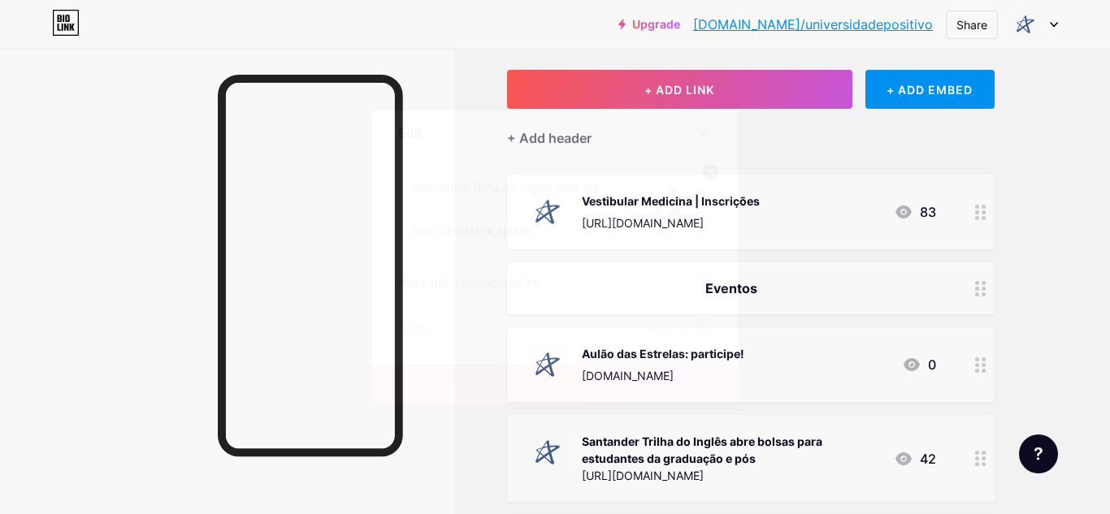
click at [418, 326] on div "Delete" at bounding box center [415, 329] width 34 height 20
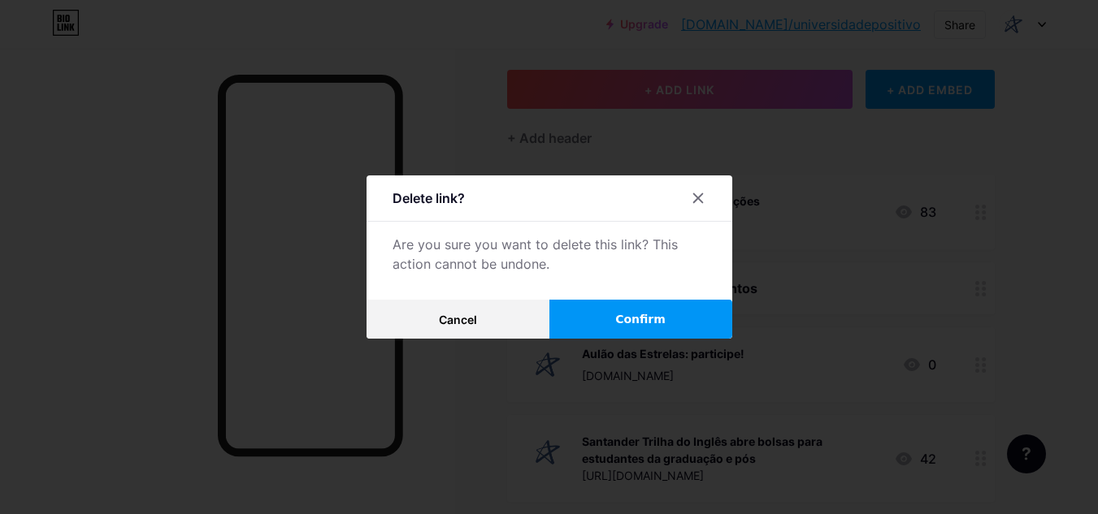
click at [643, 319] on span "Confirm" at bounding box center [640, 319] width 50 height 17
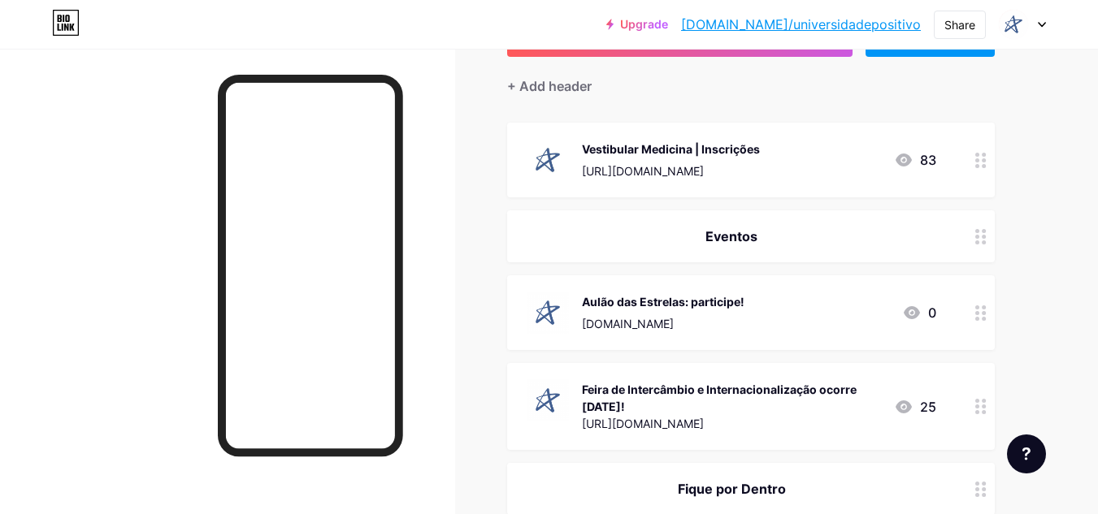
scroll to position [163, 0]
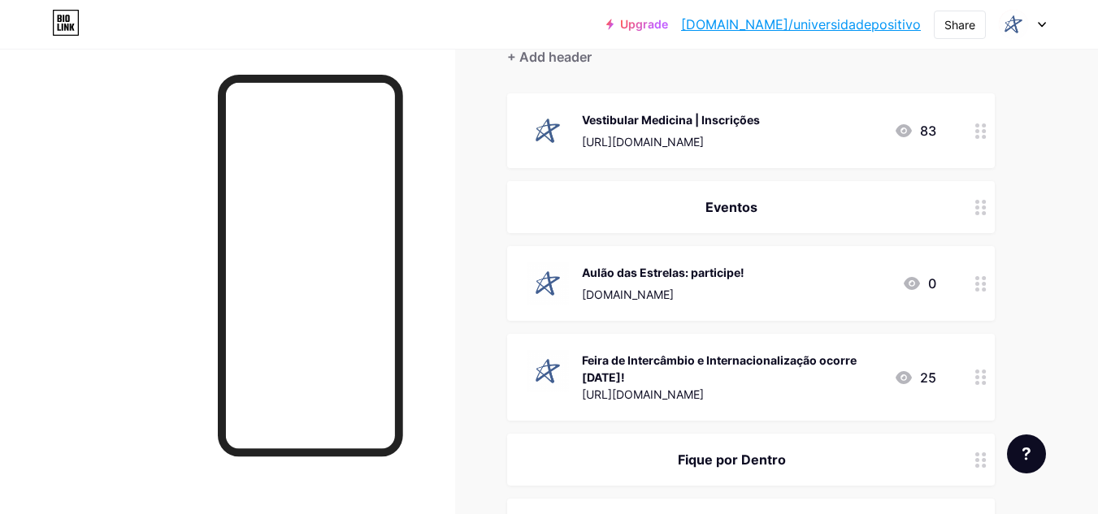
click at [869, 377] on div "Feira de Intercâmbio e Internacionalização ocorre [DATE]!" at bounding box center [731, 369] width 299 height 34
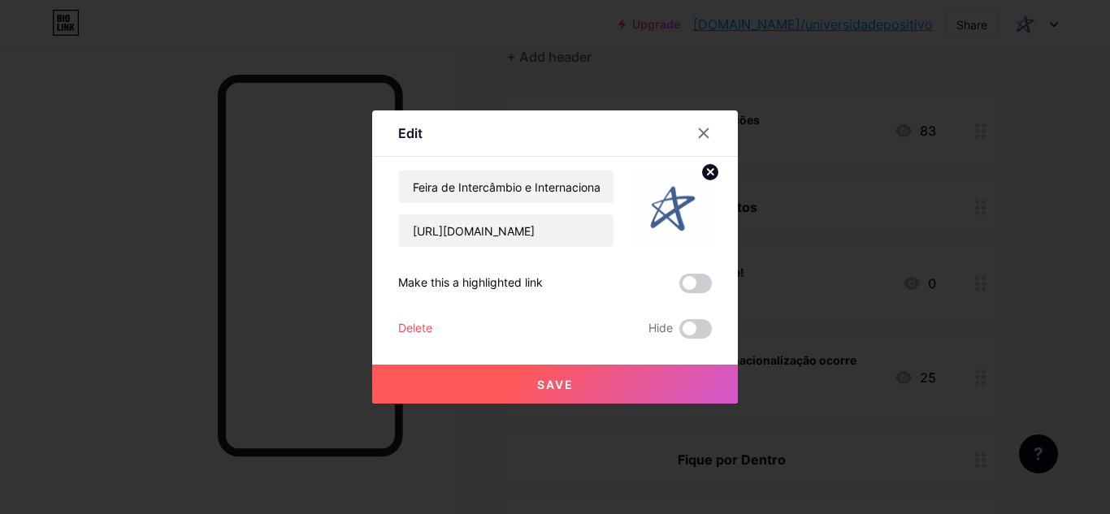
click at [410, 325] on div "Delete" at bounding box center [415, 329] width 34 height 20
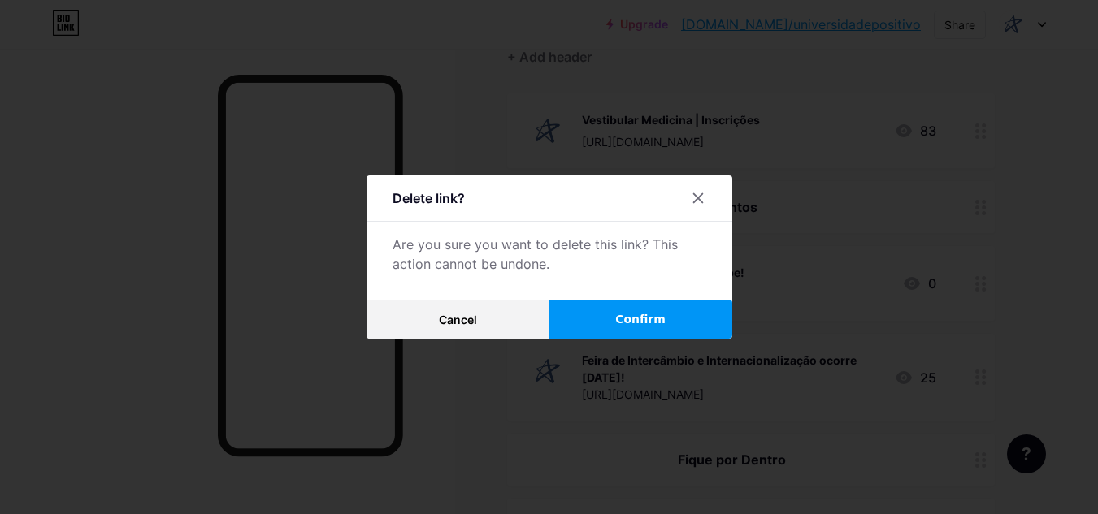
click at [622, 328] on button "Confirm" at bounding box center [640, 319] width 183 height 39
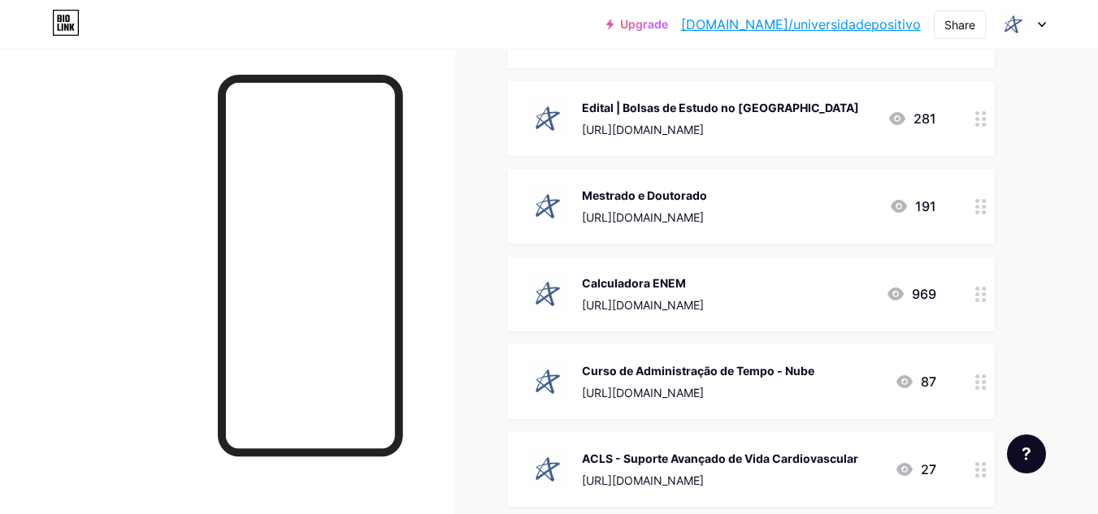
scroll to position [1138, 0]
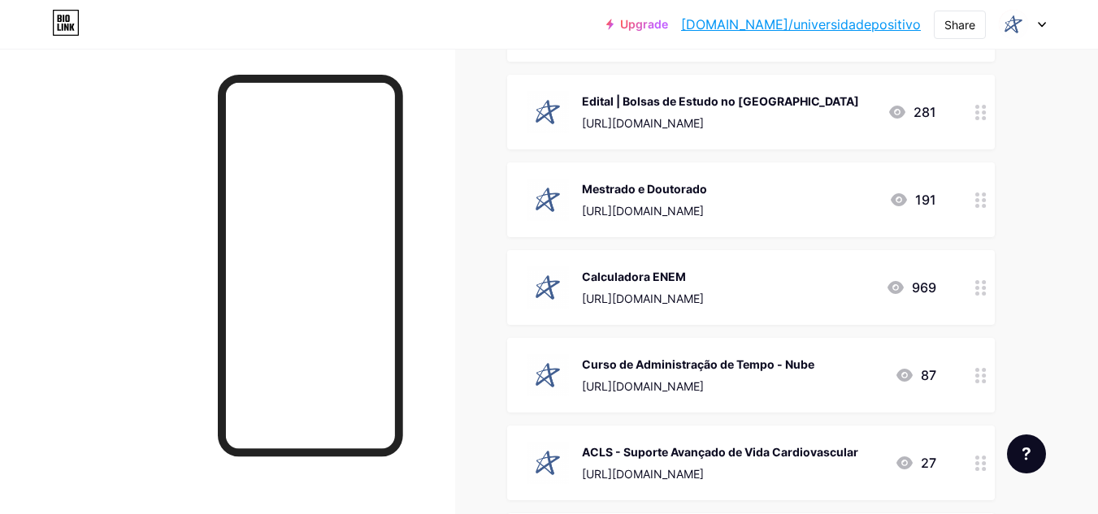
click at [783, 358] on div "Curso de Administração de Tempo - Nube" at bounding box center [698, 364] width 232 height 17
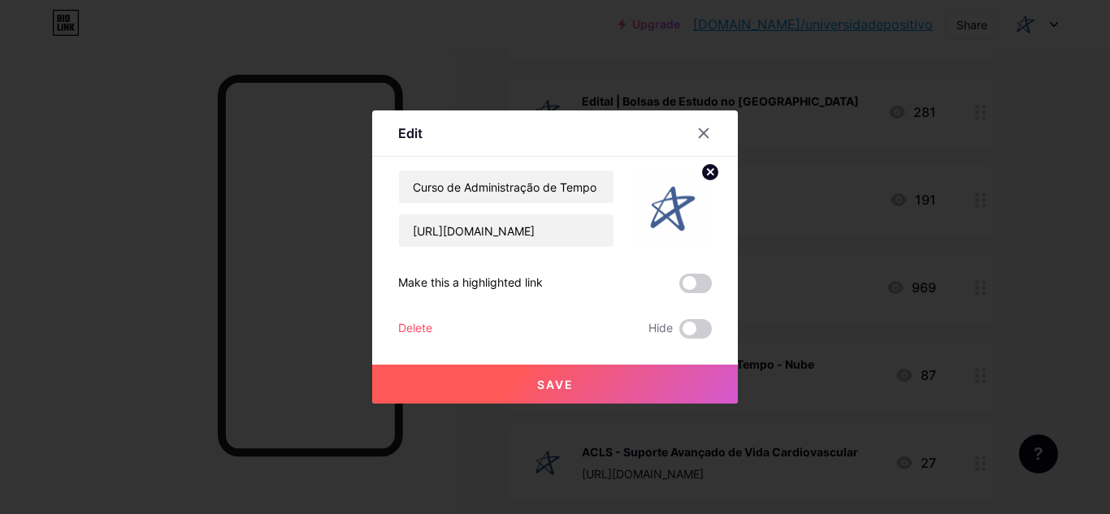
click at [408, 328] on div "Delete" at bounding box center [415, 329] width 34 height 20
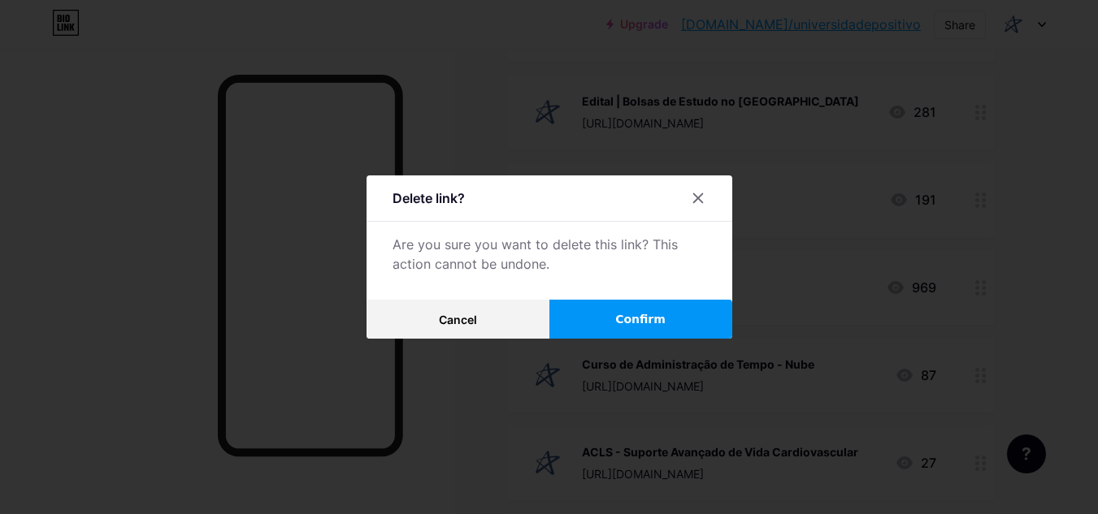
click at [592, 338] on button "Confirm" at bounding box center [640, 319] width 183 height 39
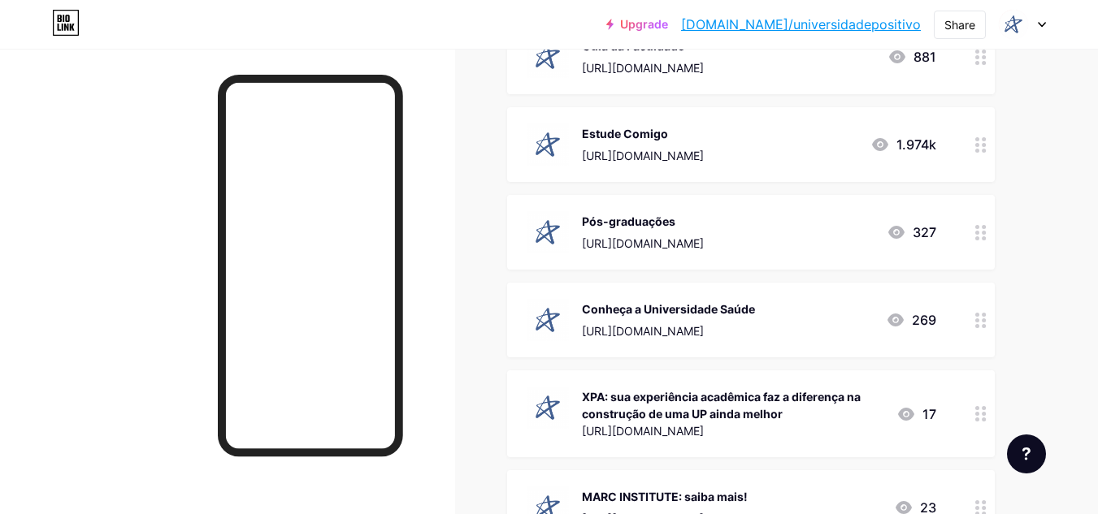
scroll to position [1625, 0]
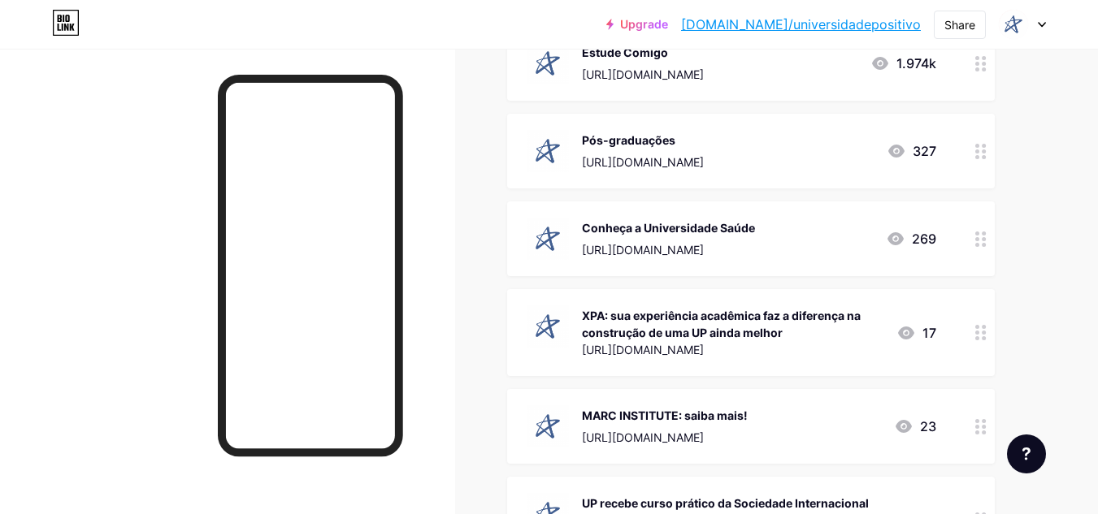
click at [592, 338] on div "XPA: sua experiência acadêmica faz a diferença na construção de uma UP ainda me…" at bounding box center [732, 324] width 301 height 34
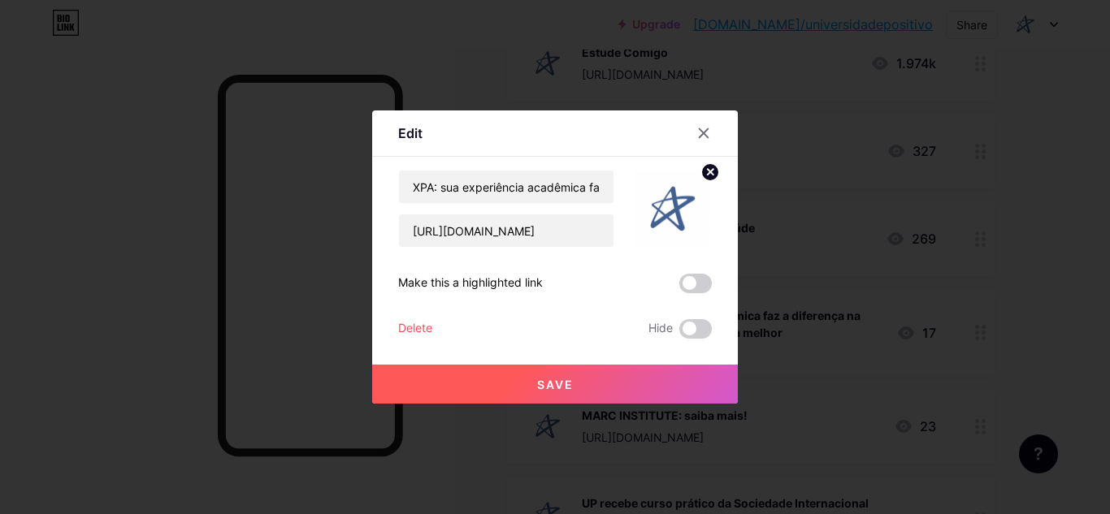
click at [423, 324] on div "Delete" at bounding box center [415, 329] width 34 height 20
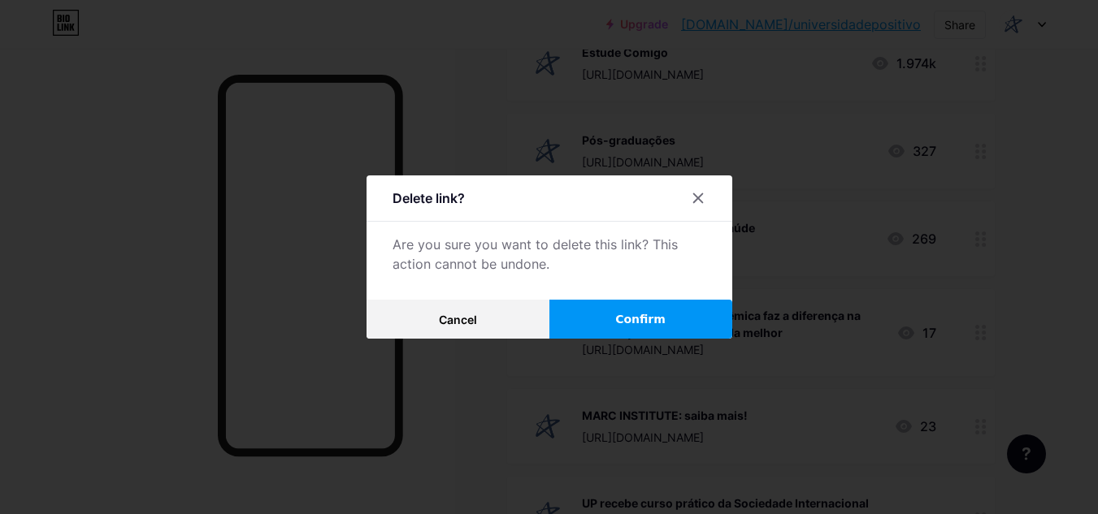
click at [651, 331] on button "Confirm" at bounding box center [640, 319] width 183 height 39
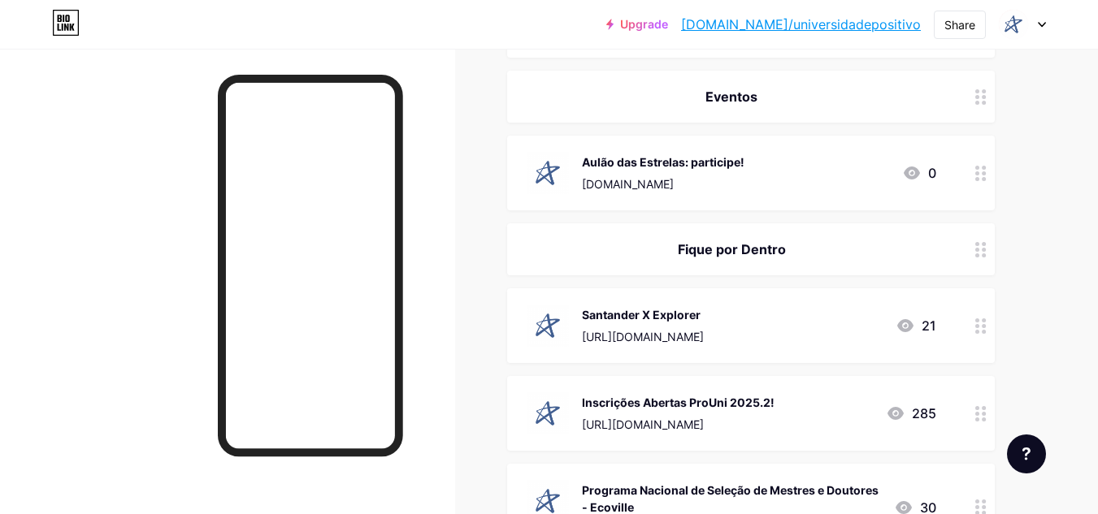
scroll to position [244, 0]
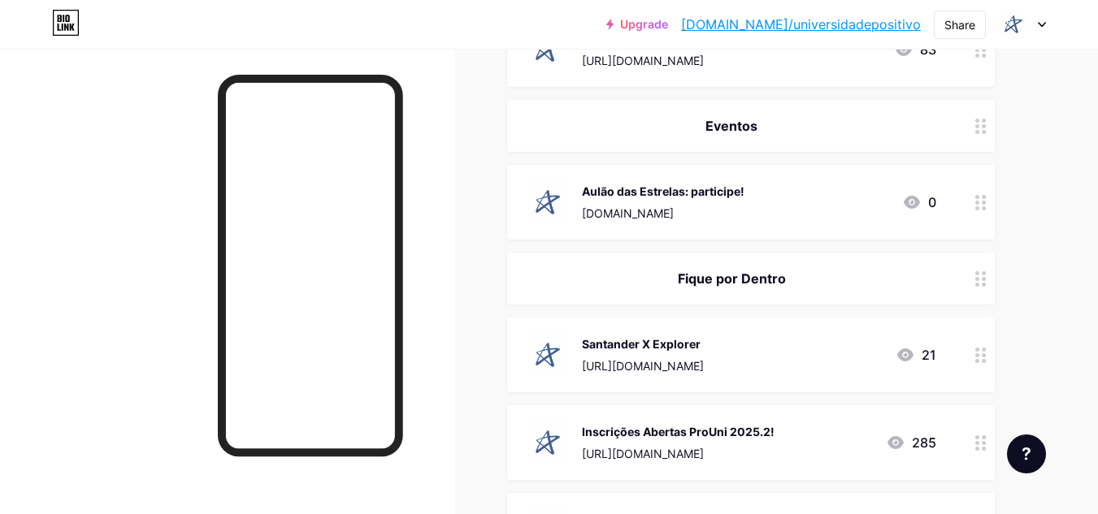
click at [793, 349] on div "Santander X Explorer [URL][DOMAIN_NAME] 21" at bounding box center [732, 355] width 410 height 42
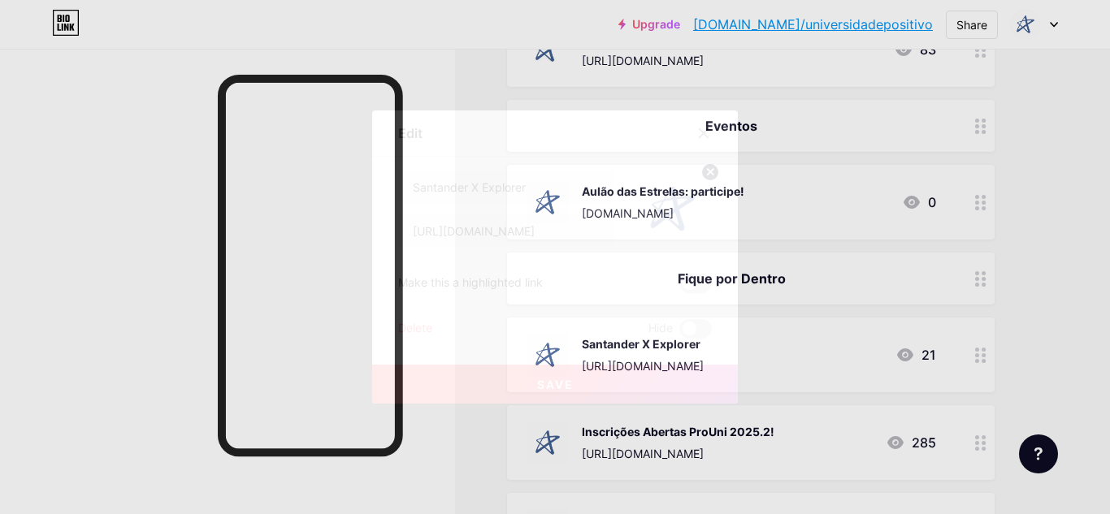
click at [434, 326] on div "Delete Hide" at bounding box center [555, 329] width 314 height 20
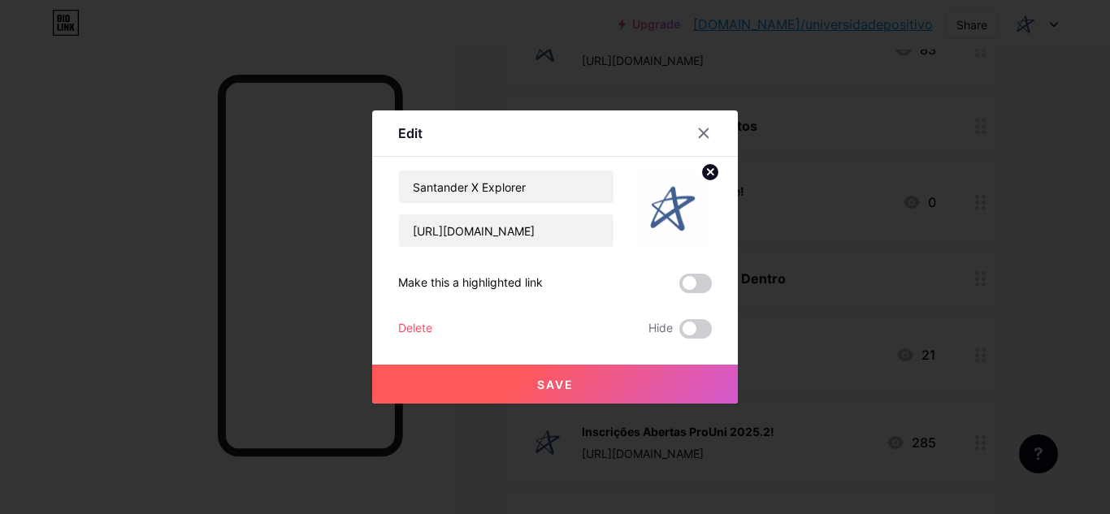
click at [426, 327] on div "Delete" at bounding box center [415, 329] width 34 height 20
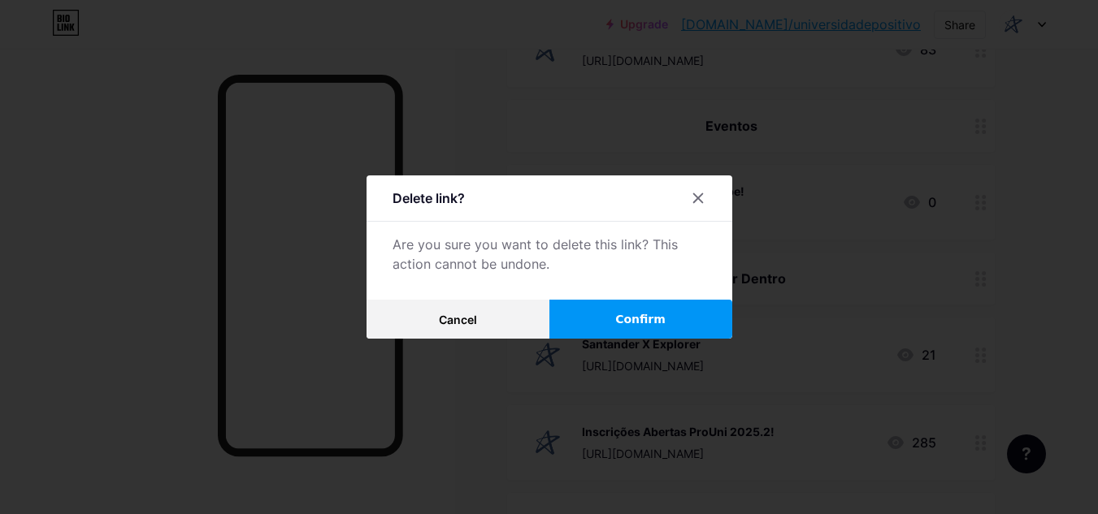
click at [635, 319] on span "Confirm" at bounding box center [640, 319] width 50 height 17
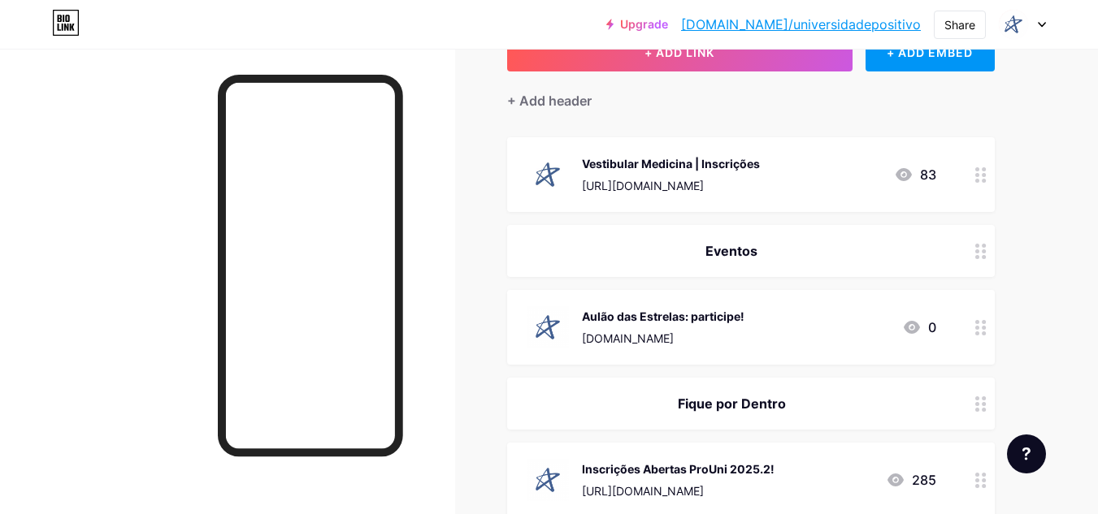
scroll to position [81, 0]
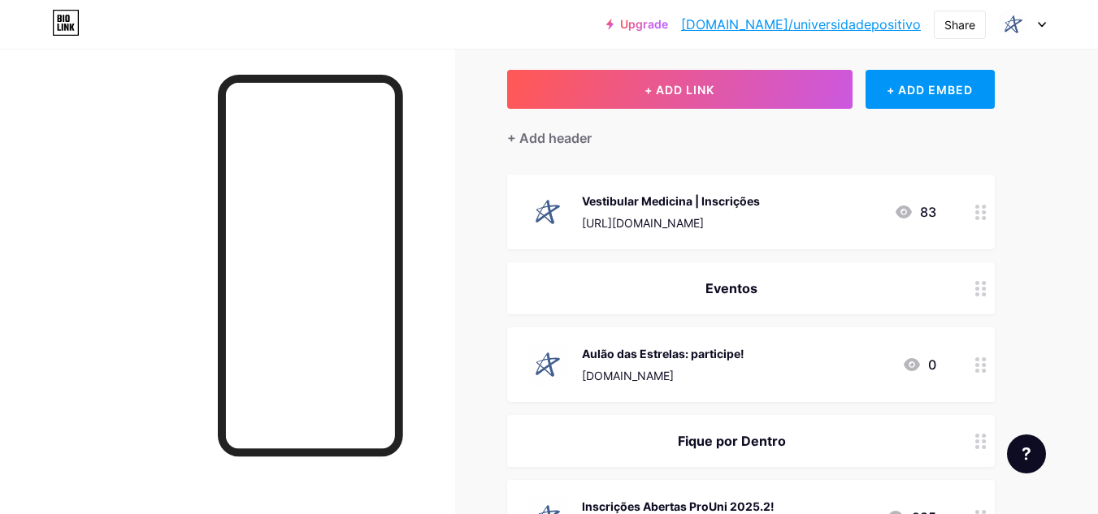
click at [1045, 24] on icon at bounding box center [1042, 25] width 8 height 6
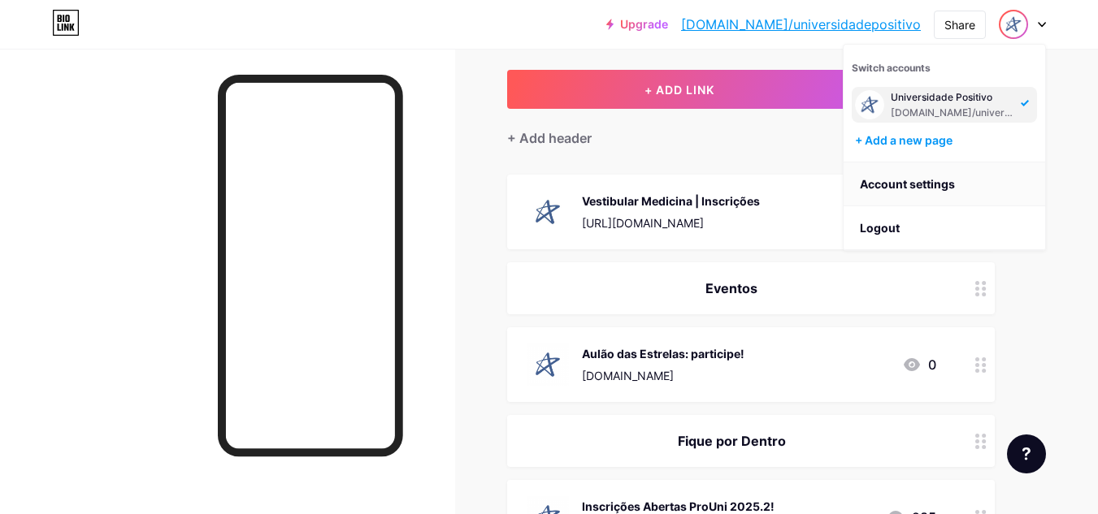
drag, startPoint x: 908, startPoint y: 229, endPoint x: 896, endPoint y: 191, distance: 39.8
click at [908, 229] on li "Logout" at bounding box center [944, 228] width 202 height 44
